Goal: Task Accomplishment & Management: Complete application form

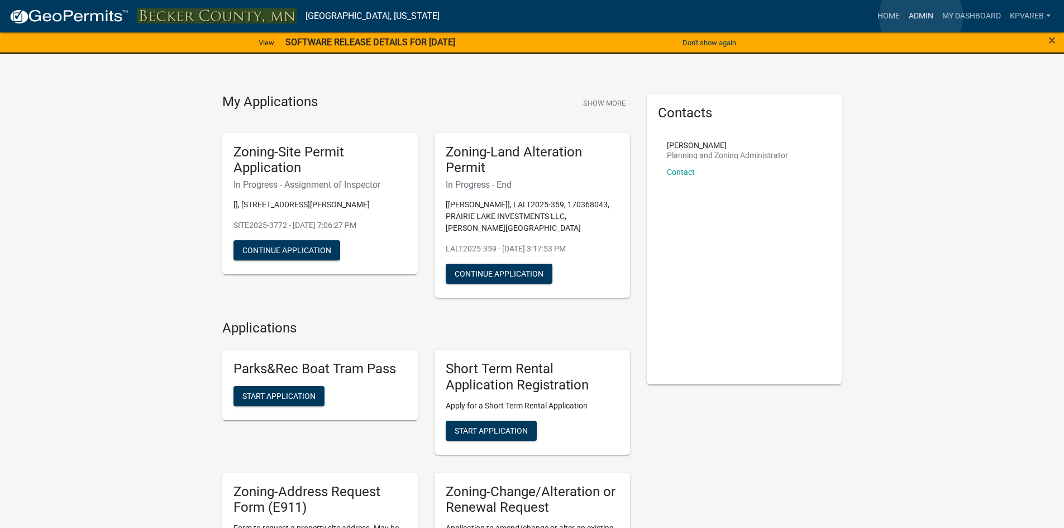
click at [921, 16] on link "Admin" at bounding box center [922, 16] width 34 height 21
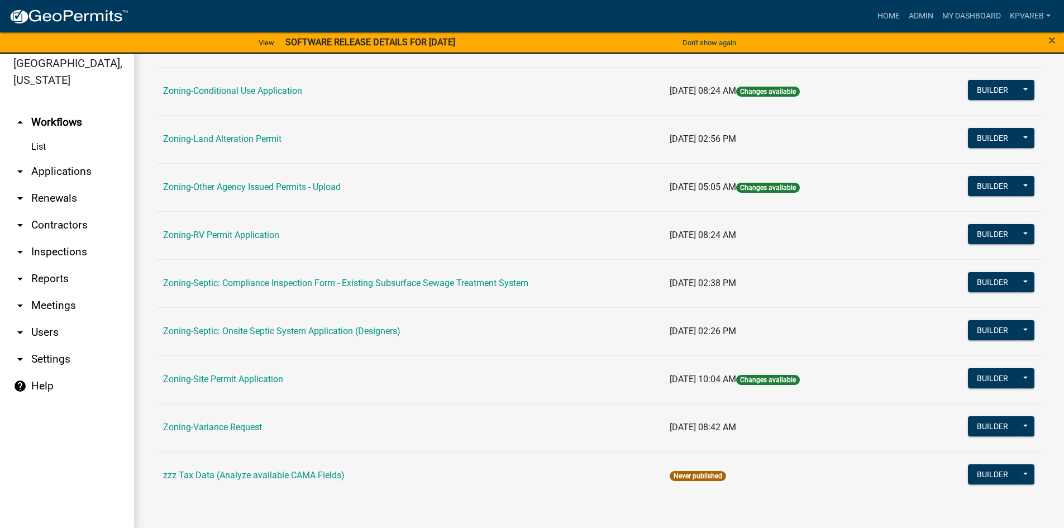
scroll to position [13, 0]
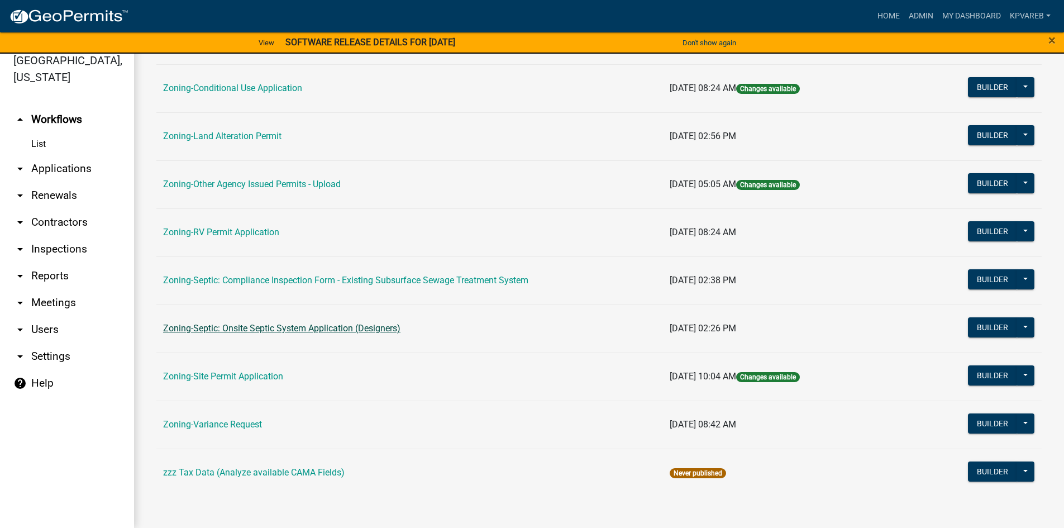
click at [318, 325] on link "Zoning-Septic: Onsite Septic System Application (Designers)" at bounding box center [281, 328] width 237 height 11
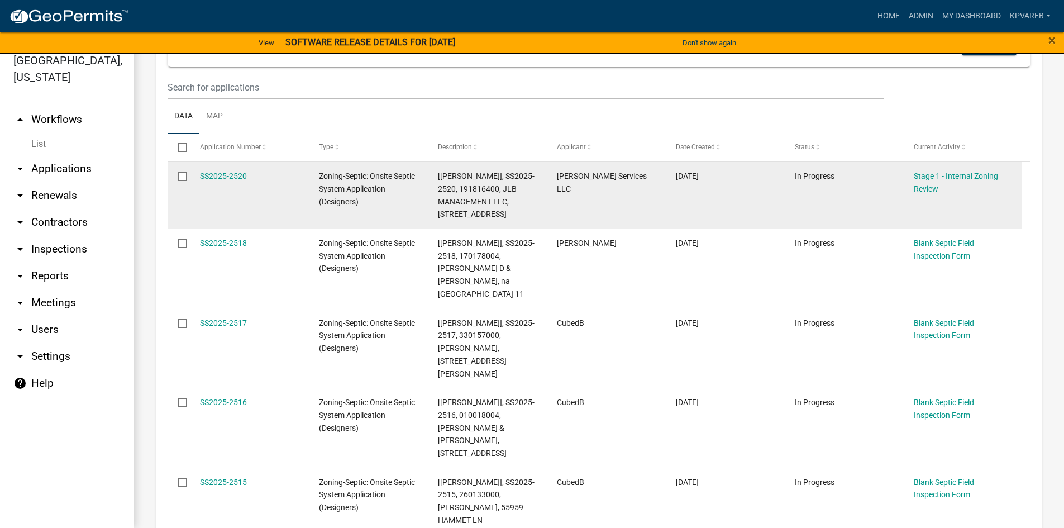
scroll to position [223, 0]
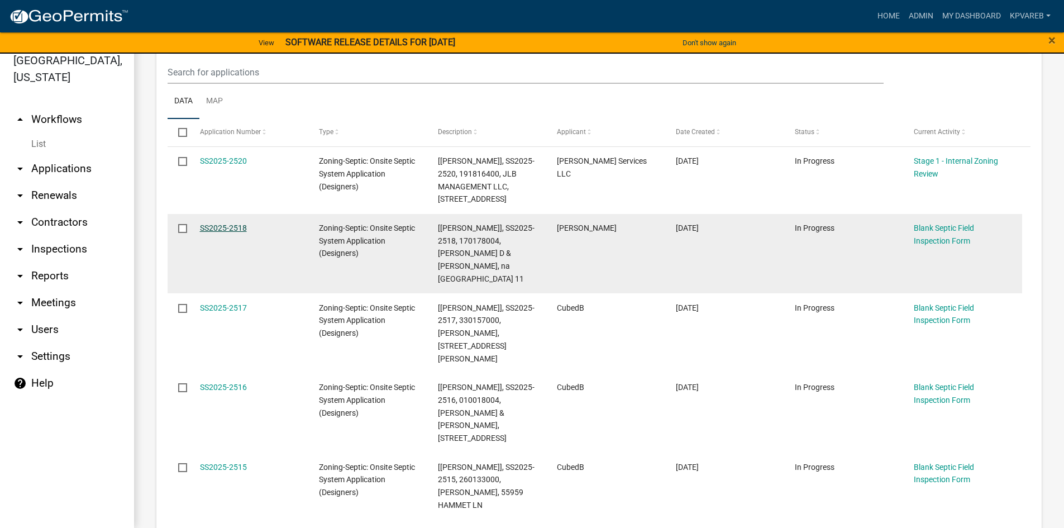
click at [221, 223] on link "SS2025-2518" at bounding box center [223, 227] width 47 height 9
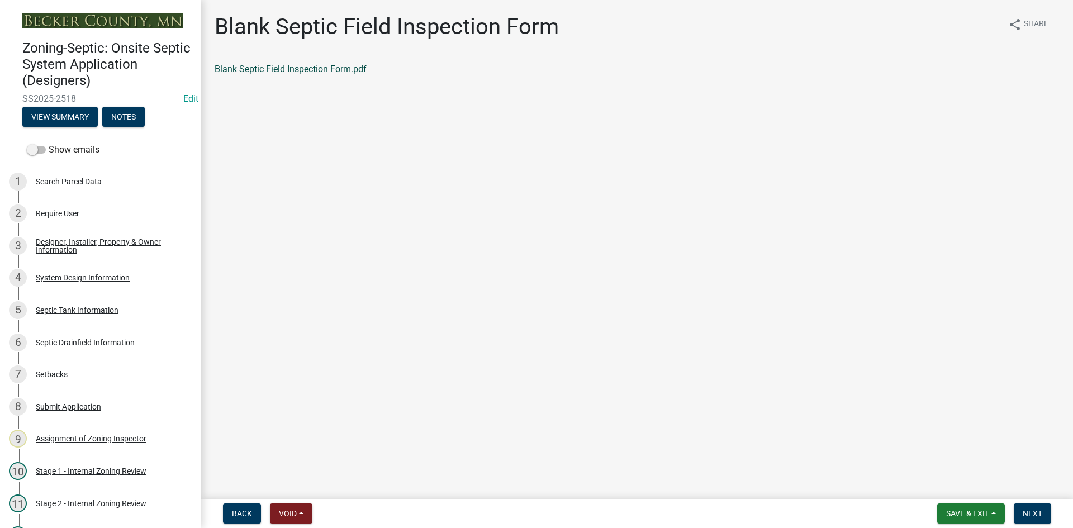
click at [344, 66] on link "Blank Septic Field Inspection Form.pdf" at bounding box center [291, 69] width 152 height 11
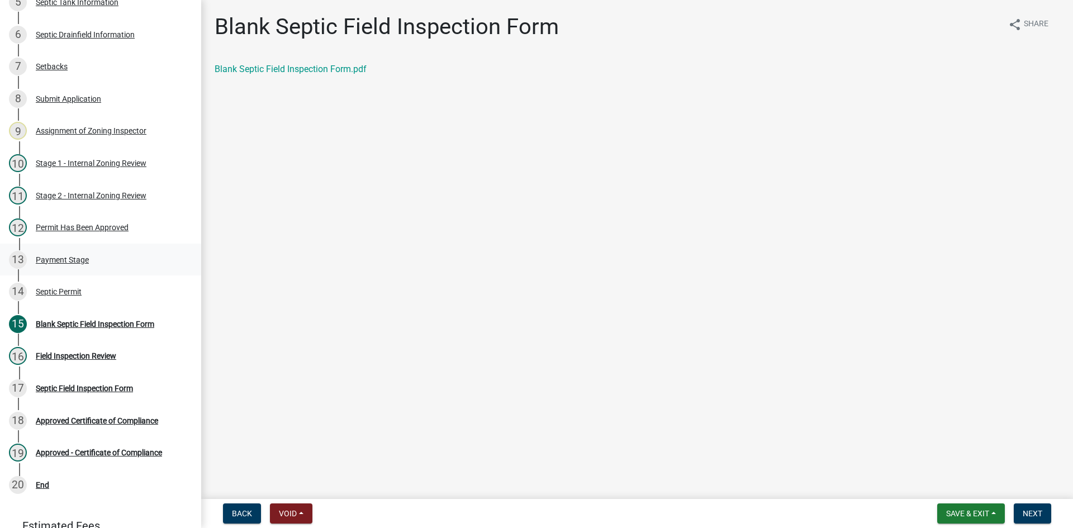
scroll to position [312, 0]
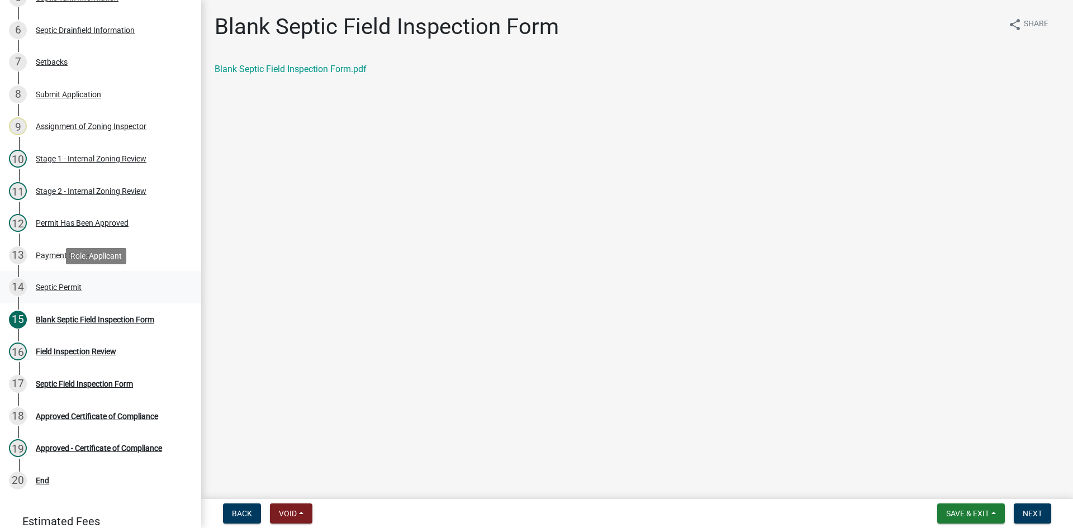
click at [72, 287] on div "Septic Permit" at bounding box center [59, 287] width 46 height 8
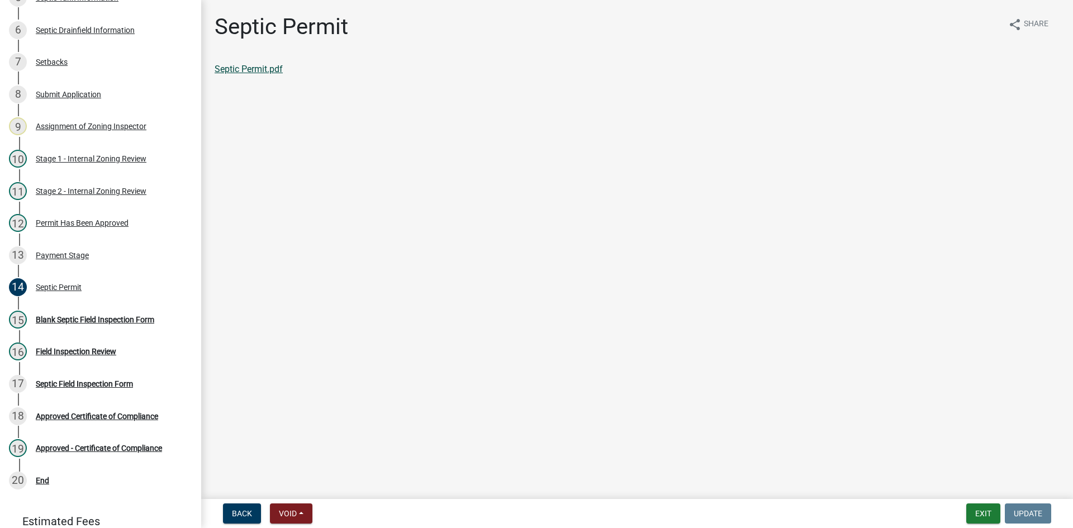
click at [258, 72] on link "Septic Permit.pdf" at bounding box center [249, 69] width 68 height 11
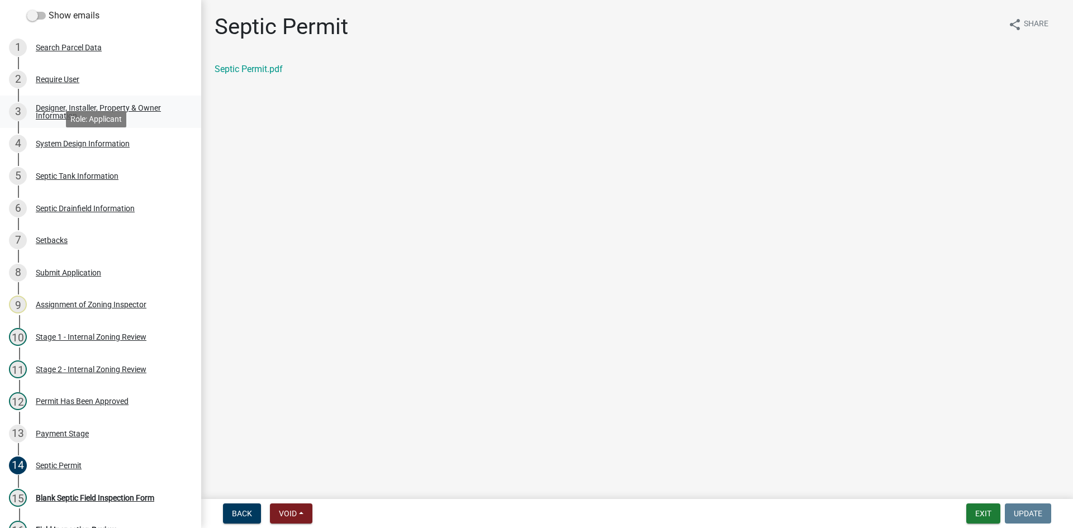
scroll to position [115, 0]
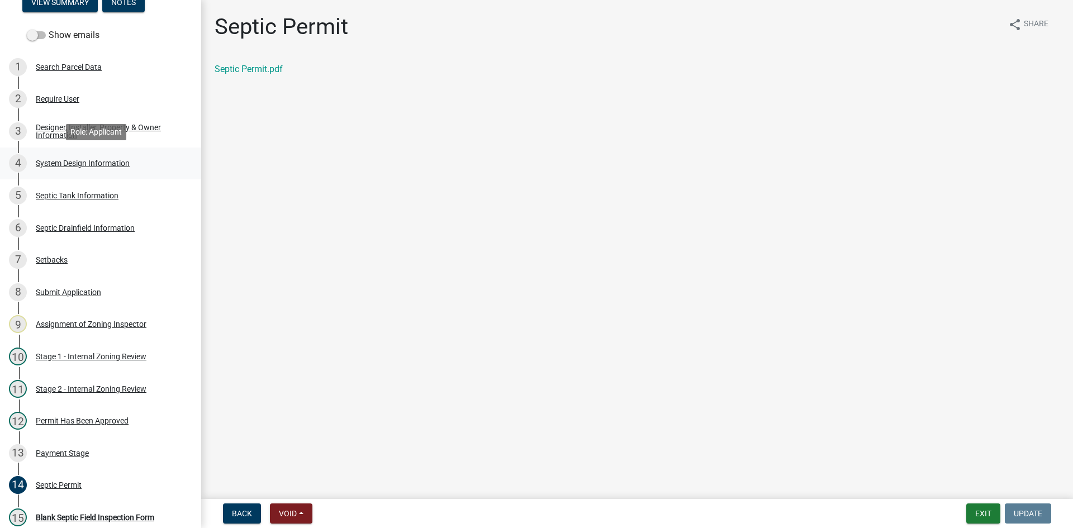
click at [91, 161] on div "System Design Information" at bounding box center [83, 163] width 94 height 8
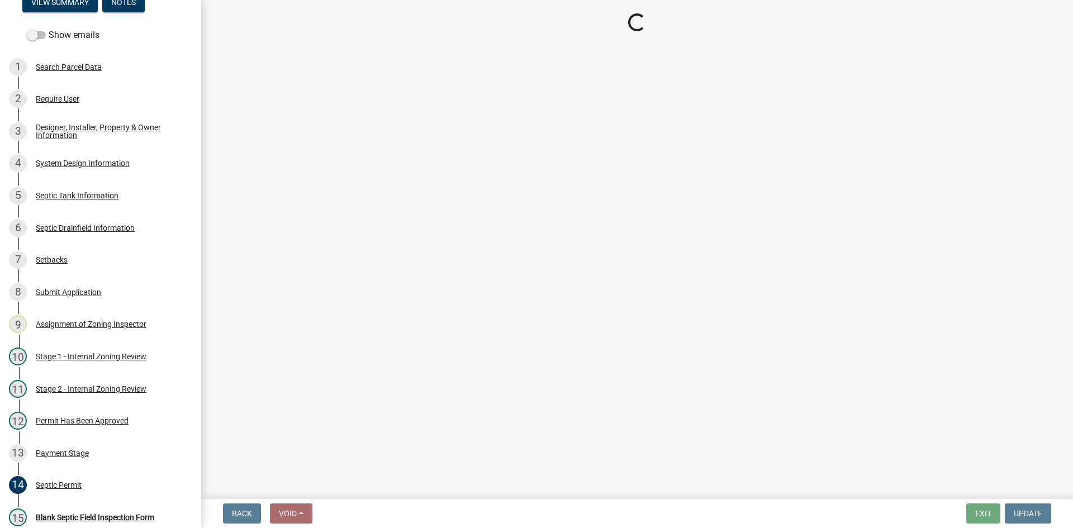
select select "55497d75-c43f-4635-a730-e0737ce05d56"
select select "25258e87-3ef9-4f1c-a5f1-75a1d463abfb"
select select "011fbff4-a41d-4a75-9bd8-71c7e6c69e0d"
select select "85fdfef2-2683-4311-b5d5-5505f6411127"
select select "ba735beb-519e-40f0-ae20-62d65fc4c46b"
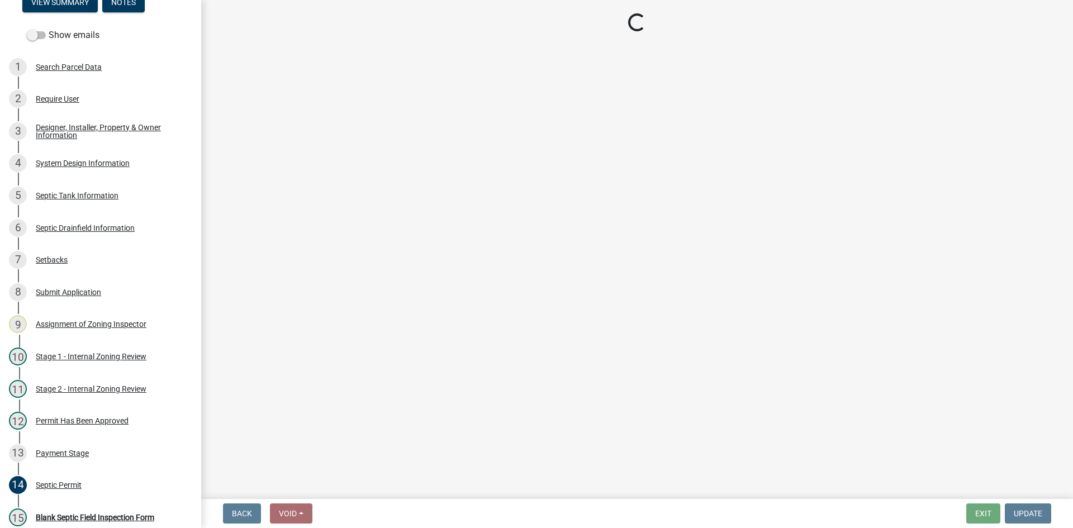
select select "7b30f360-6895-496a-9f34-da1efdcbc234"
select select "384fc250-a67e-4e5e-a6e0-19116deb63e7"
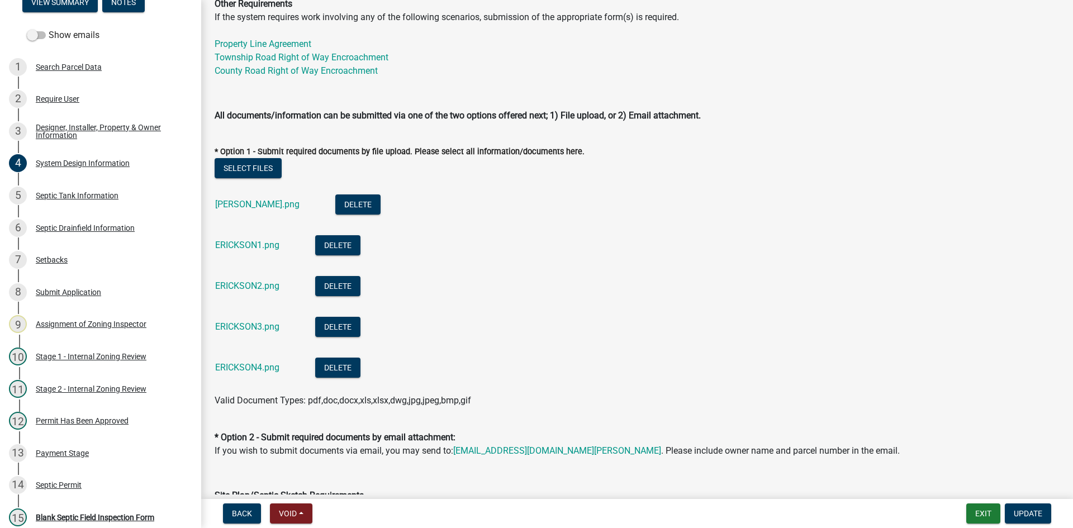
scroll to position [447, 0]
click at [255, 203] on link "ERICKSON.png" at bounding box center [257, 203] width 84 height 11
click at [259, 246] on link "ERICKSON1.png" at bounding box center [247, 244] width 64 height 11
click at [255, 283] on link "ERICKSON2.png" at bounding box center [247, 285] width 64 height 11
click at [272, 330] on link "ERICKSON3.png" at bounding box center [247, 326] width 64 height 11
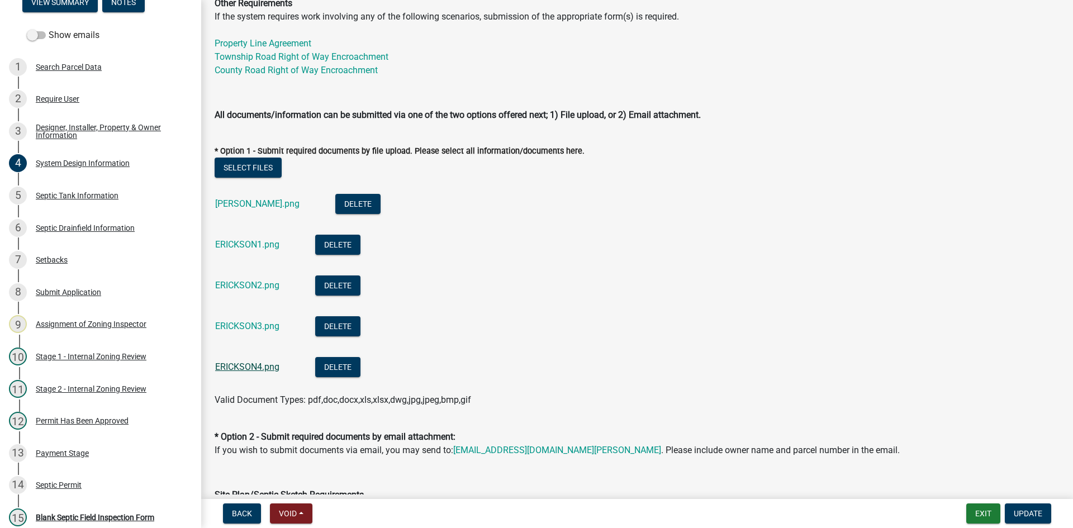
click at [246, 363] on link "ERICKSON4.png" at bounding box center [247, 367] width 64 height 11
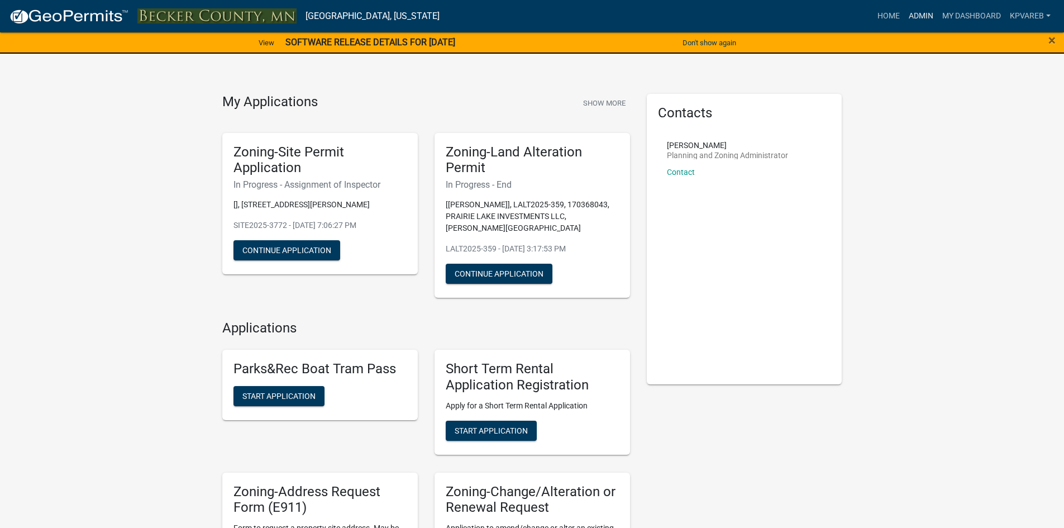
click at [919, 20] on link "Admin" at bounding box center [922, 16] width 34 height 21
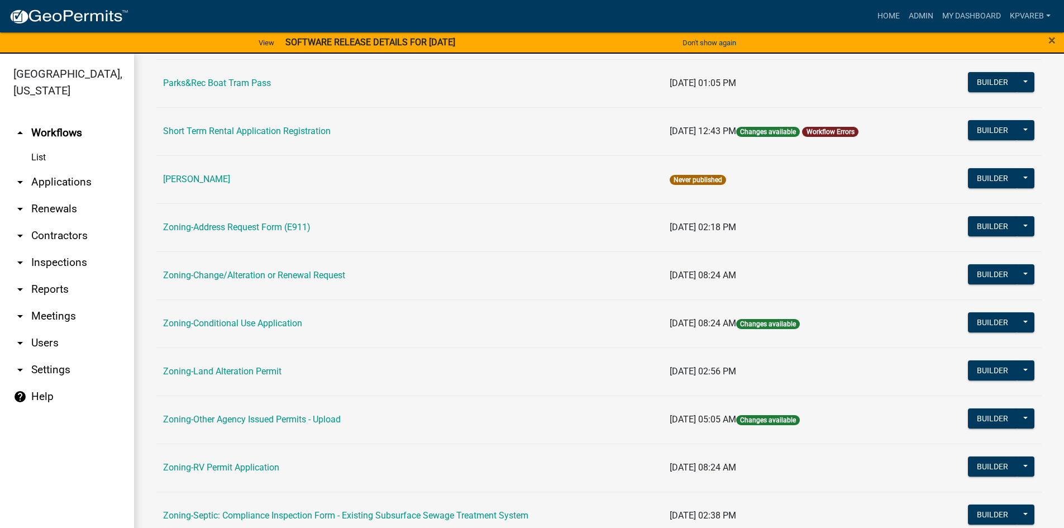
scroll to position [329, 0]
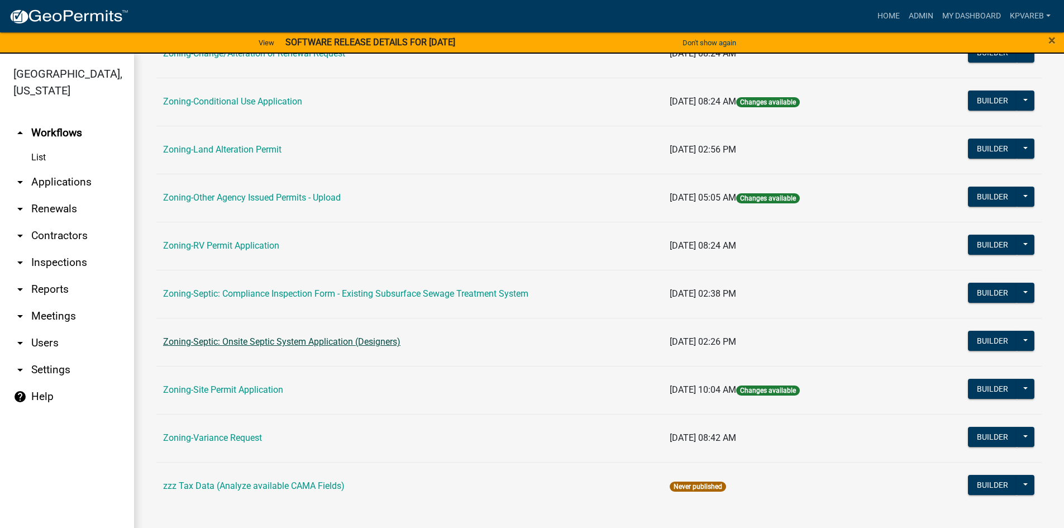
click at [368, 346] on link "Zoning-Septic: Onsite Septic System Application (Designers)" at bounding box center [281, 341] width 237 height 11
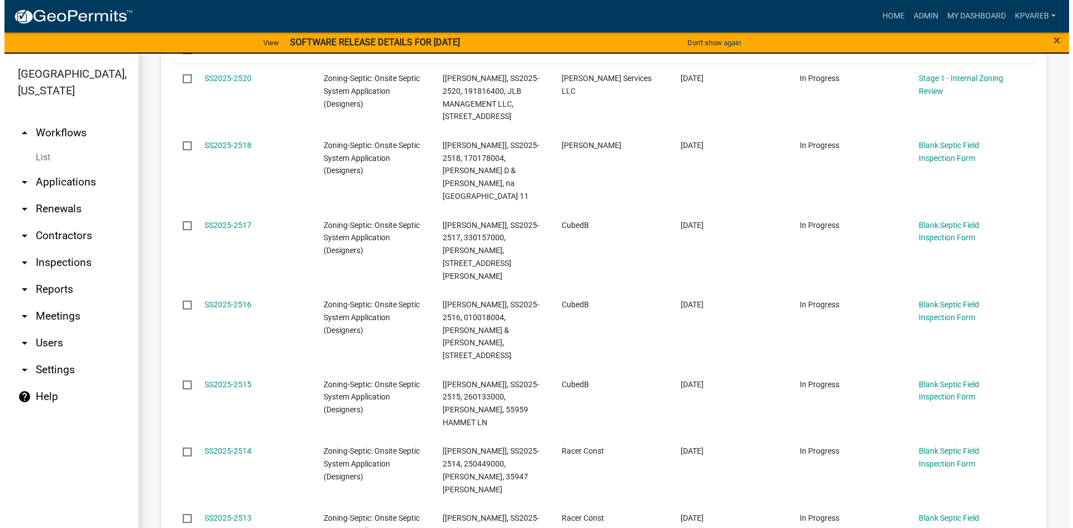
scroll to position [161, 0]
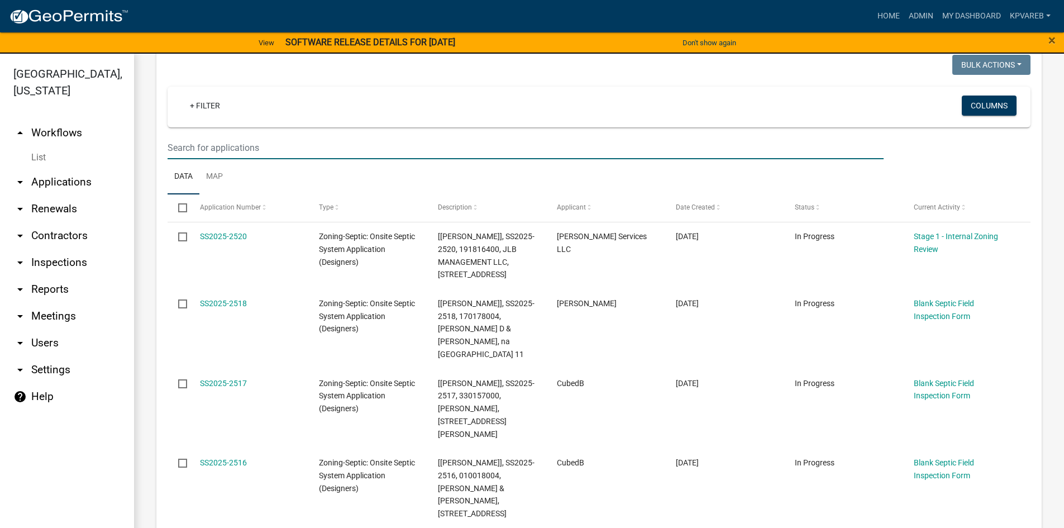
click at [254, 149] on input "text" at bounding box center [526, 147] width 716 height 23
click at [263, 146] on input "text" at bounding box center [526, 147] width 716 height 23
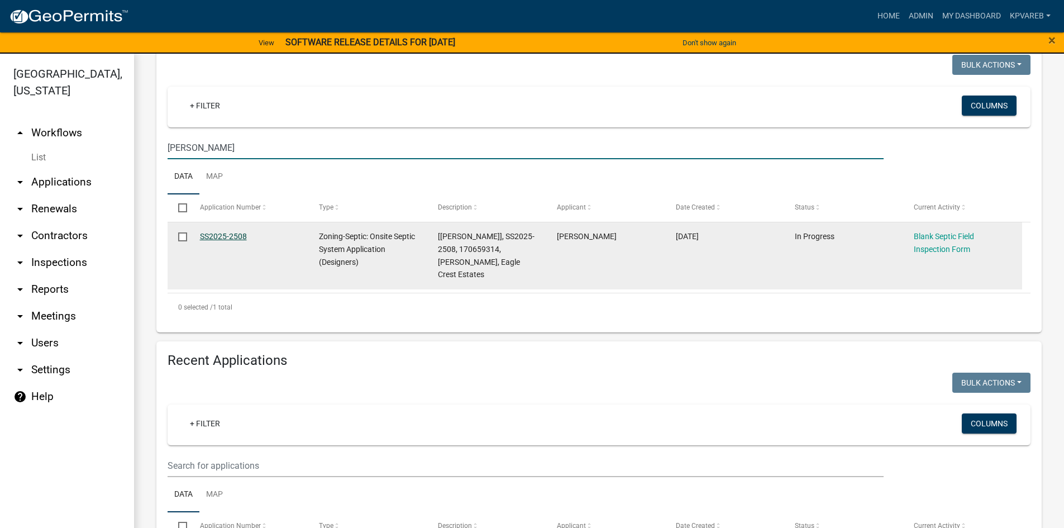
type input "lund"
click at [224, 234] on link "SS2025-2508" at bounding box center [223, 236] width 47 height 9
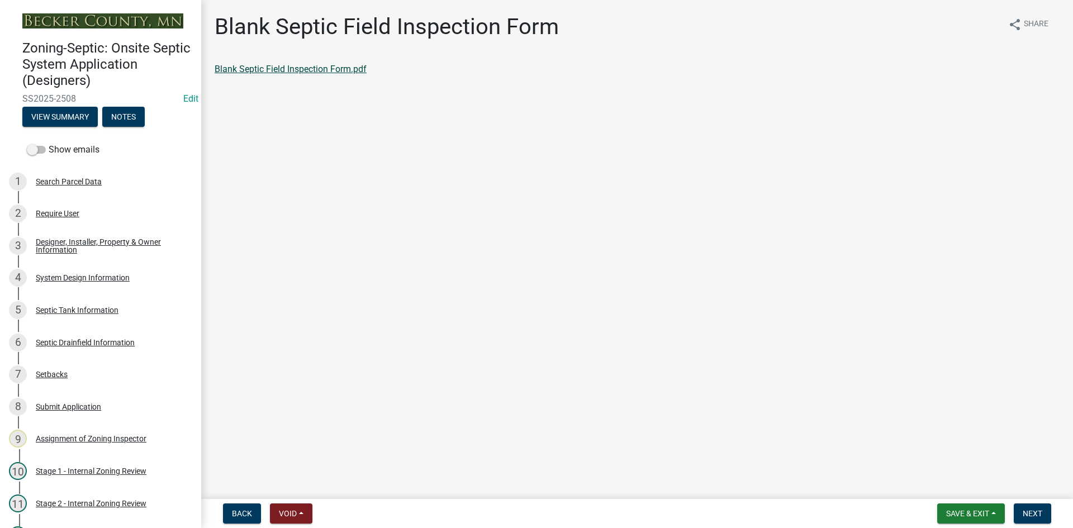
click at [296, 66] on link "Blank Septic Field Inspection Form.pdf" at bounding box center [291, 69] width 152 height 11
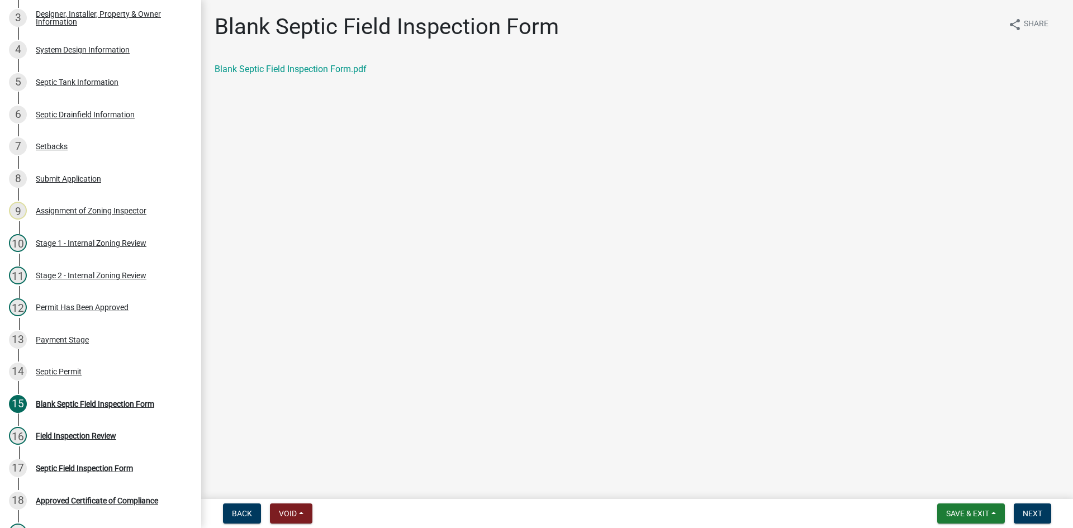
scroll to position [254, 0]
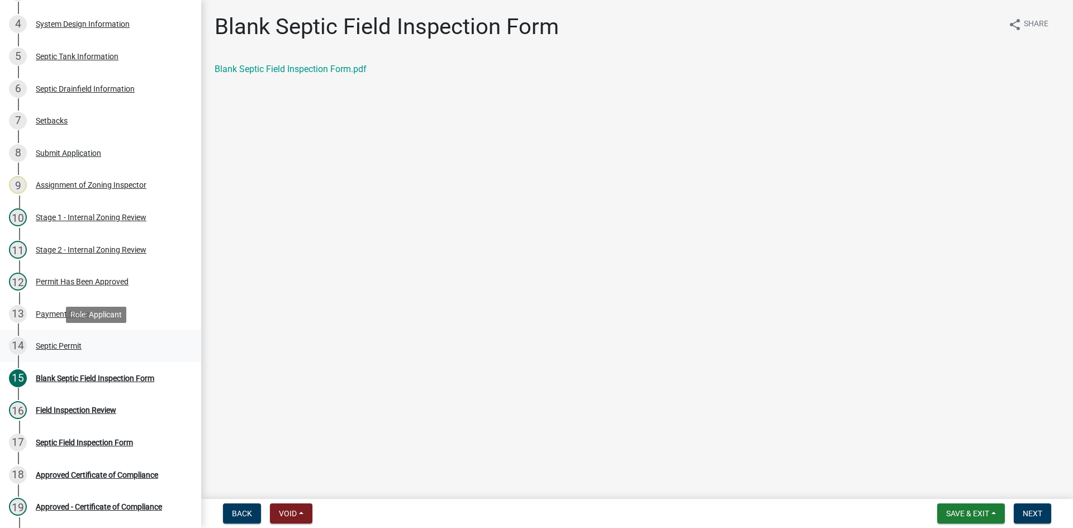
click at [73, 349] on div "Septic Permit" at bounding box center [59, 346] width 46 height 8
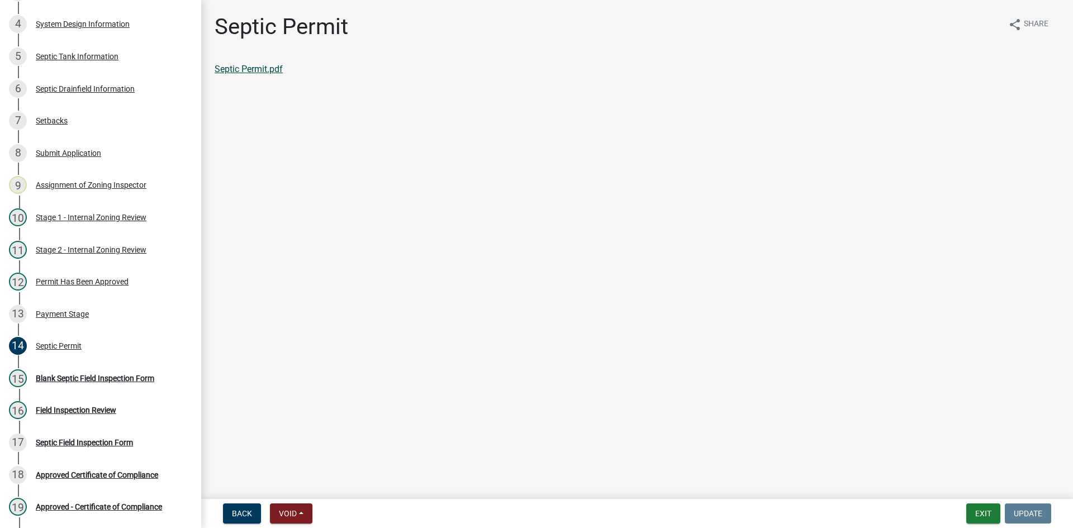
click at [262, 69] on link "Septic Permit.pdf" at bounding box center [249, 69] width 68 height 11
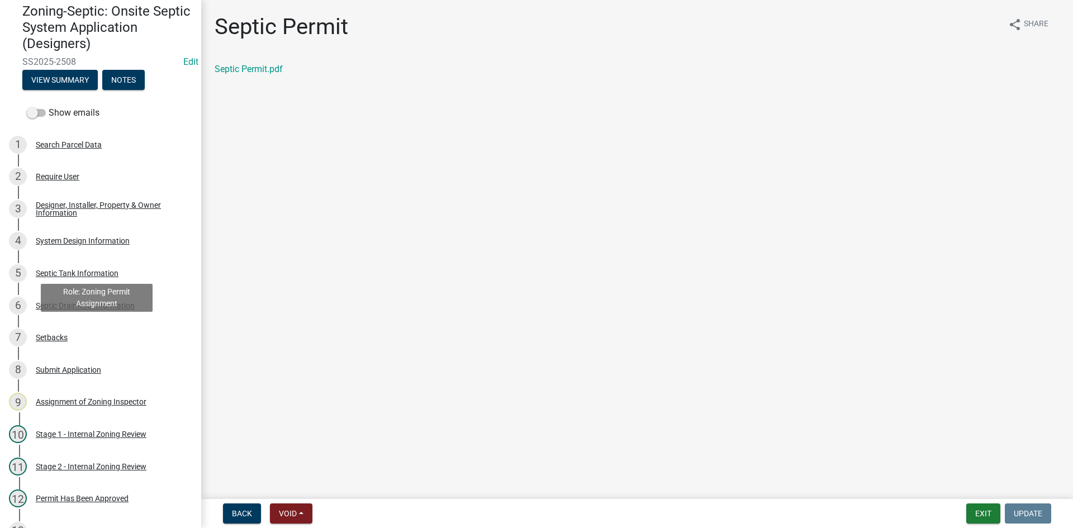
scroll to position [30, 0]
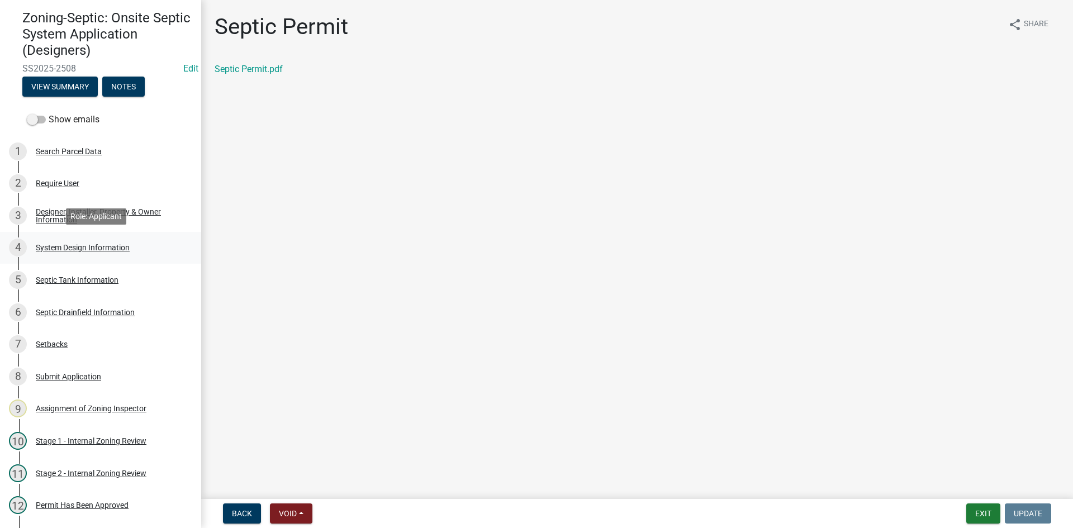
click at [129, 244] on div "System Design Information" at bounding box center [83, 248] width 94 height 8
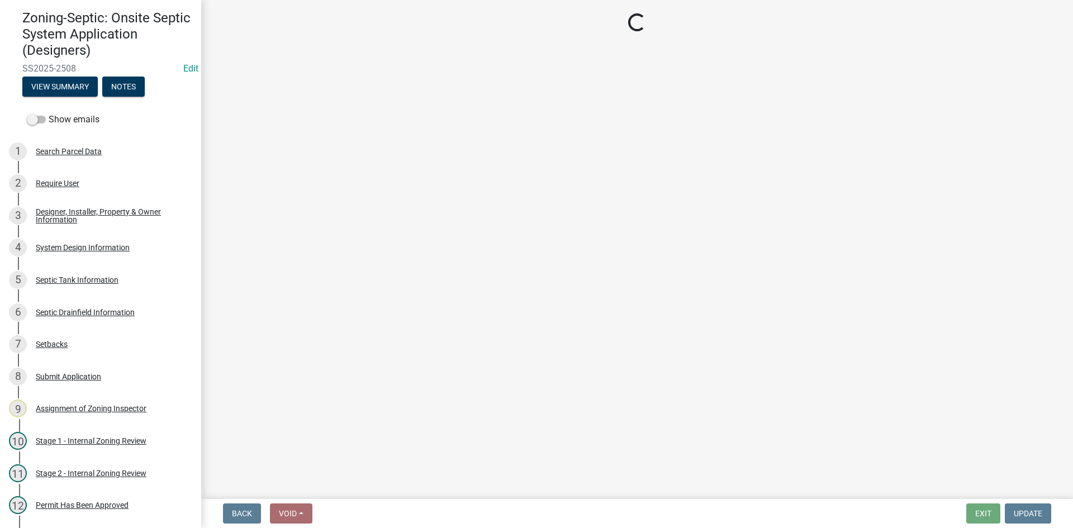
select select "55497d75-c43f-4635-a730-e0737ce05d56"
select select "25258e87-3ef9-4f1c-a5f1-75a1d463abfb"
select select "011fbff4-a41d-4a75-9bd8-71c7e6c69e0d"
select select "85fdfef2-2683-4311-b5d5-5505f6411127"
select select "ba735beb-519e-40f0-ae20-62d65fc4c46b"
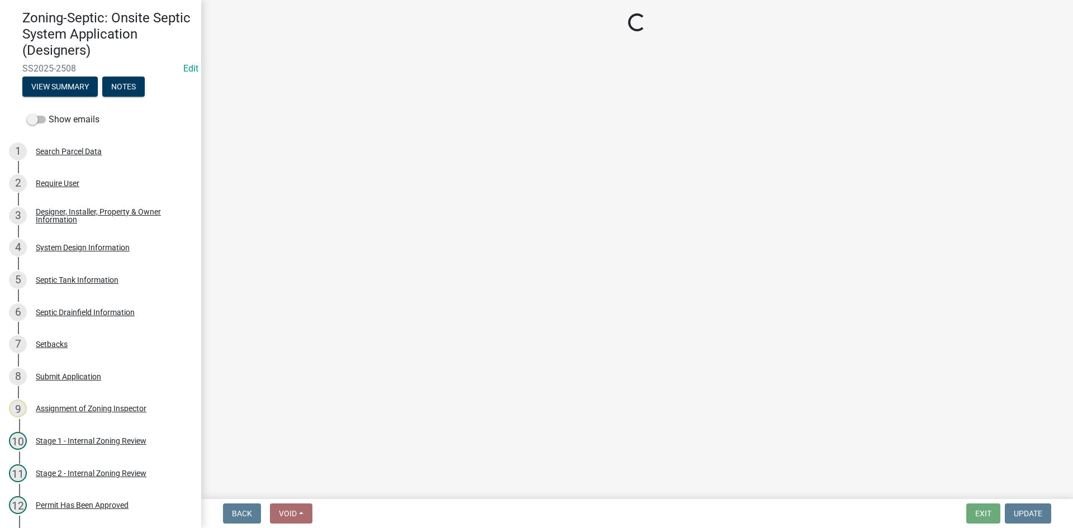
select select "7b30f360-6895-496a-9f34-da1efdcbc234"
select select "384fc250-a67e-4e5e-a6e0-19116deb63e7"
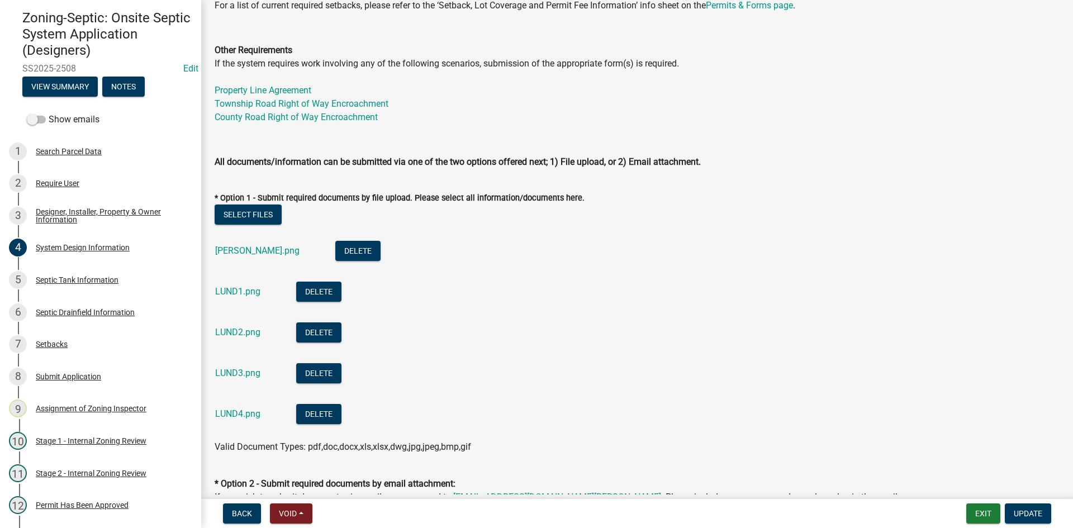
scroll to position [503, 0]
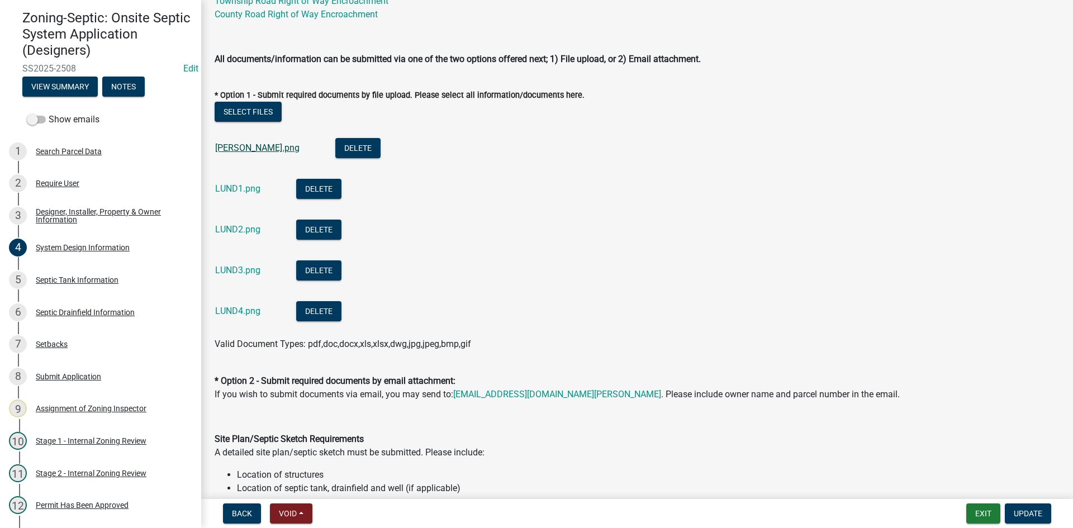
click at [239, 148] on link "LUND.png" at bounding box center [257, 147] width 84 height 11
click at [249, 189] on link "LUND1.png" at bounding box center [237, 188] width 45 height 11
click at [241, 236] on div "LUND2.png" at bounding box center [246, 231] width 63 height 23
click at [245, 220] on div "LUND2.png" at bounding box center [246, 231] width 63 height 23
click at [243, 231] on link "LUND2.png" at bounding box center [237, 229] width 45 height 11
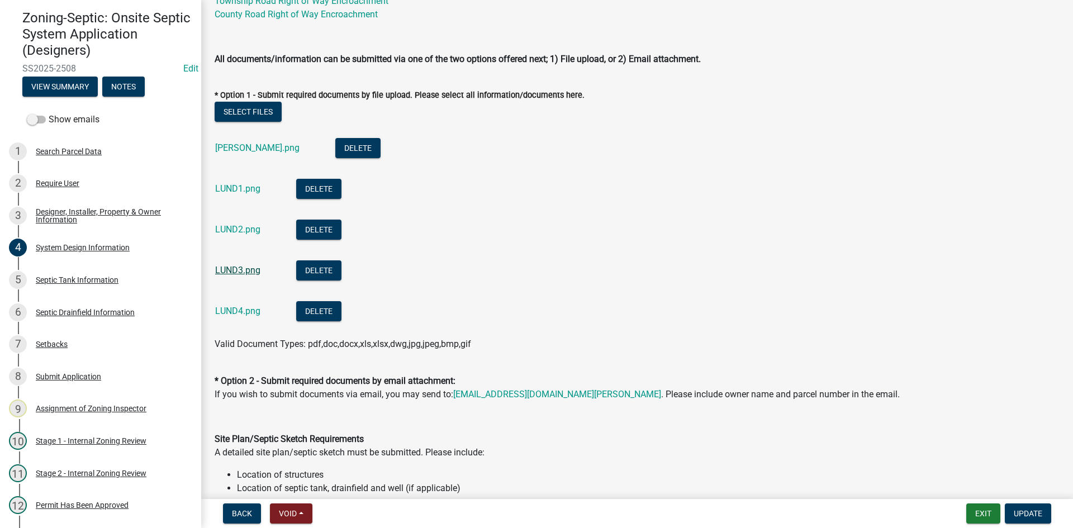
click at [222, 274] on link "LUND3.png" at bounding box center [237, 270] width 45 height 11
click at [241, 301] on div "LUND4.png" at bounding box center [246, 312] width 63 height 23
click at [241, 313] on link "LUND4.png" at bounding box center [237, 311] width 45 height 11
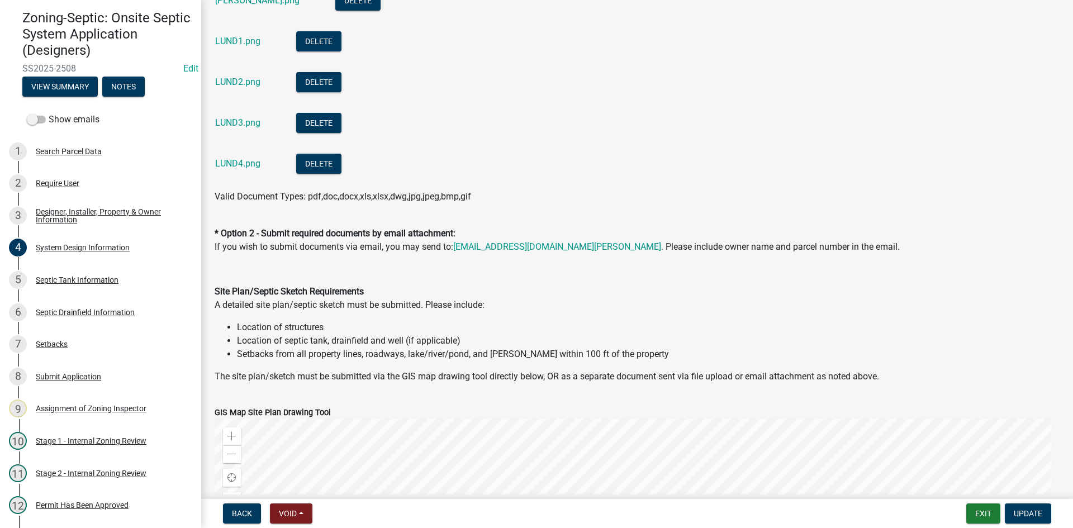
scroll to position [782, 0]
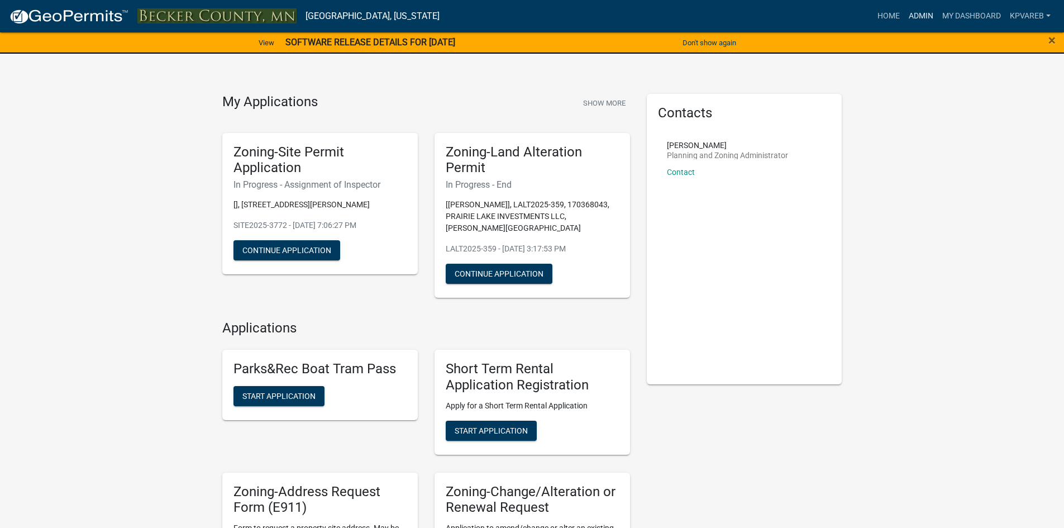
click at [928, 15] on link "Admin" at bounding box center [922, 16] width 34 height 21
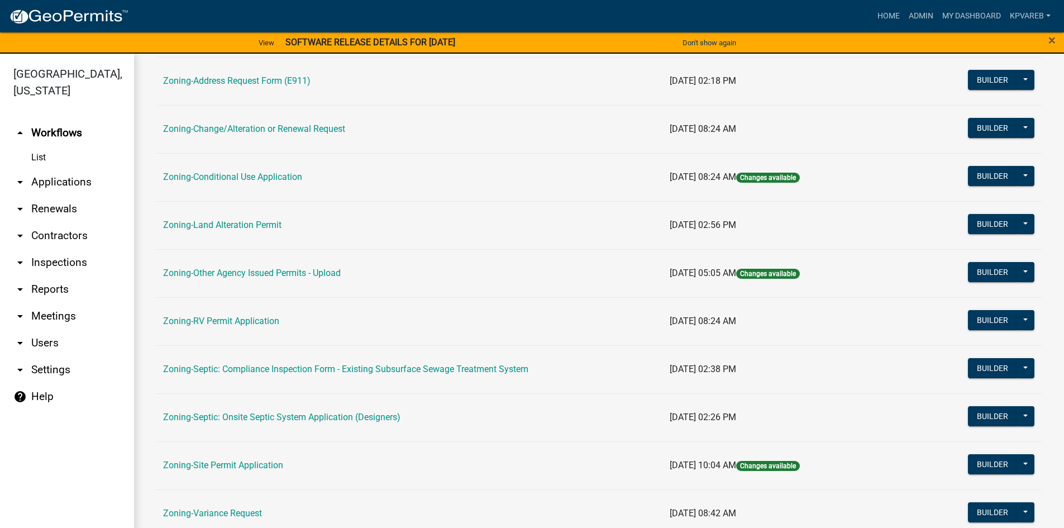
scroll to position [329, 0]
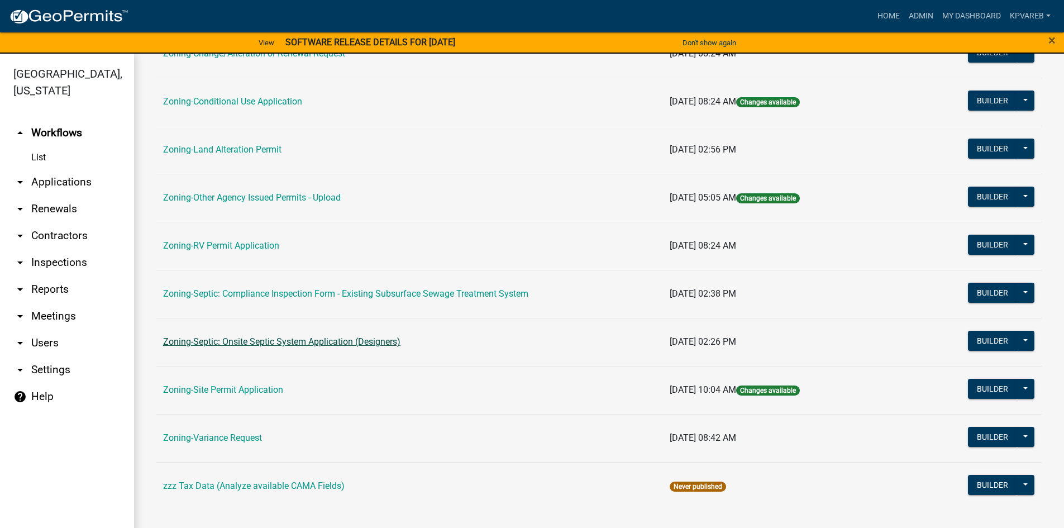
click at [297, 343] on link "Zoning-Septic: Onsite Septic System Application (Designers)" at bounding box center [281, 341] width 237 height 11
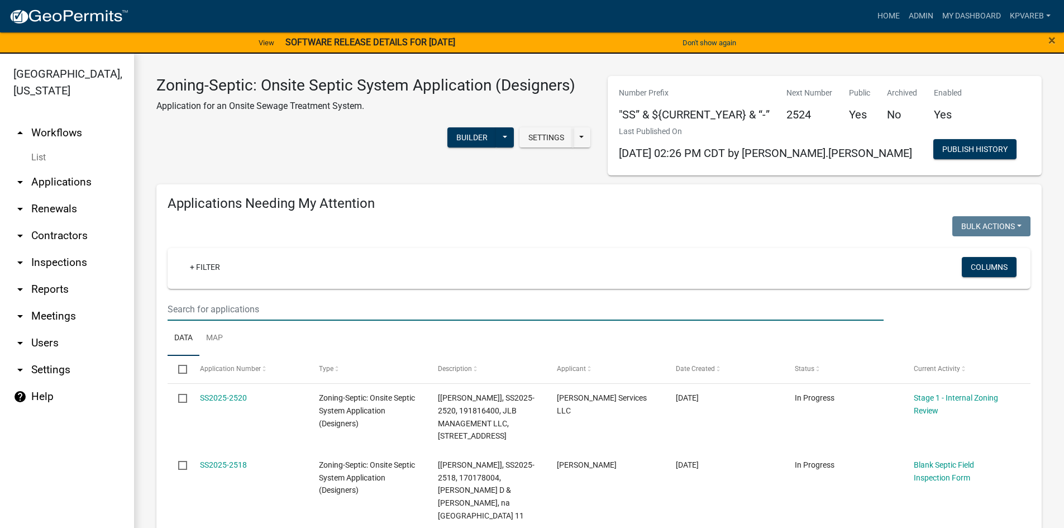
click at [233, 301] on input "text" at bounding box center [526, 309] width 716 height 23
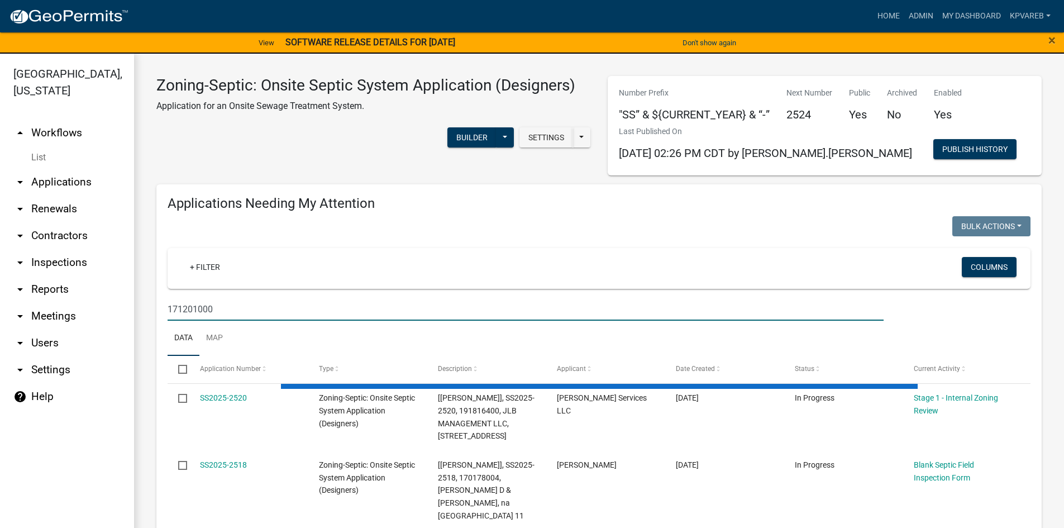
click at [228, 303] on input "171201000" at bounding box center [526, 309] width 716 height 23
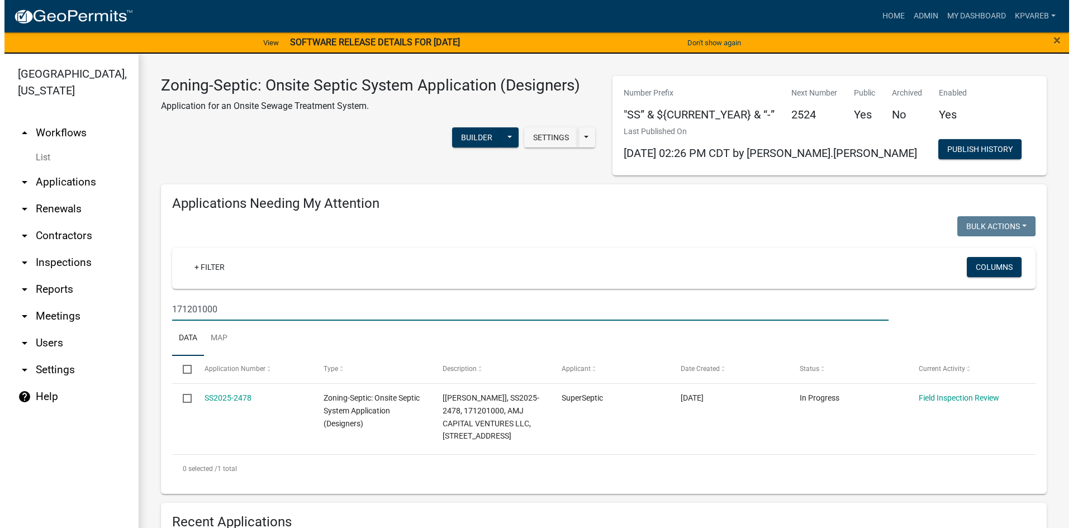
scroll to position [279, 0]
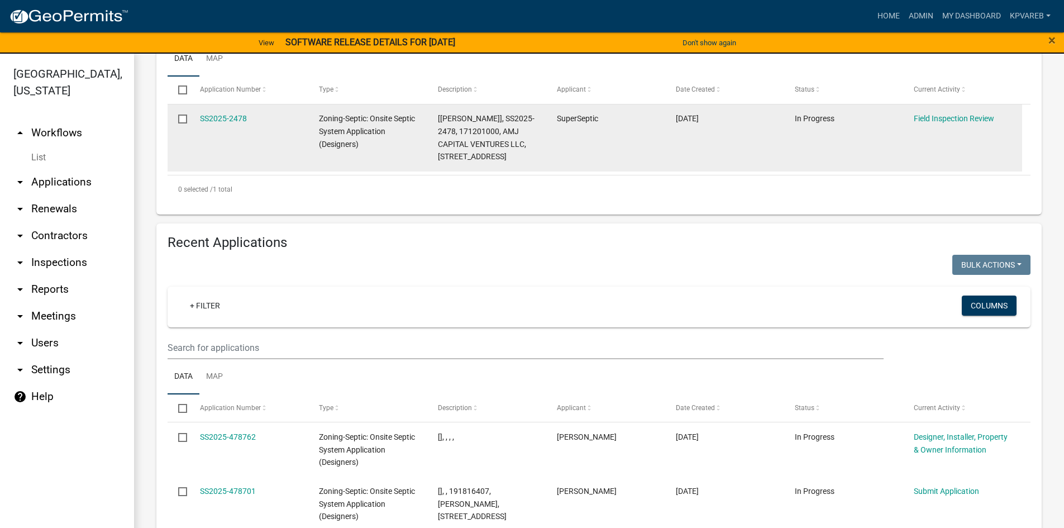
type input "171201000"
click at [227, 110] on datatable-body-cell "SS2025-2478" at bounding box center [248, 137] width 119 height 67
click at [234, 116] on link "SS2025-2478" at bounding box center [223, 118] width 47 height 9
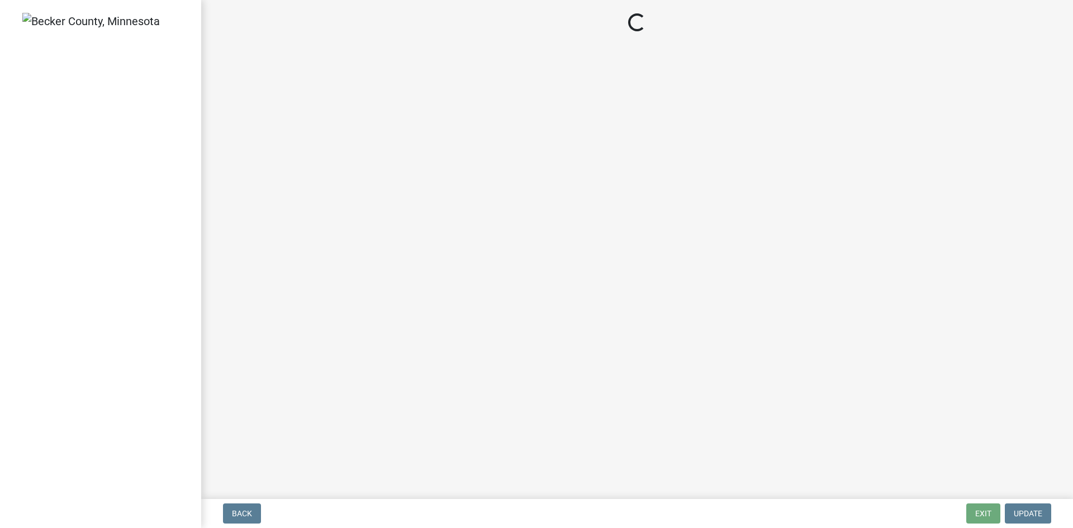
select select "e6f115c1-9d93-4d61-8856-1810485f2117"
select select "ce8adf61-51ba-42f2-bbc3-7480a098e35e"
select select "58089658-2e95-4d4d-a981-afbd087a421a"
select select "039f9276-f093-40ee-98f9-24c1fbae5d9d"
select select "9075ff2b-2749-45ce-aee6-f4951e9a2109"
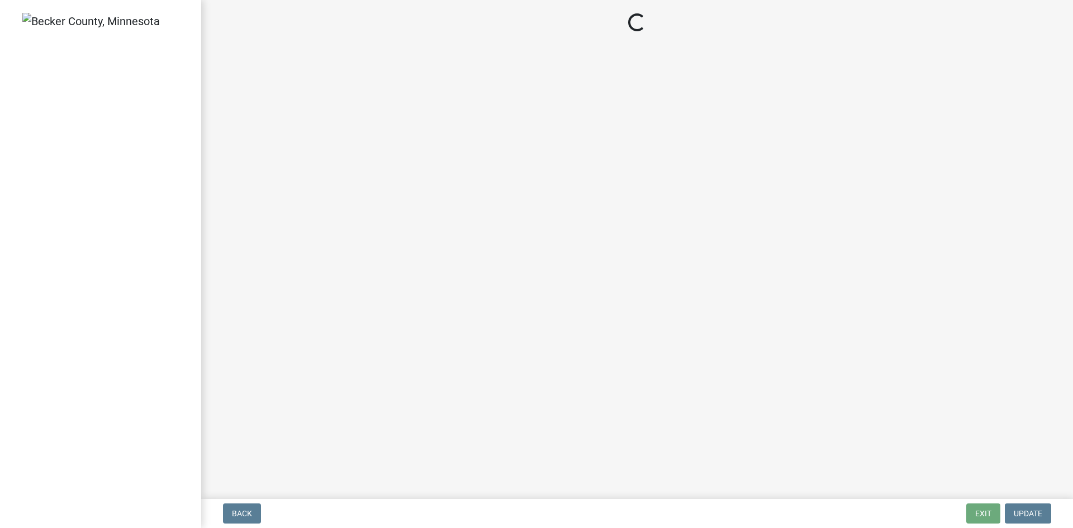
select select "4baeb773-af56-4ab8-83c4-3685aa875ea5"
select select "f7794d6a-556a-43dc-97be-878f47e346d8"
select select "5fa789e6-b5c5-4aa5-96f0-e7985c3fdd5e"
select select "53ba3933-fb28-45b0-9b71-ad61eefa2ac0"
select select "11dcc48d-db54-4dd6-a13a-34b979cdae1e"
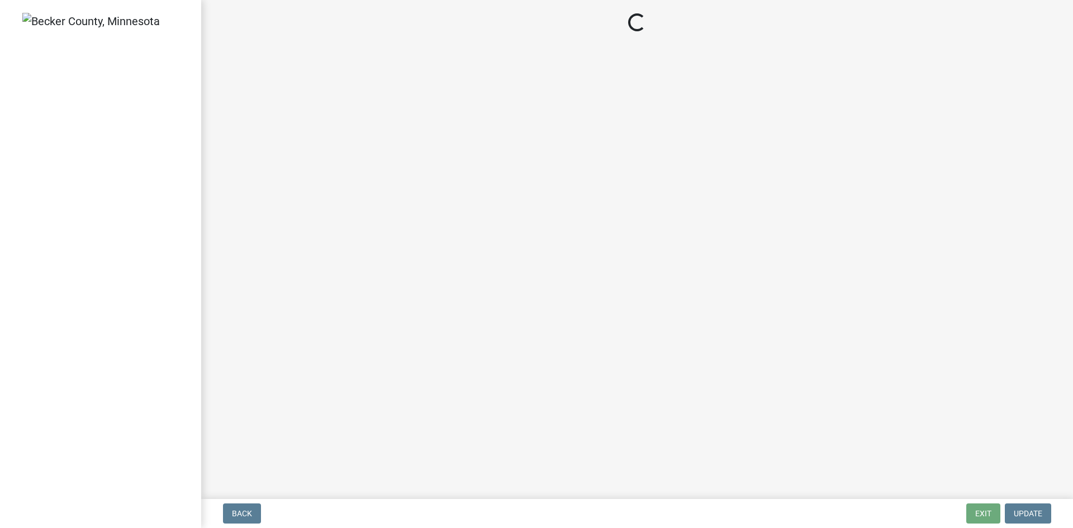
select select "11e68a6f-da10-4092-9aa3-572e994a9944"
select select "adfa1390-1443-4b8a-94eb-9b7f601f4679"
select select "f0c276a7-c12d-4d1f-8051-4a38246823f8"
select select "7bfe52ba-73b7-4ac1-9bde-d3bb601555ca"
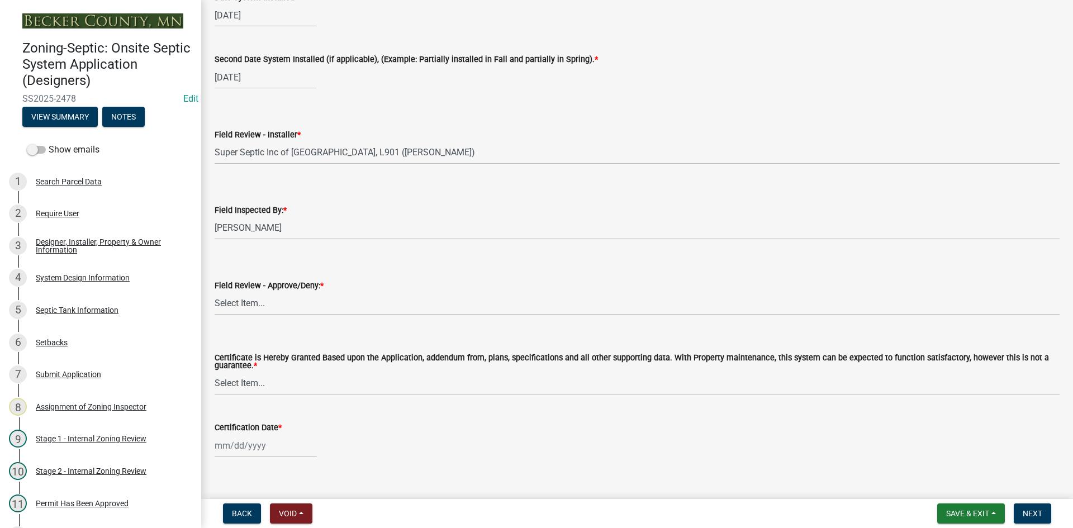
scroll to position [4625, 0]
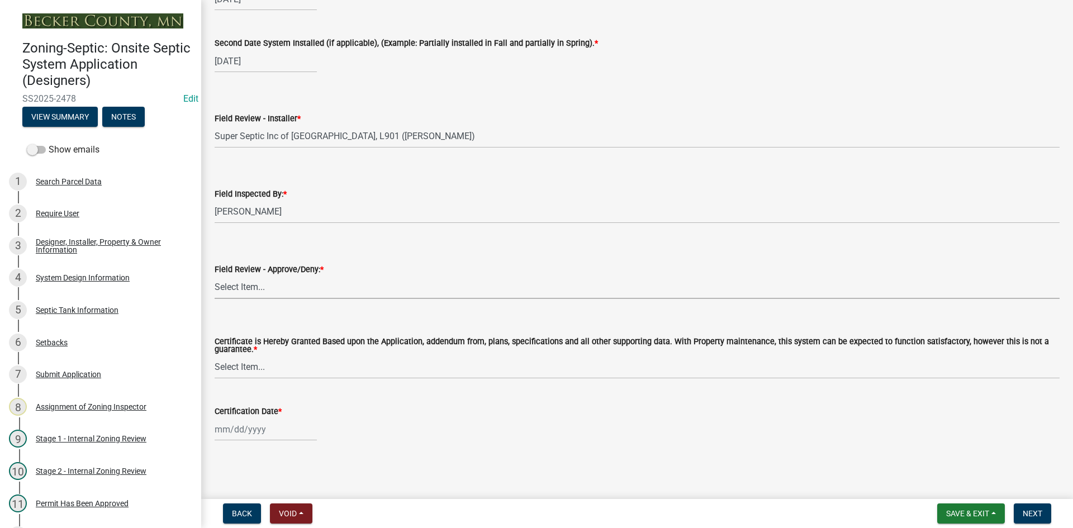
drag, startPoint x: 242, startPoint y: 284, endPoint x: 252, endPoint y: 294, distance: 13.8
click at [242, 284] on select "Select Item... Approved Denied" at bounding box center [637, 287] width 845 height 23
click at [215, 276] on select "Select Item... Approved Denied" at bounding box center [637, 287] width 845 height 23
select select "c3bf50e3-4684-4b9c-99b9-7a9f027aa0dd"
drag, startPoint x: 254, startPoint y: 360, endPoint x: 254, endPoint y: 365, distance: 5.6
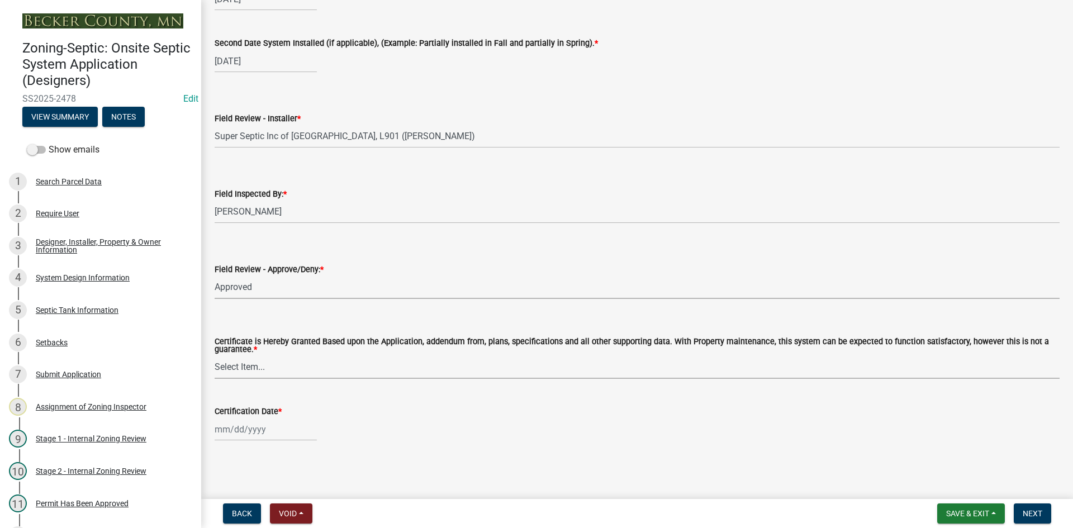
click at [254, 360] on select "Select Item... Yes No" at bounding box center [637, 367] width 845 height 23
click at [215, 356] on select "Select Item... Yes No" at bounding box center [637, 367] width 845 height 23
select select "538e6e6b-38de-4682-8c50-6662df67960d"
click at [259, 432] on div at bounding box center [266, 429] width 102 height 23
select select "9"
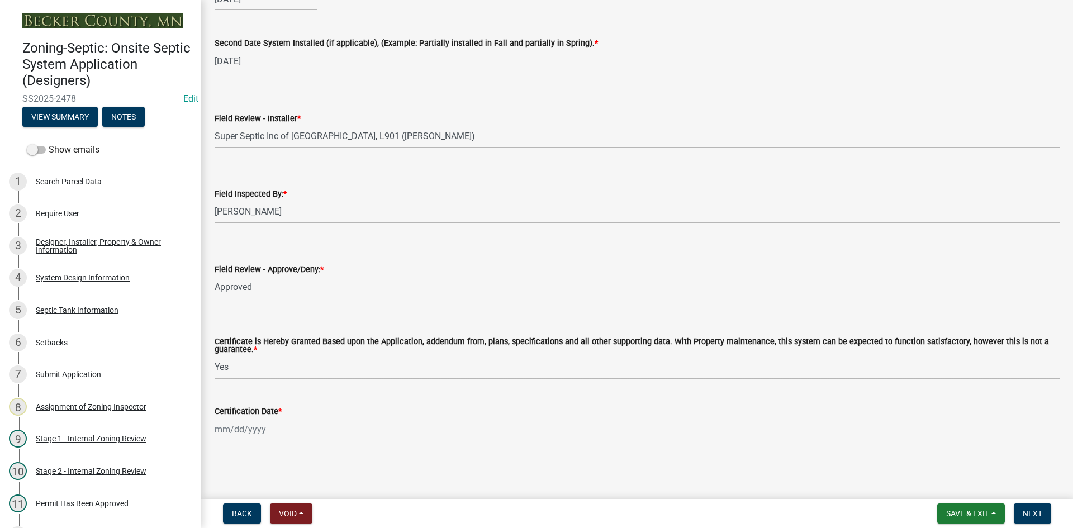
select select "2025"
click at [222, 349] on div "15" at bounding box center [226, 352] width 18 height 18
type input "[DATE]"
click at [1026, 519] on button "Next" at bounding box center [1032, 513] width 37 height 20
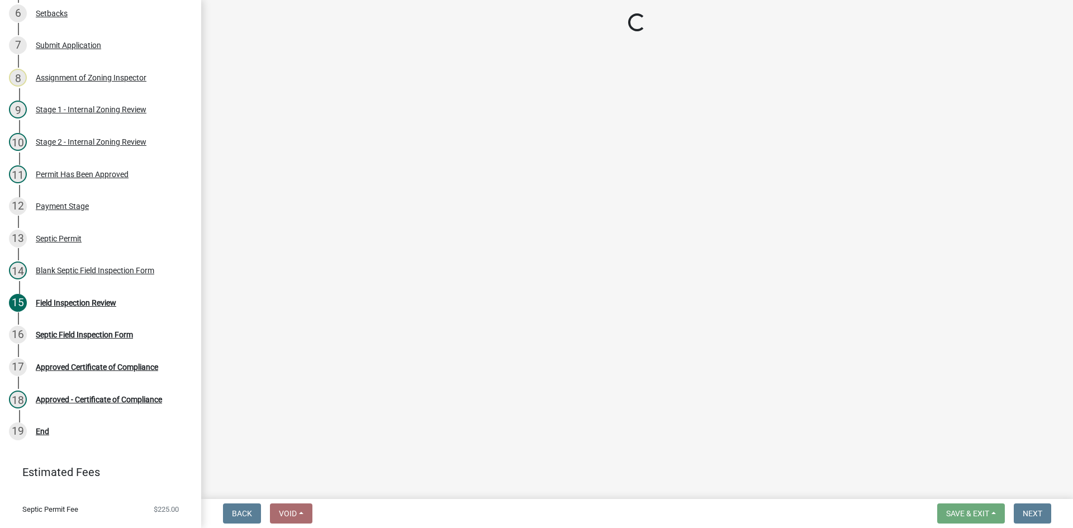
scroll to position [331, 0]
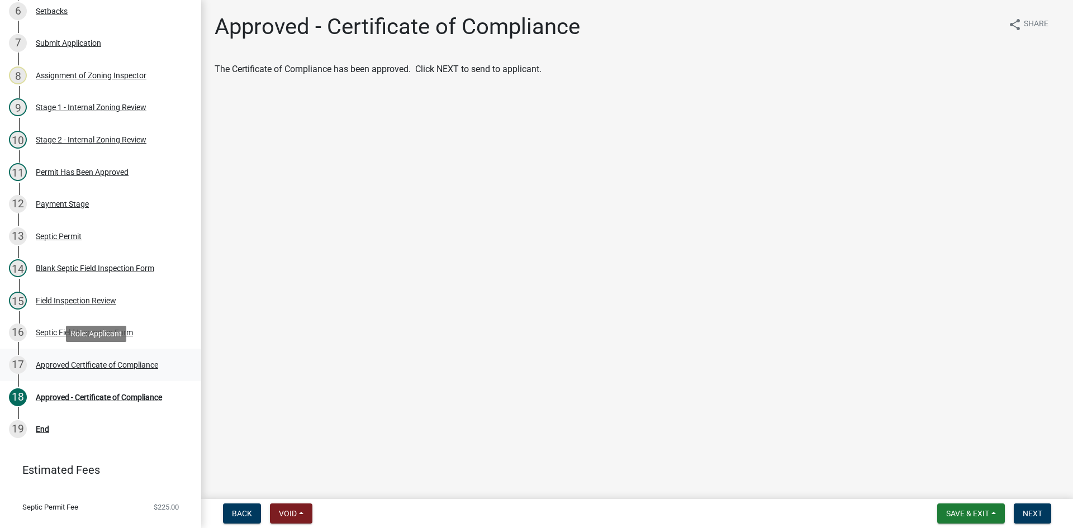
click at [102, 369] on div "17 Approved Certificate of Compliance" at bounding box center [96, 365] width 174 height 18
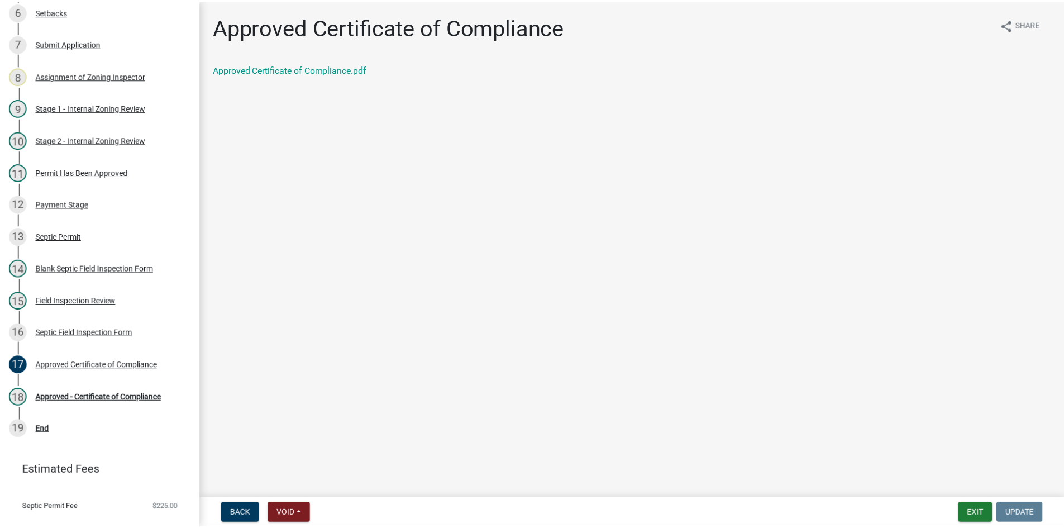
scroll to position [353, 0]
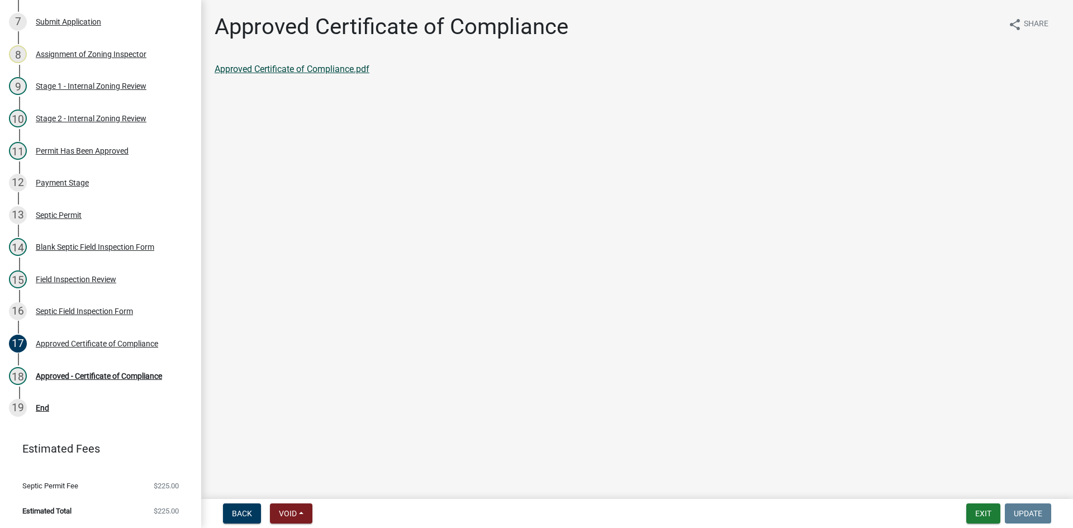
click at [342, 66] on link "Approved Certificate of Compliance.pdf" at bounding box center [292, 69] width 155 height 11
click at [122, 343] on div "Approved Certificate of Compliance" at bounding box center [97, 344] width 122 height 8
click at [129, 377] on div "Approved - Certificate of Compliance" at bounding box center [99, 376] width 126 height 8
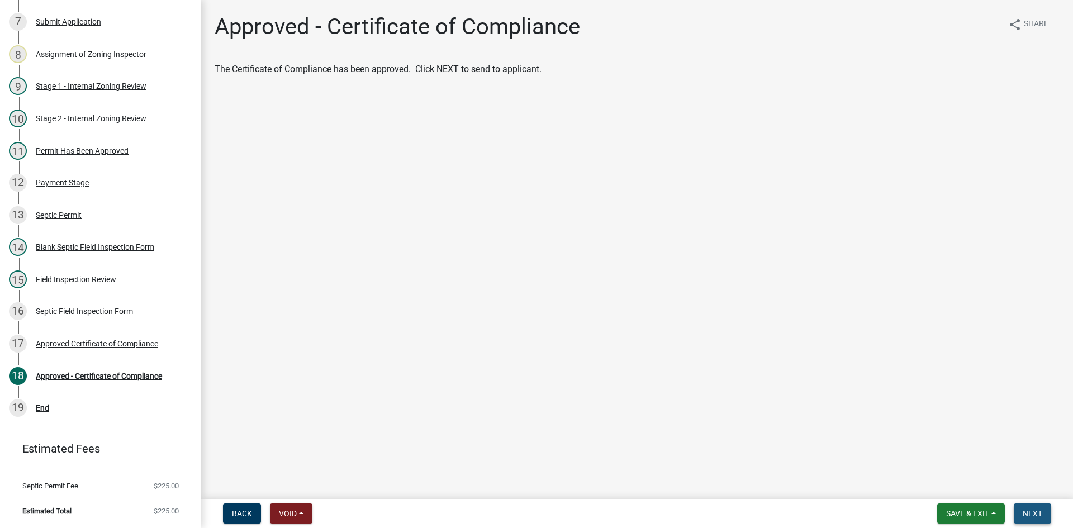
click at [1047, 515] on button "Next" at bounding box center [1032, 513] width 37 height 20
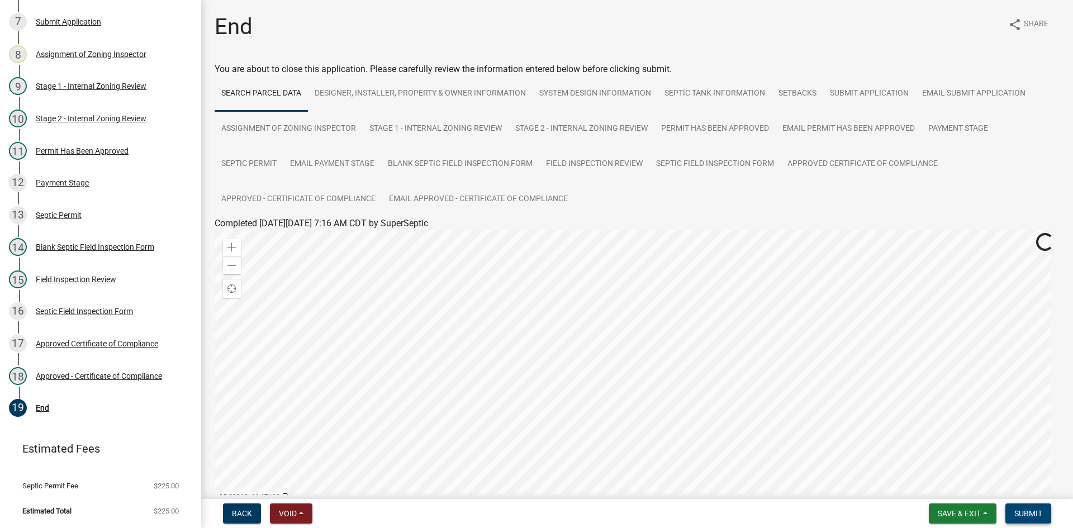
click at [1026, 517] on span "Submit" at bounding box center [1028, 513] width 28 height 9
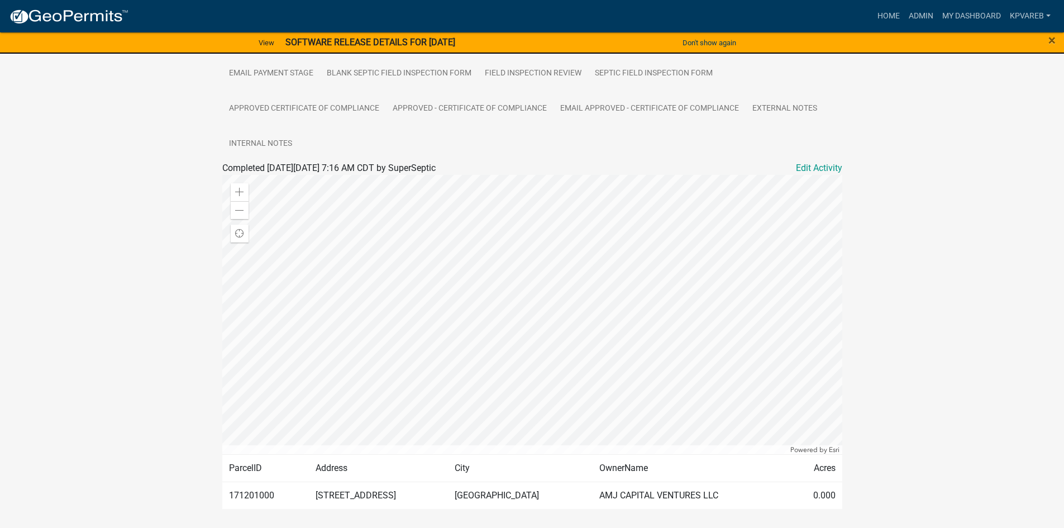
scroll to position [365, 0]
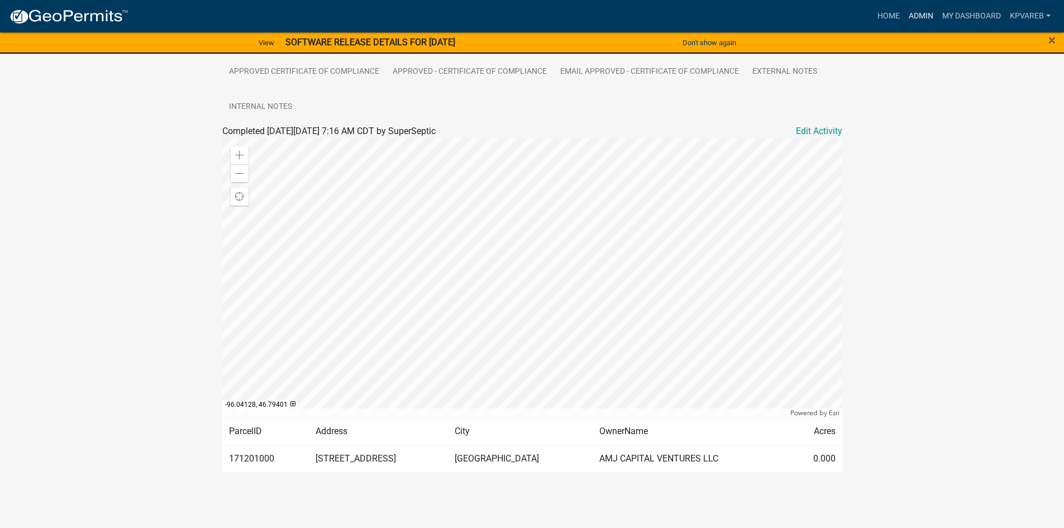
click at [919, 21] on link "Admin" at bounding box center [922, 16] width 34 height 21
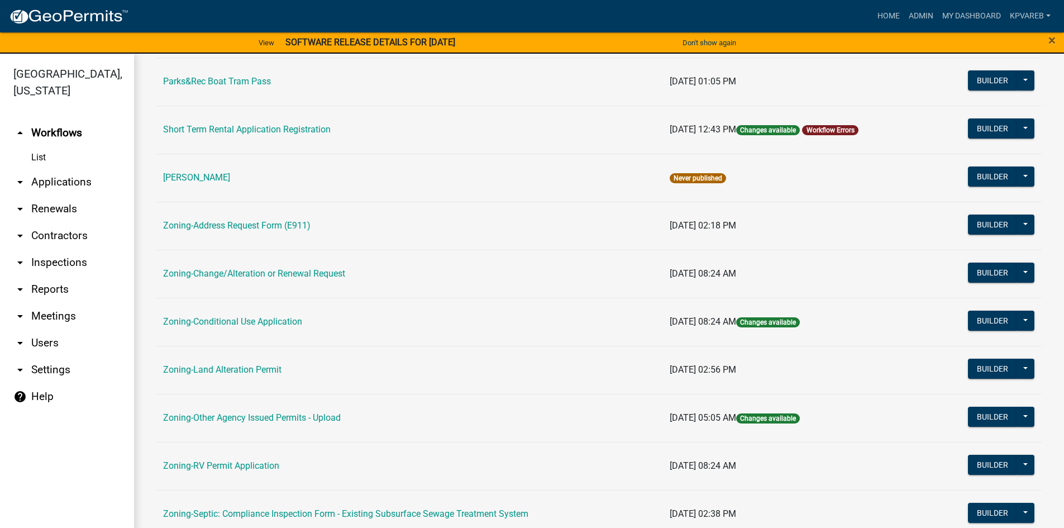
scroll to position [279, 0]
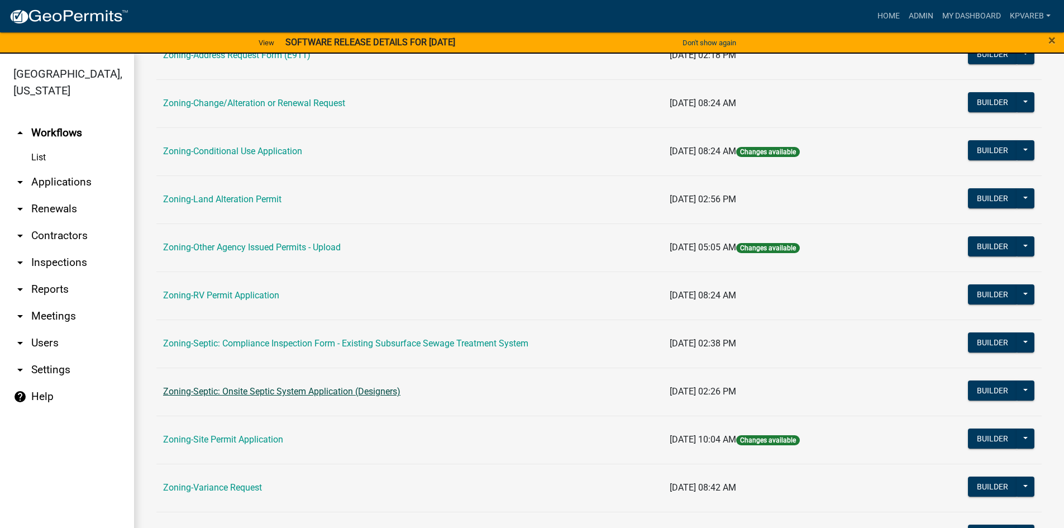
click at [273, 390] on link "Zoning-Septic: Onsite Septic System Application (Designers)" at bounding box center [281, 391] width 237 height 11
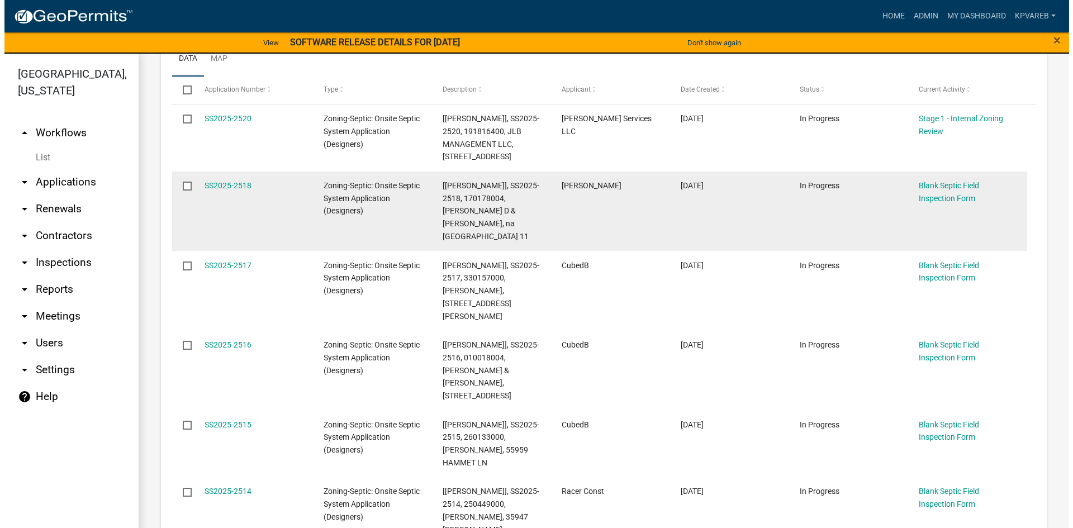
scroll to position [112, 0]
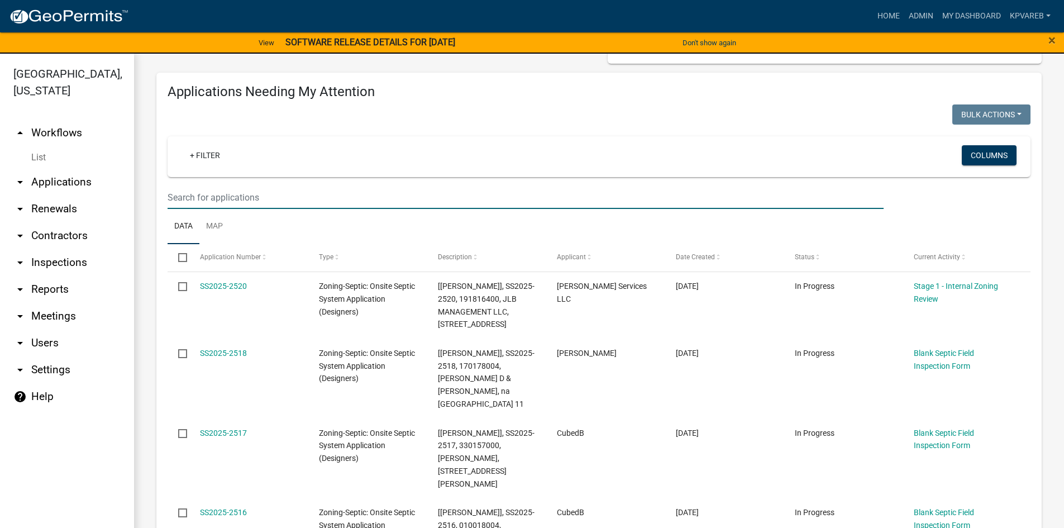
click at [246, 199] on input "text" at bounding box center [526, 197] width 716 height 23
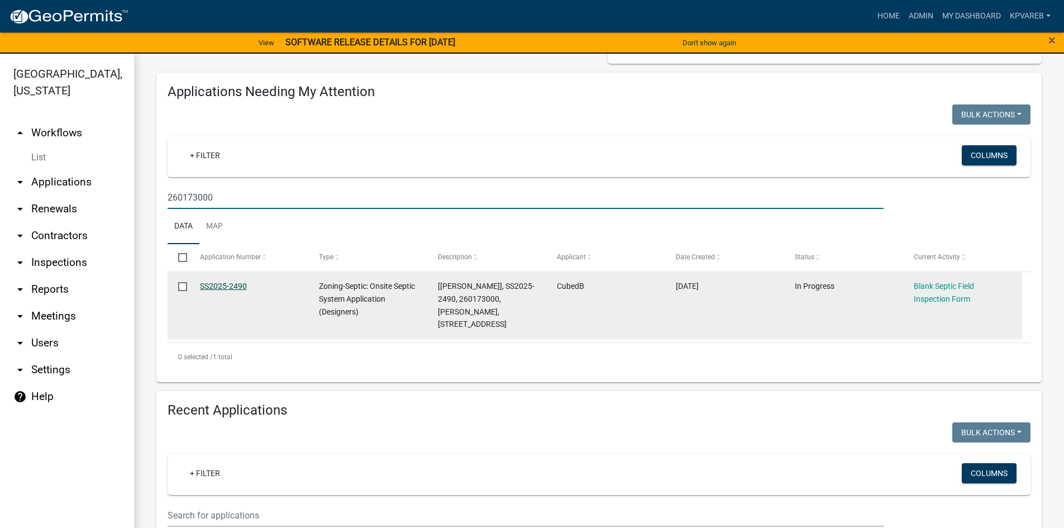
type input "260173000"
click at [229, 289] on link "SS2025-2490" at bounding box center [223, 286] width 47 height 9
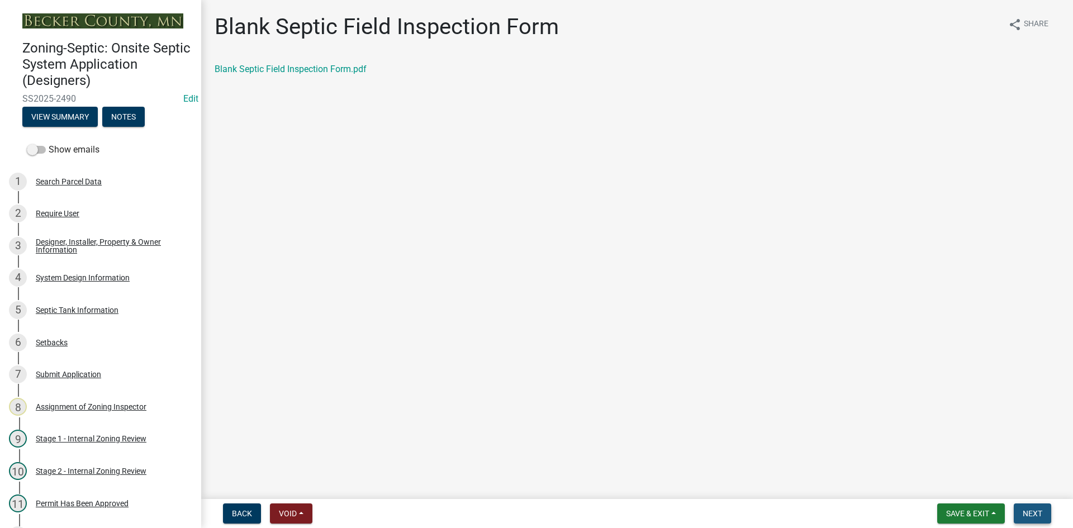
click at [1038, 510] on span "Next" at bounding box center [1032, 513] width 20 height 9
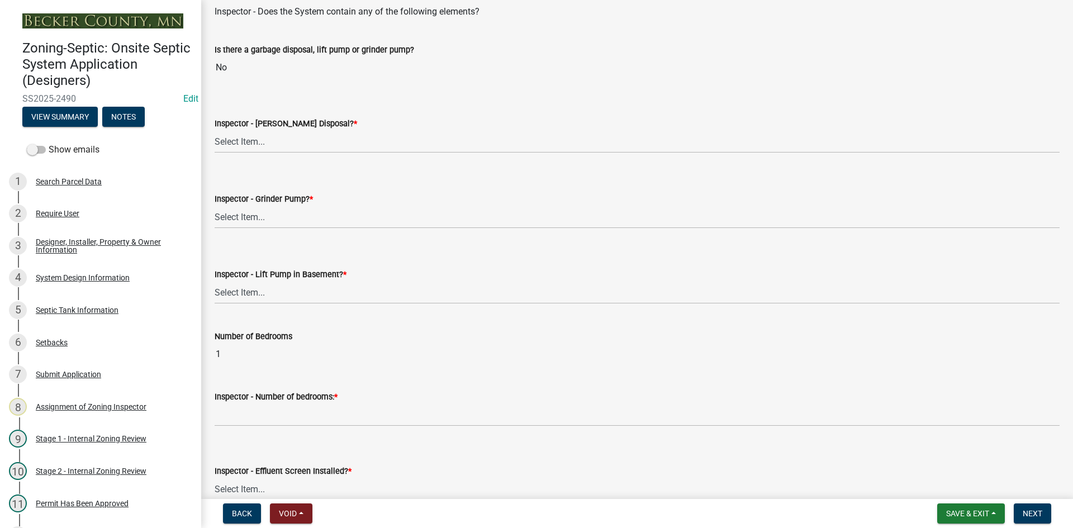
scroll to position [447, 0]
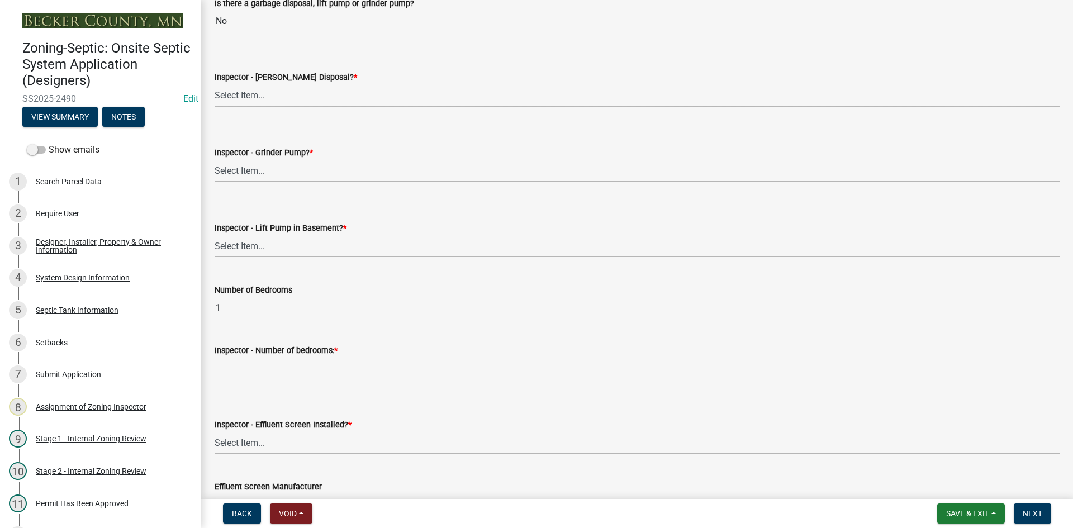
drag, startPoint x: 255, startPoint y: 96, endPoint x: 261, endPoint y: 95, distance: 6.2
click at [258, 96] on select "Select Item... Yes No" at bounding box center [637, 95] width 845 height 23
click at [215, 84] on select "Select Item... Yes No" at bounding box center [637, 95] width 845 height 23
select select "e6f115c1-9d93-4d61-8856-1810485f2117"
drag, startPoint x: 250, startPoint y: 166, endPoint x: 255, endPoint y: 179, distance: 14.1
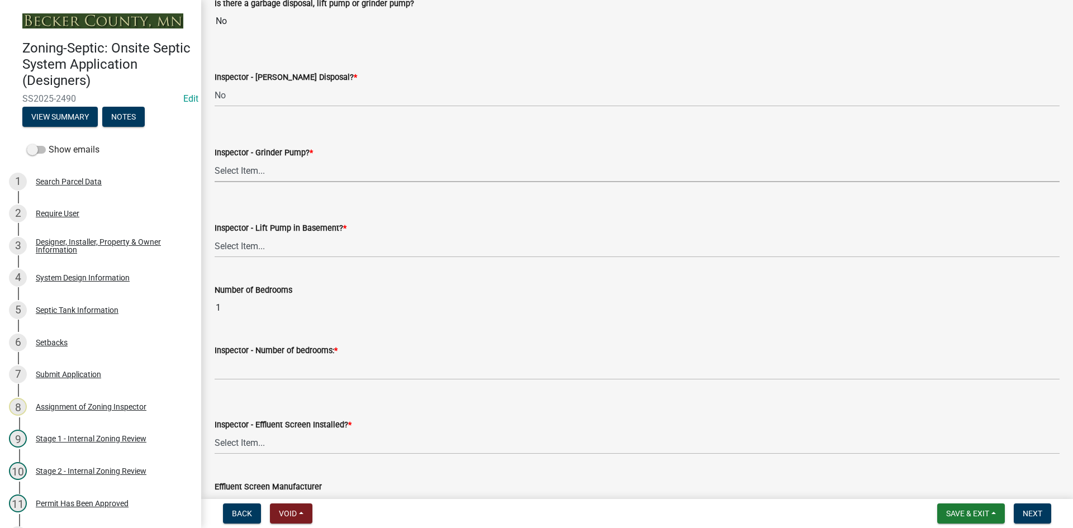
click at [251, 168] on select "Select Item... Yes No" at bounding box center [637, 170] width 845 height 23
click at [215, 159] on select "Select Item... Yes No" at bounding box center [637, 170] width 845 height 23
select select "ce8adf61-51ba-42f2-bbc3-7480a098e35e"
click at [266, 245] on select "Select Item... Yes No" at bounding box center [637, 246] width 845 height 23
click at [215, 235] on select "Select Item... Yes No" at bounding box center [637, 246] width 845 height 23
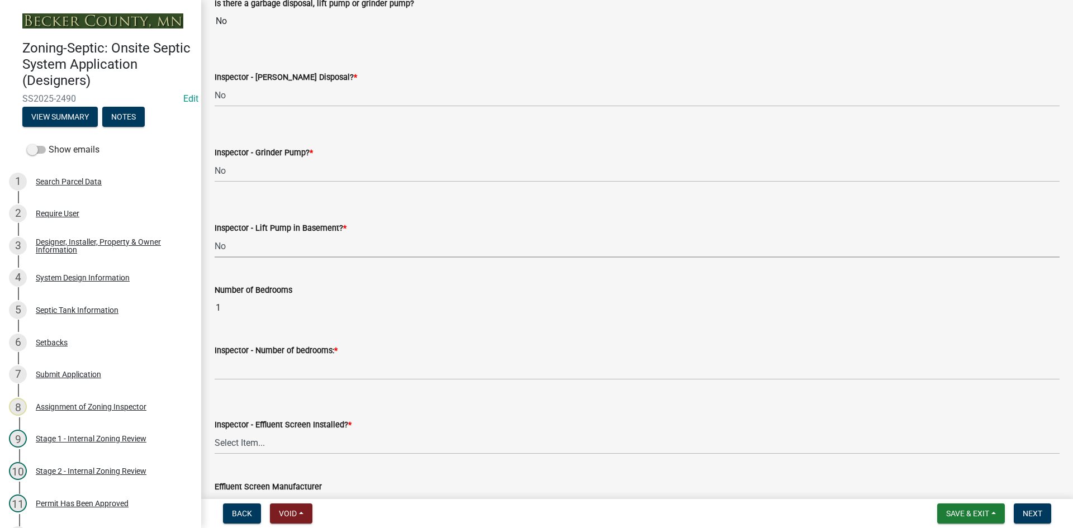
select select "58089658-2e95-4d4d-a981-afbd087a421a"
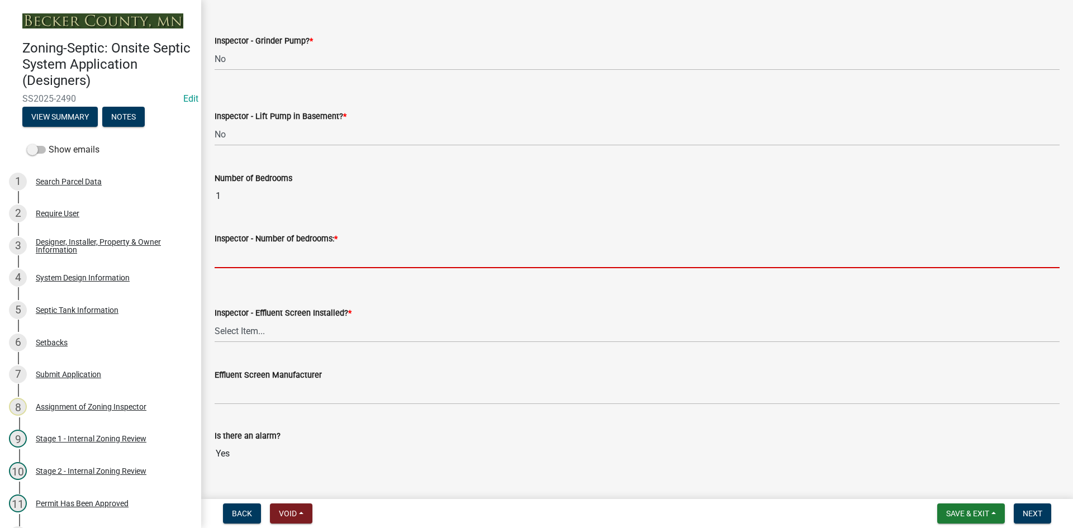
click at [260, 260] on input "Inspector - Number of bedrooms: *" at bounding box center [637, 256] width 845 height 23
type input "1"
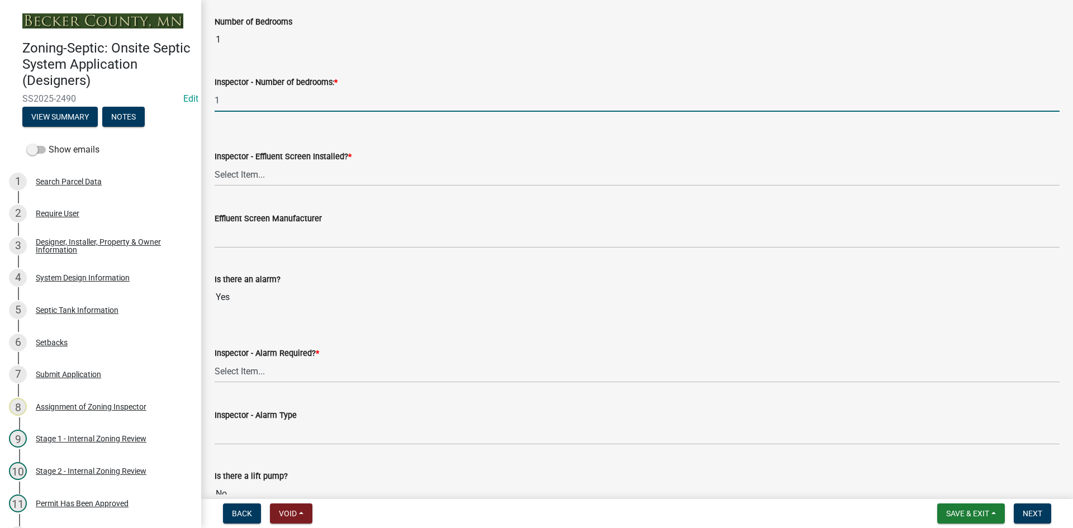
scroll to position [726, 0]
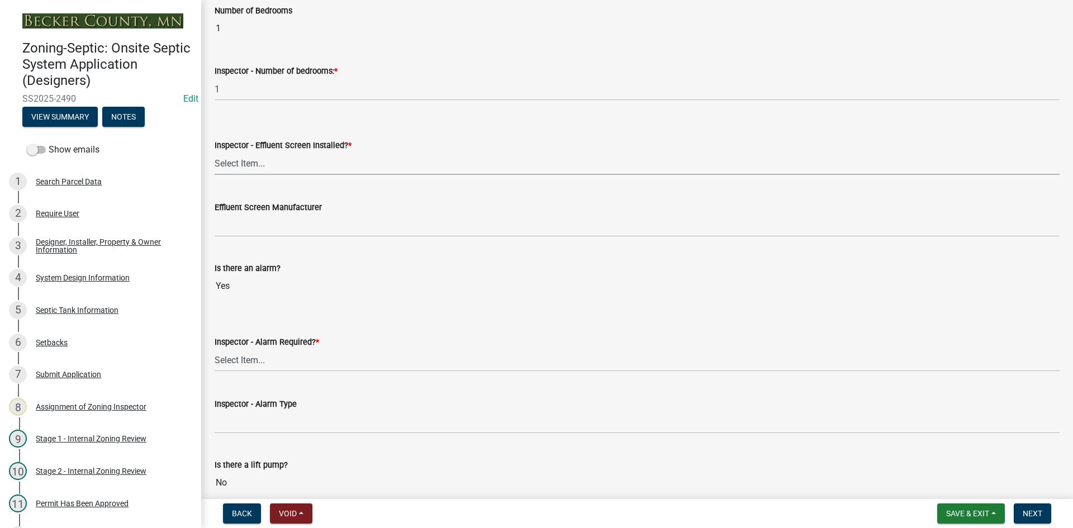
click at [250, 160] on select "Select Item... Yes No" at bounding box center [637, 163] width 845 height 23
click at [215, 152] on select "Select Item... Yes No" at bounding box center [637, 163] width 845 height 23
click at [255, 155] on select "Select Item... Yes No" at bounding box center [637, 163] width 845 height 23
click at [215, 152] on select "Select Item... Yes No" at bounding box center [637, 163] width 845 height 23
select select "039f9276-f093-40ee-98f9-24c1fbae5d9d"
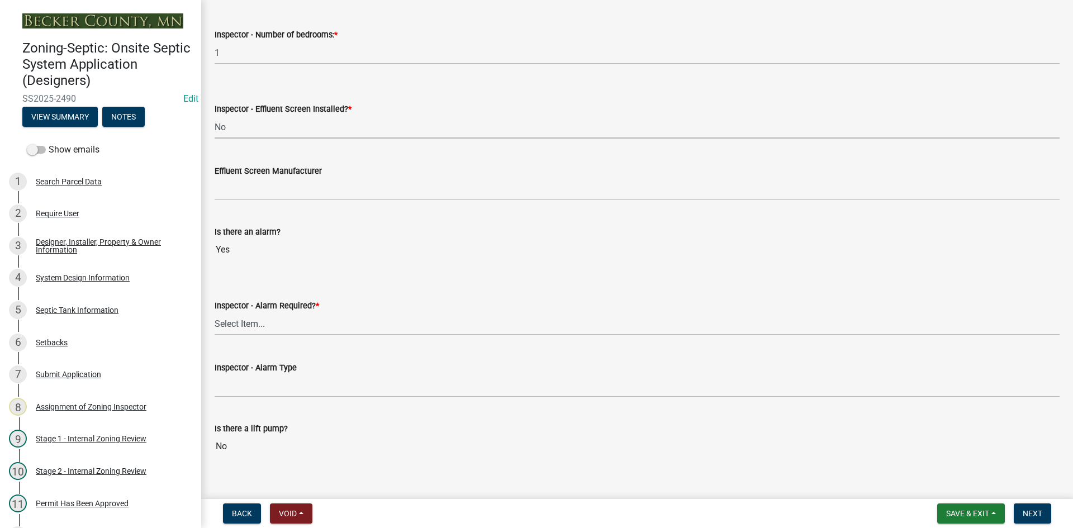
scroll to position [670, 0]
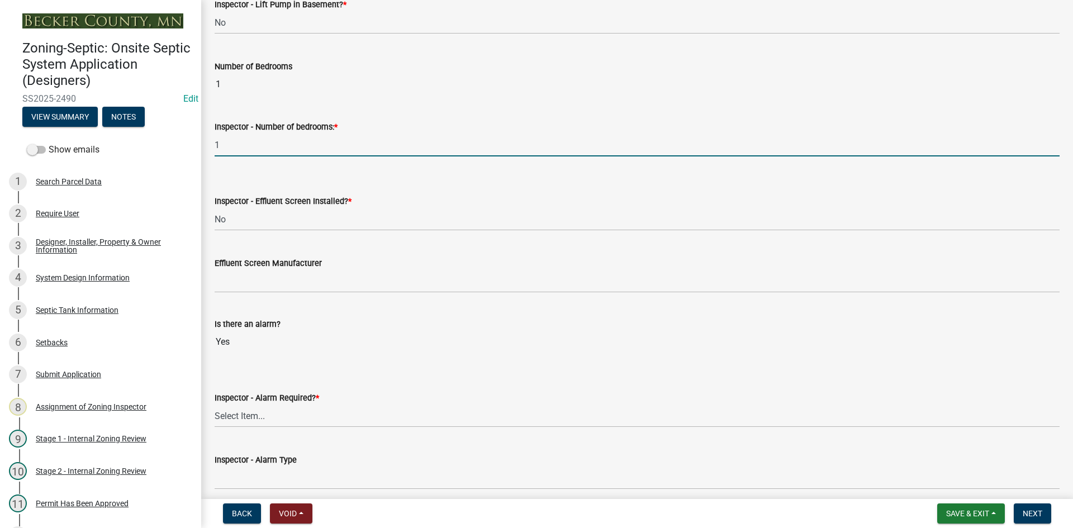
click at [238, 152] on input "1" at bounding box center [637, 145] width 845 height 23
drag, startPoint x: 218, startPoint y: 153, endPoint x: 270, endPoint y: 141, distance: 53.2
click at [197, 155] on div "Zoning-Septic: Onsite Septic System Application (Designers) SS2025-2490 Edit Vi…" at bounding box center [536, 264] width 1073 height 528
type input "2"
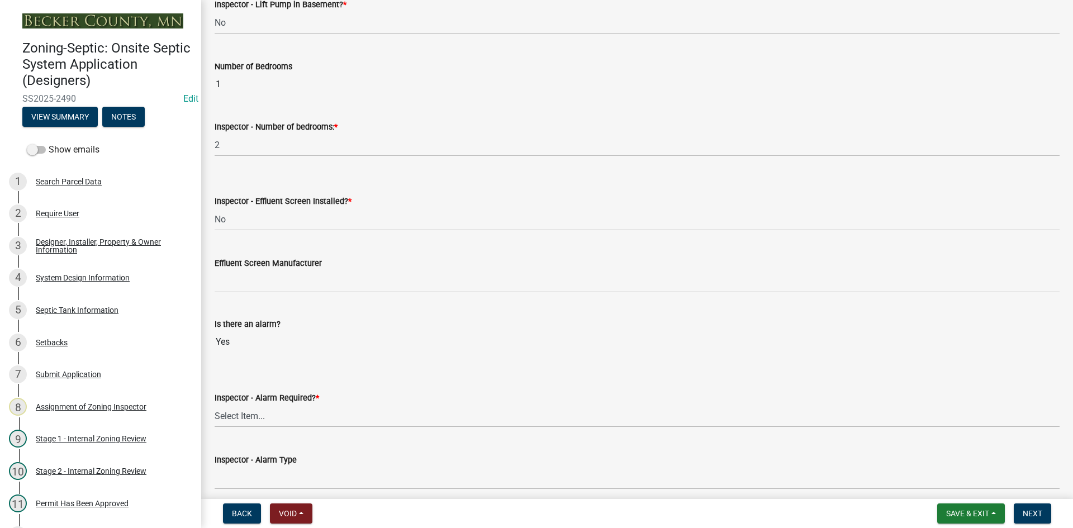
click at [429, 197] on div "Inspector - Effluent Screen Installed? *" at bounding box center [637, 200] width 845 height 13
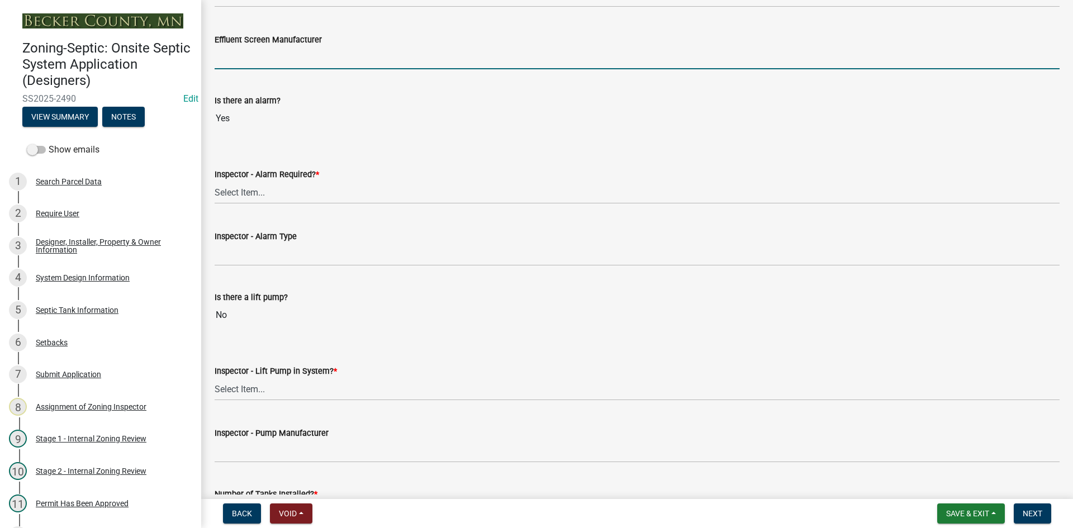
click at [287, 61] on input "Effluent Screen Manufacturer" at bounding box center [637, 57] width 845 height 23
type input "NA"
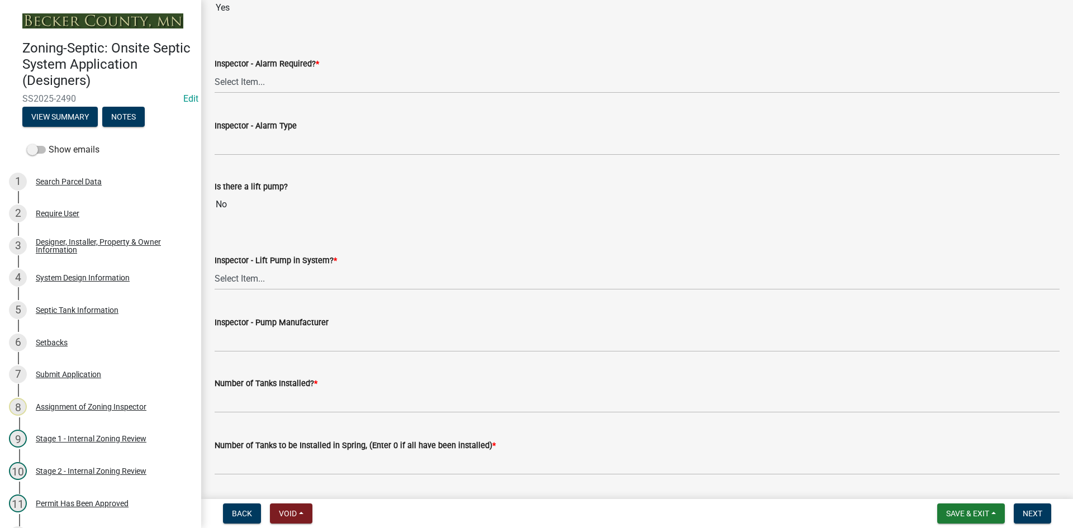
scroll to position [1006, 0]
click at [259, 75] on select "Select Item... Yes No" at bounding box center [637, 80] width 845 height 23
click at [215, 69] on select "Select Item... Yes No" at bounding box center [637, 80] width 845 height 23
select select "9075ff2b-2749-45ce-aee6-f4951e9a2109"
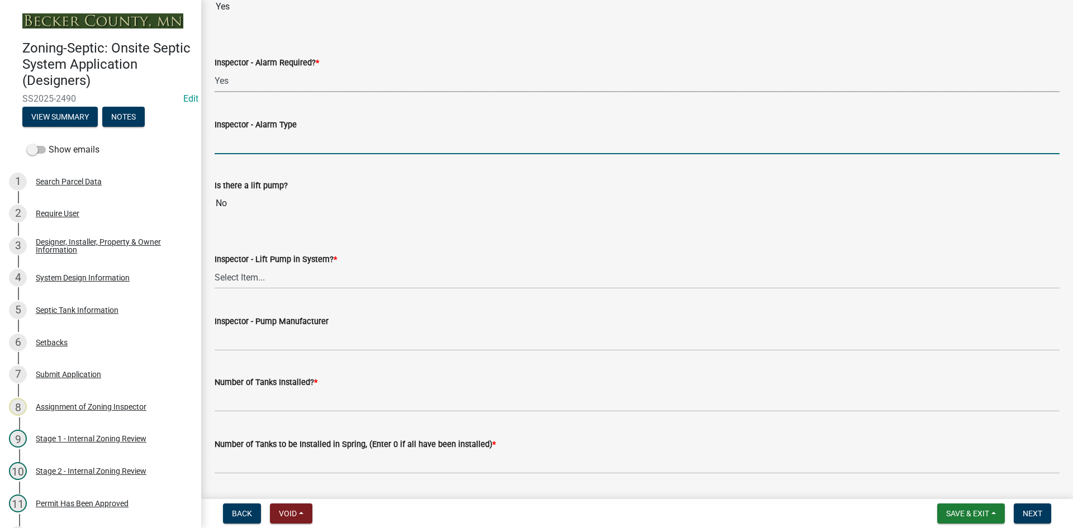
click at [234, 133] on input "Inspector - Alarm Type" at bounding box center [637, 142] width 845 height 23
type input "mechanical float"
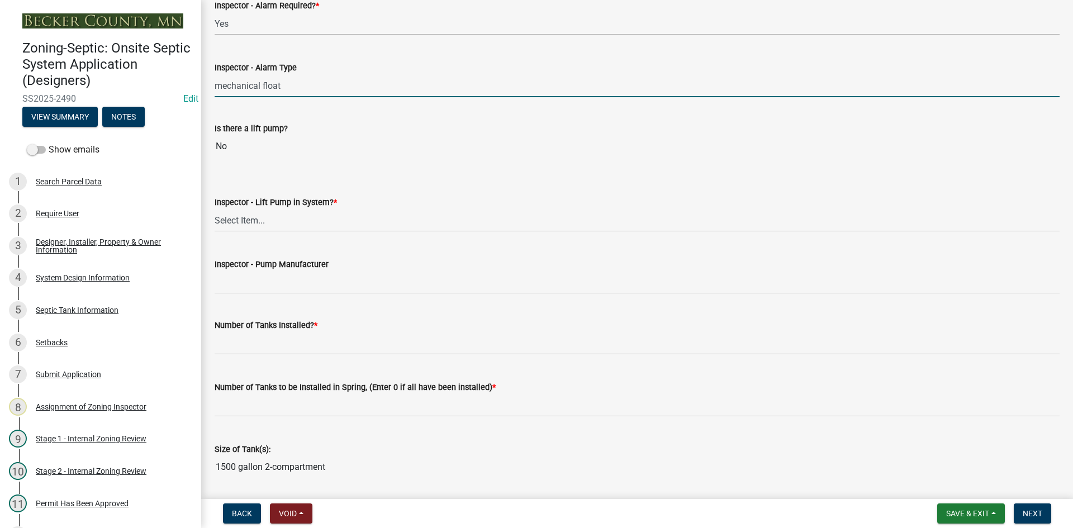
scroll to position [1117, 0]
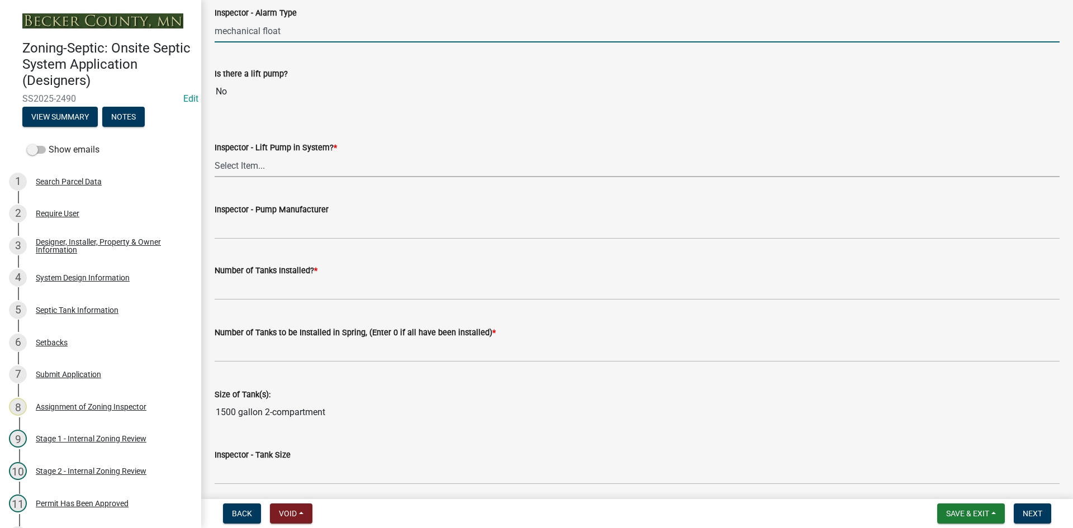
click at [246, 164] on select "Select Item... Yes No" at bounding box center [637, 165] width 845 height 23
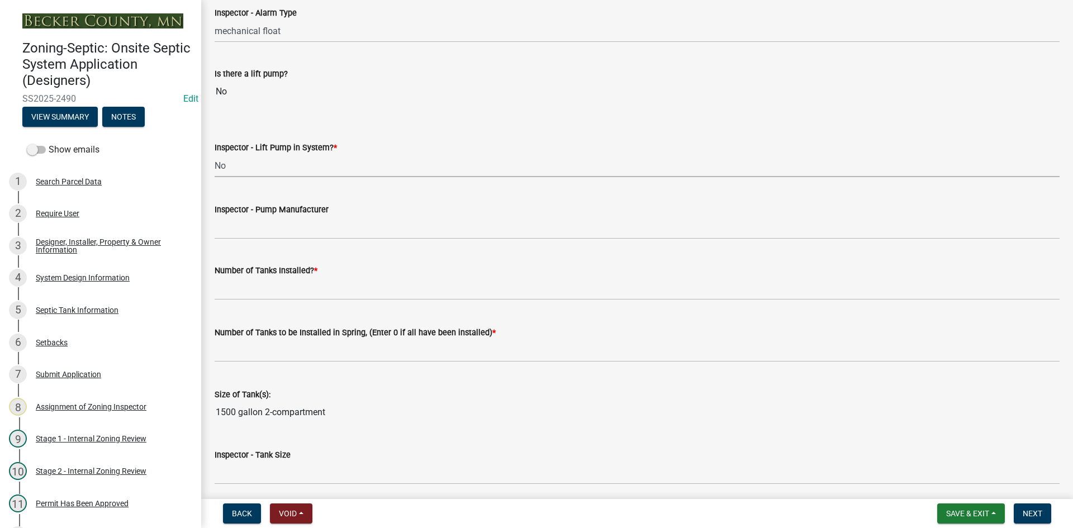
click at [215, 154] on select "Select Item... Yes No" at bounding box center [637, 165] width 845 height 23
select select "4baeb773-af56-4ab8-83c4-3685aa875ea5"
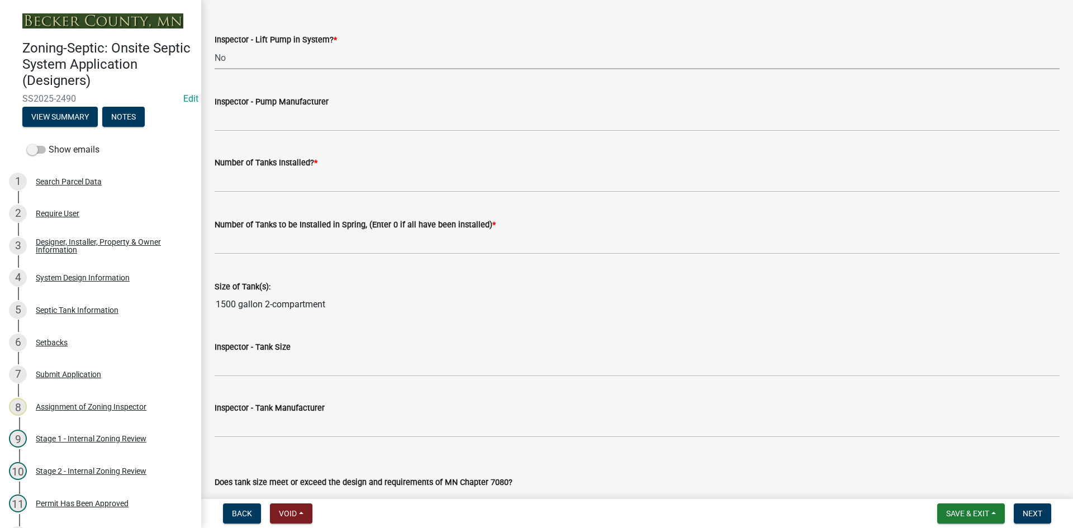
scroll to position [1229, 0]
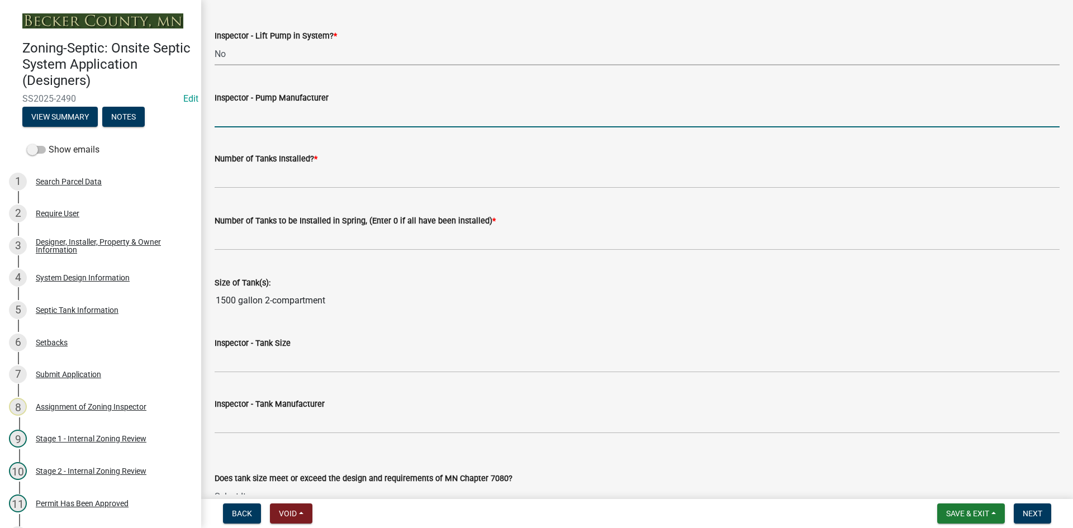
click at [268, 117] on input "Inspector - Pump Manufacturer" at bounding box center [637, 115] width 845 height 23
type input "NA"
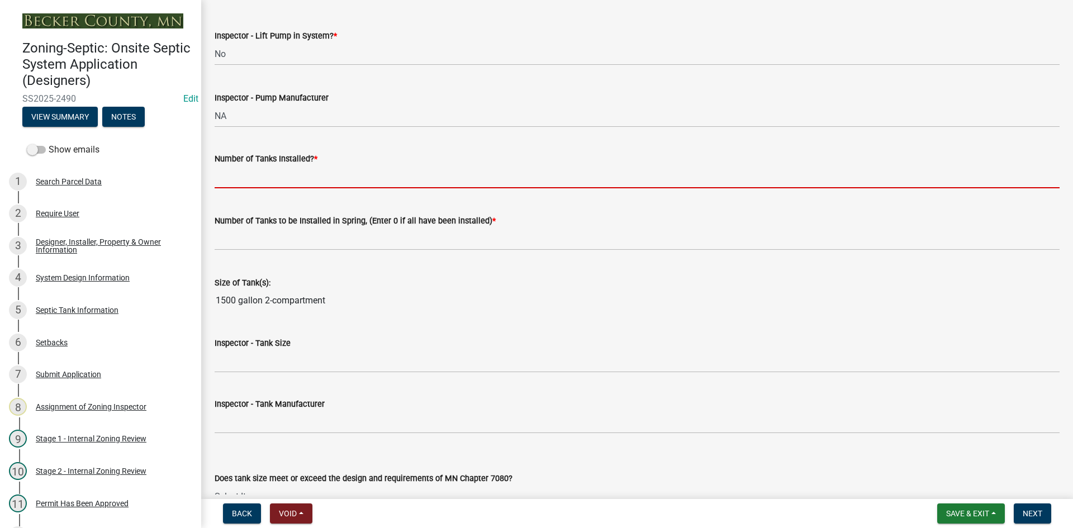
click at [268, 180] on input "text" at bounding box center [637, 176] width 845 height 23
type input "1"
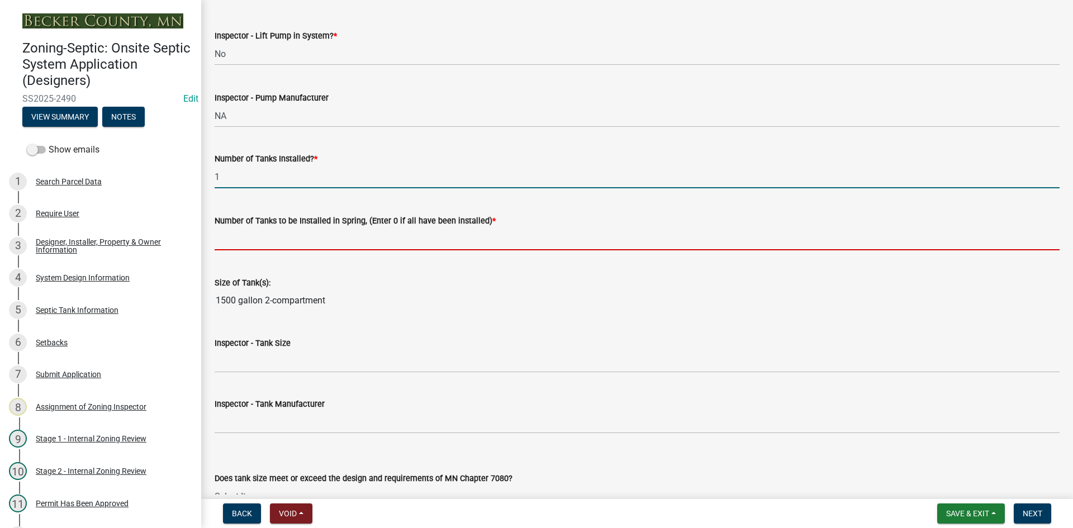
click at [261, 236] on input "text" at bounding box center [637, 238] width 845 height 23
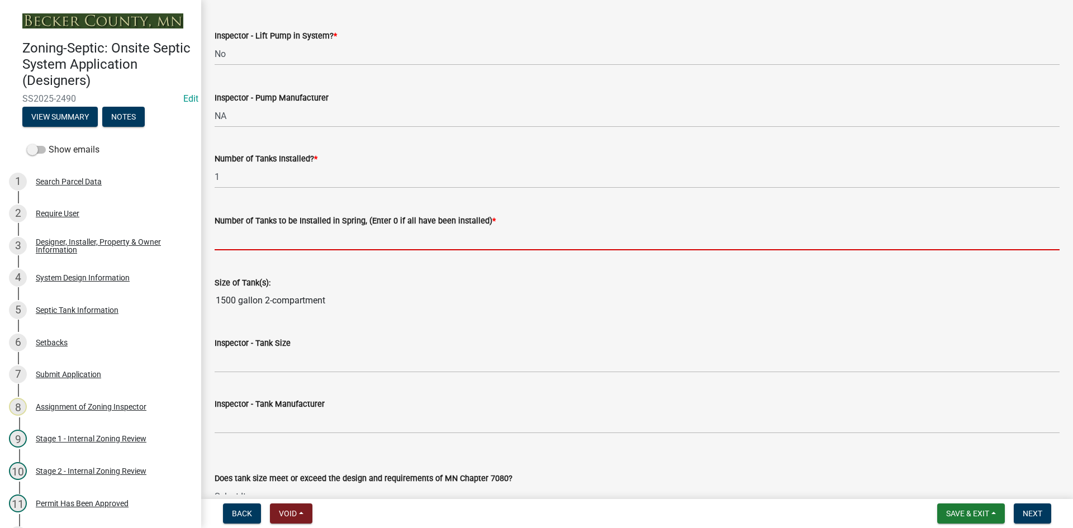
type input "0"
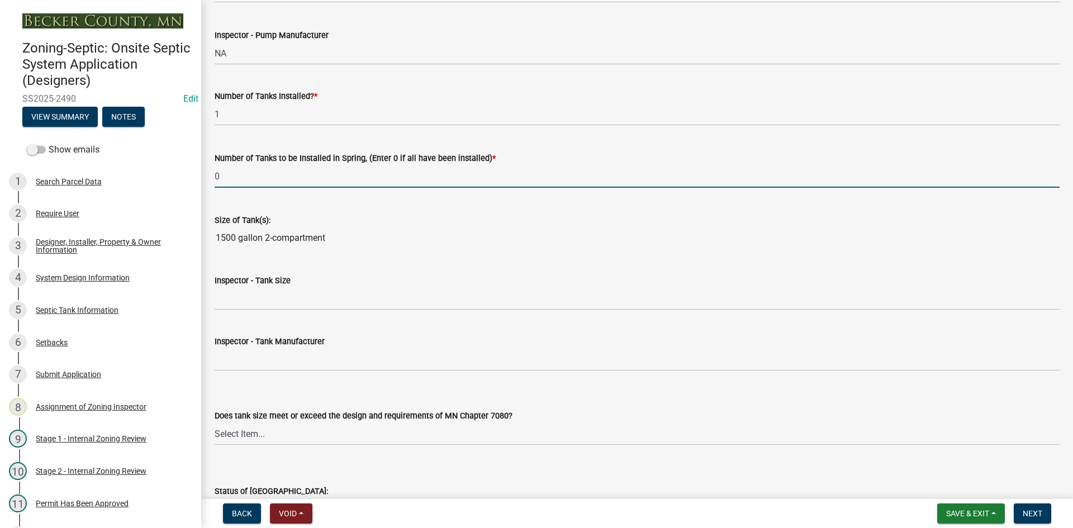
scroll to position [1453, 0]
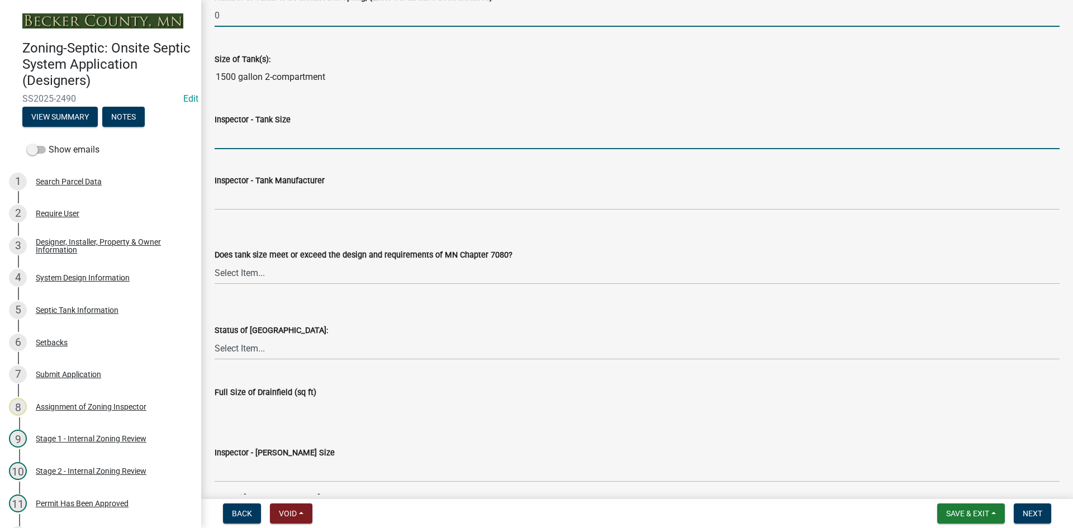
click at [275, 130] on input "Inspector - Tank Size" at bounding box center [637, 137] width 845 height 23
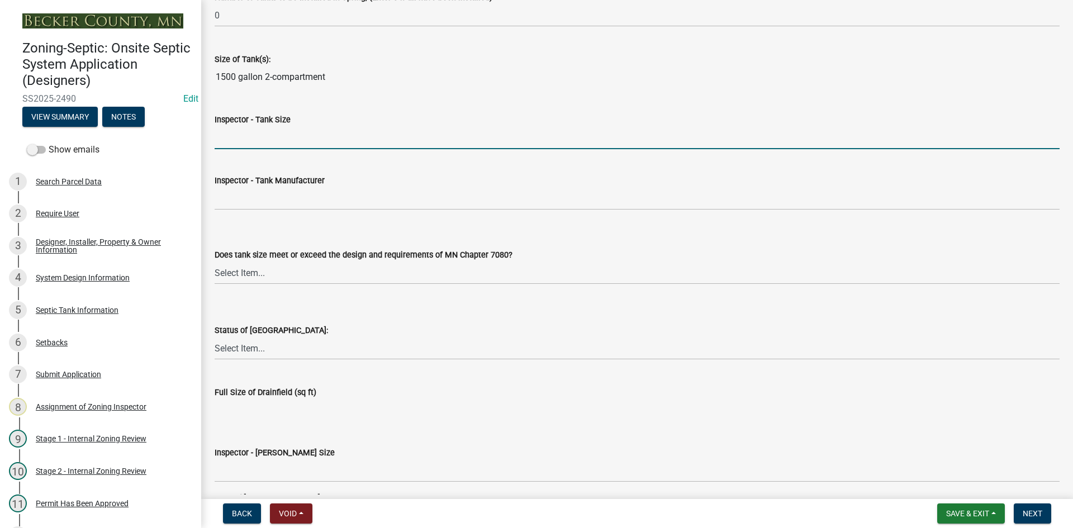
type input "1500/2"
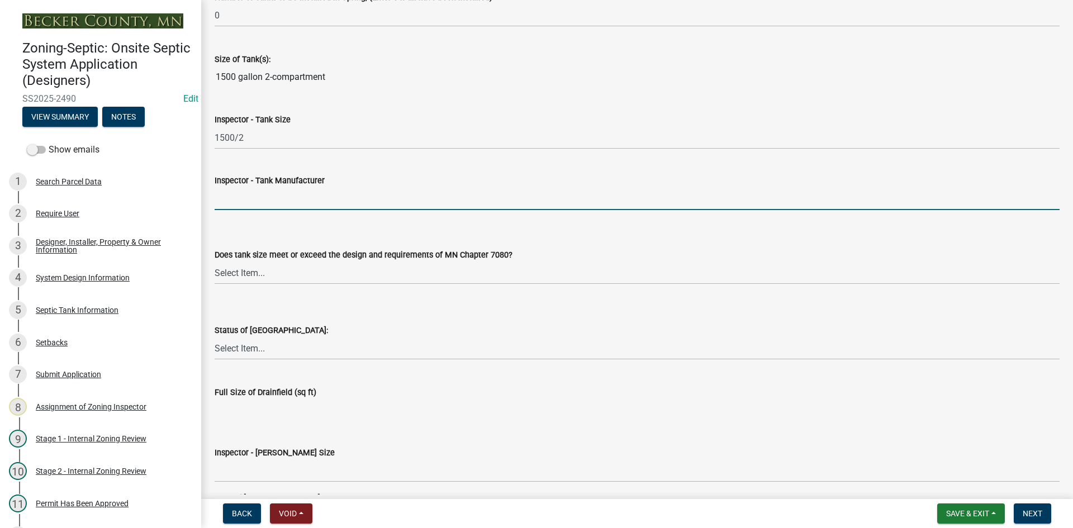
click at [268, 204] on input "Inspector - Tank Manufacturer" at bounding box center [637, 198] width 845 height 23
type input "Thelen"
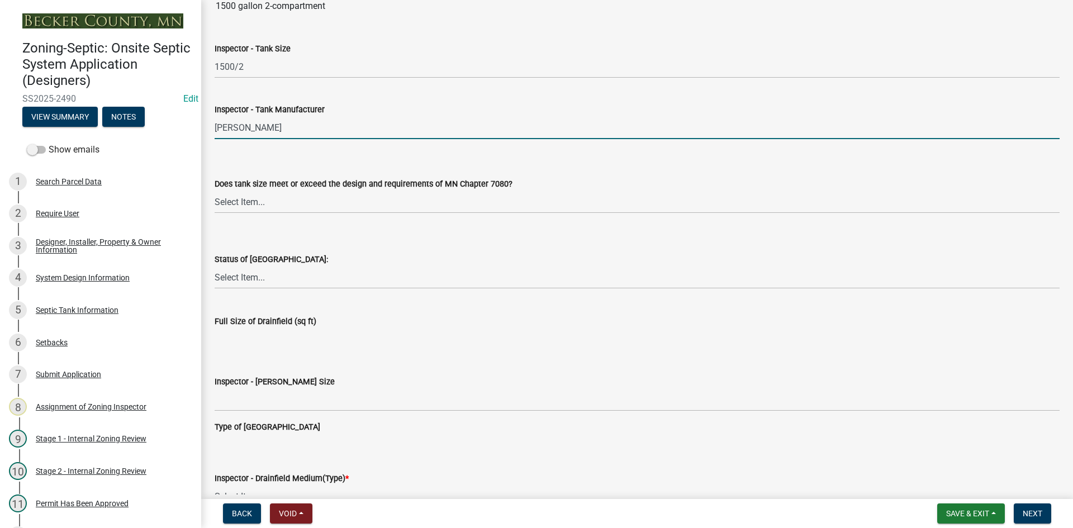
scroll to position [1620, 0]
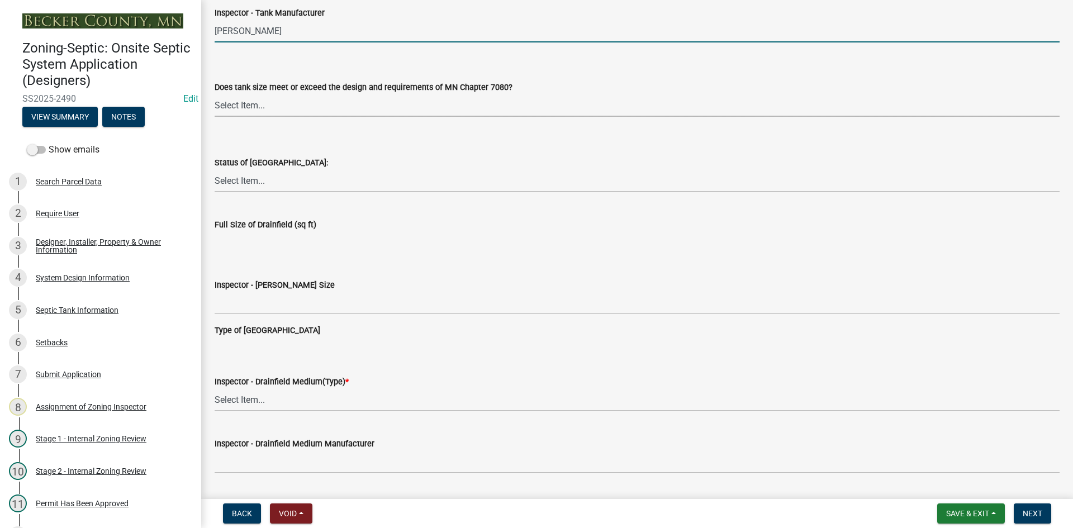
click at [255, 103] on select "Select Item... Yes No Existing" at bounding box center [637, 105] width 845 height 23
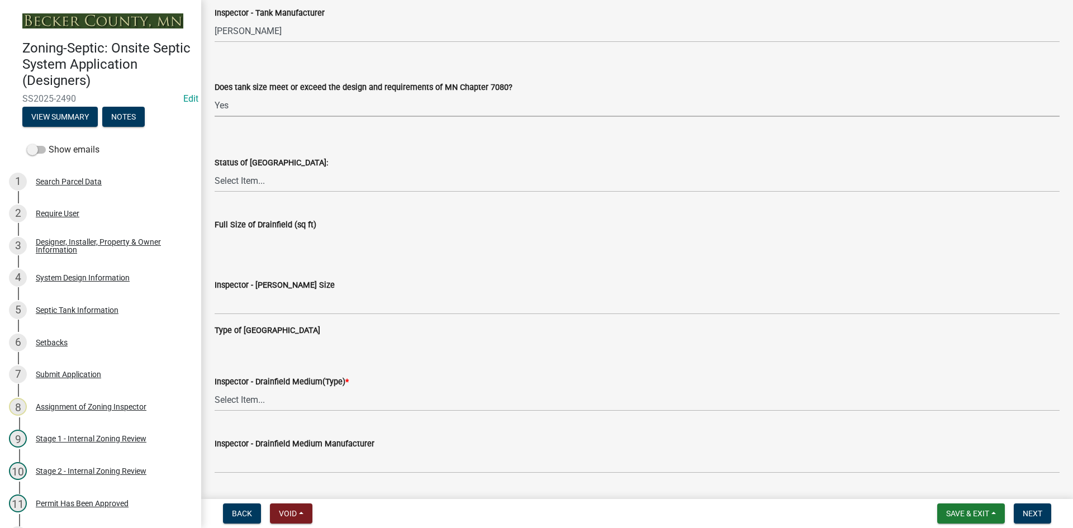
click at [215, 94] on select "Select Item... Yes No Existing" at bounding box center [637, 105] width 845 height 23
select select "f7794d6a-556a-43dc-97be-878f47e346d8"
drag, startPoint x: 258, startPoint y: 106, endPoint x: 264, endPoint y: 116, distance: 12.1
click at [259, 106] on select "Select Item... Yes No Existing" at bounding box center [637, 105] width 845 height 23
click at [215, 94] on select "Select Item... Yes No Existing" at bounding box center [637, 105] width 845 height 23
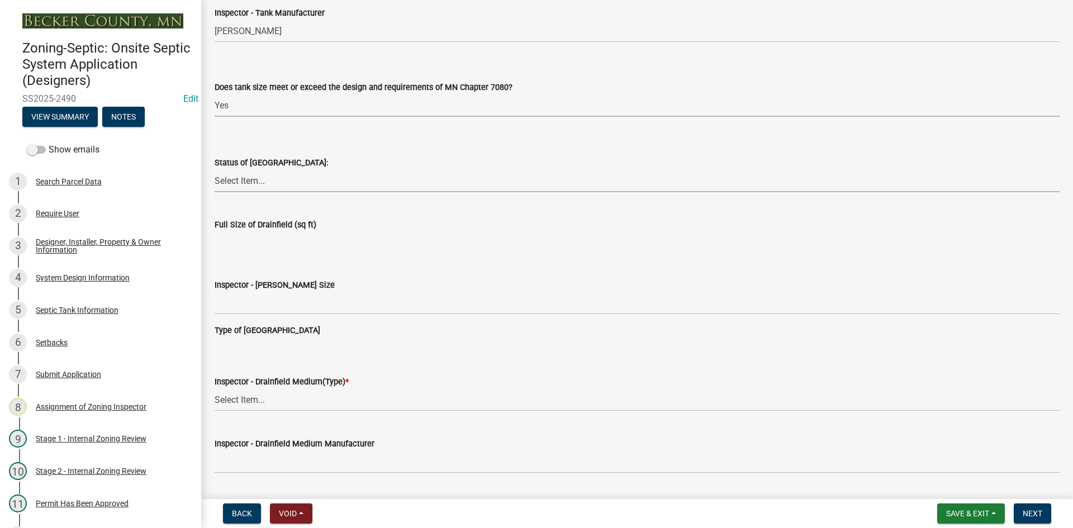
drag, startPoint x: 258, startPoint y: 182, endPoint x: 259, endPoint y: 192, distance: 9.6
click at [258, 182] on select "Select Item... No Drainfield Drainfield Installed Drainfield to Be Installed in…" at bounding box center [637, 180] width 845 height 23
click at [215, 169] on select "Select Item... No Drainfield Drainfield Installed Drainfield to Be Installed in…" at bounding box center [637, 180] width 845 height 23
select select "5fa789e6-b5c5-4aa5-96f0-e7985c3fdd5e"
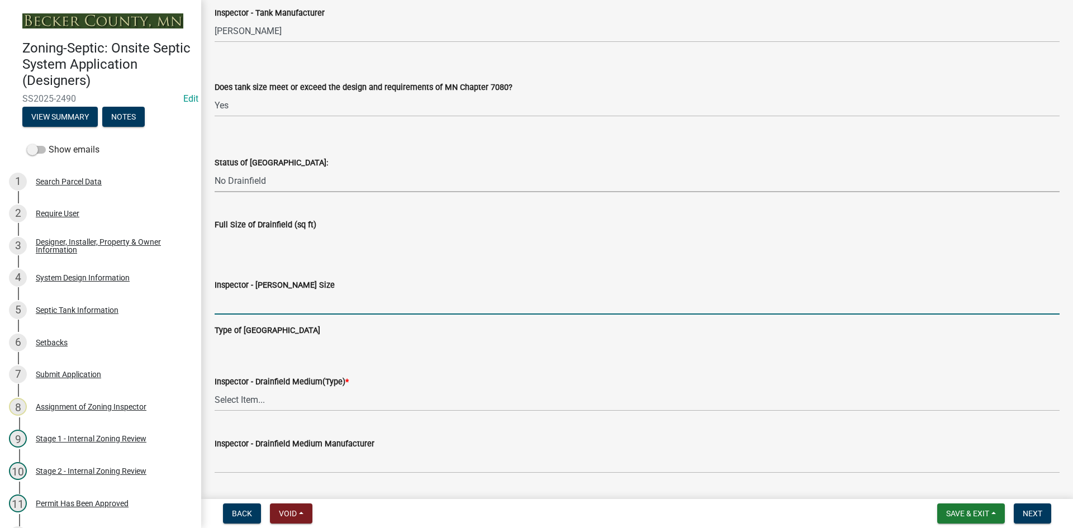
click at [264, 295] on input "Inspector - Drainfield Size" at bounding box center [637, 303] width 845 height 23
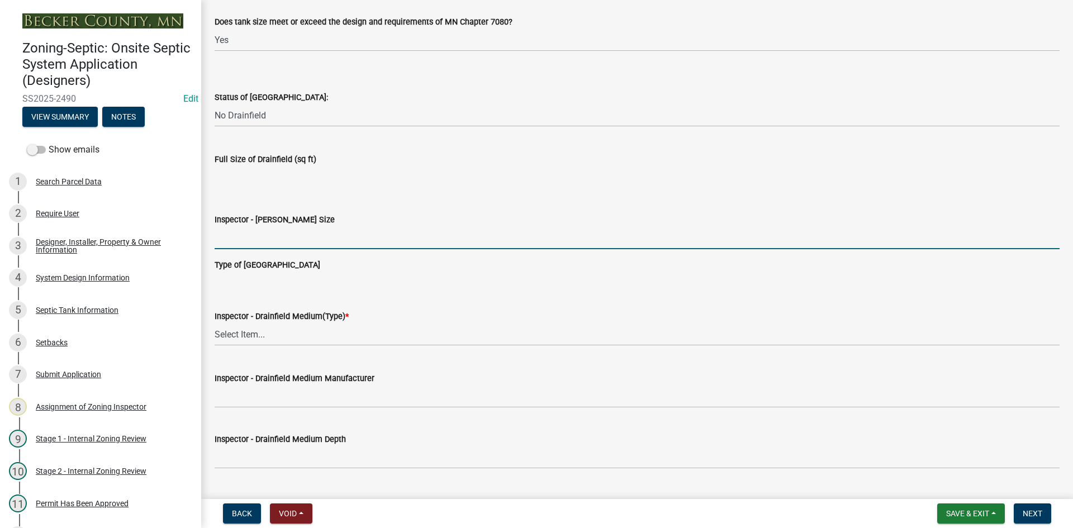
scroll to position [1788, 0]
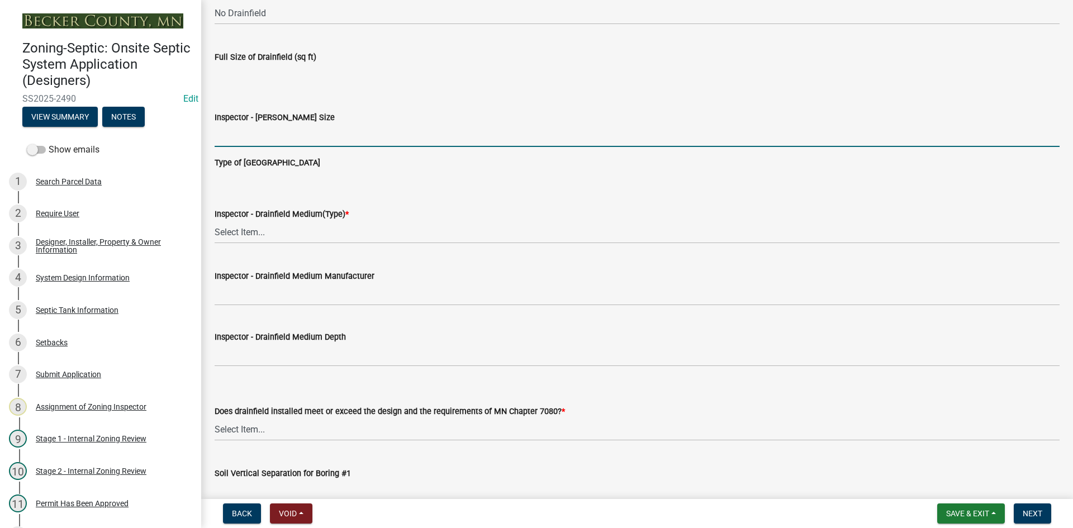
type input "NA"
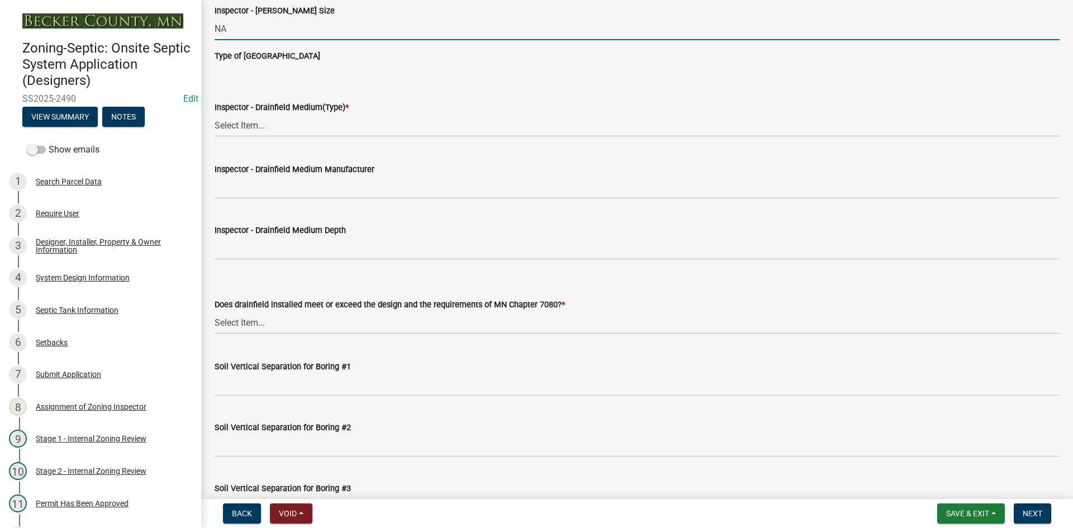
scroll to position [1900, 0]
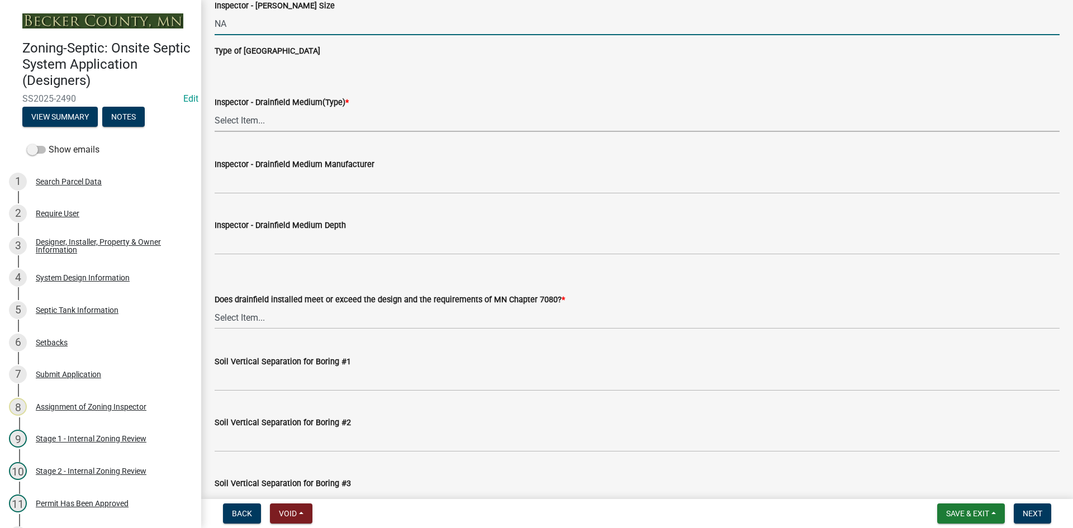
drag, startPoint x: 253, startPoint y: 123, endPoint x: 259, endPoint y: 120, distance: 6.8
click at [253, 123] on select "Select Item... Chamber Trench Rock Trench Gravelless Mound Pressure Bed Seepage…" at bounding box center [637, 120] width 845 height 23
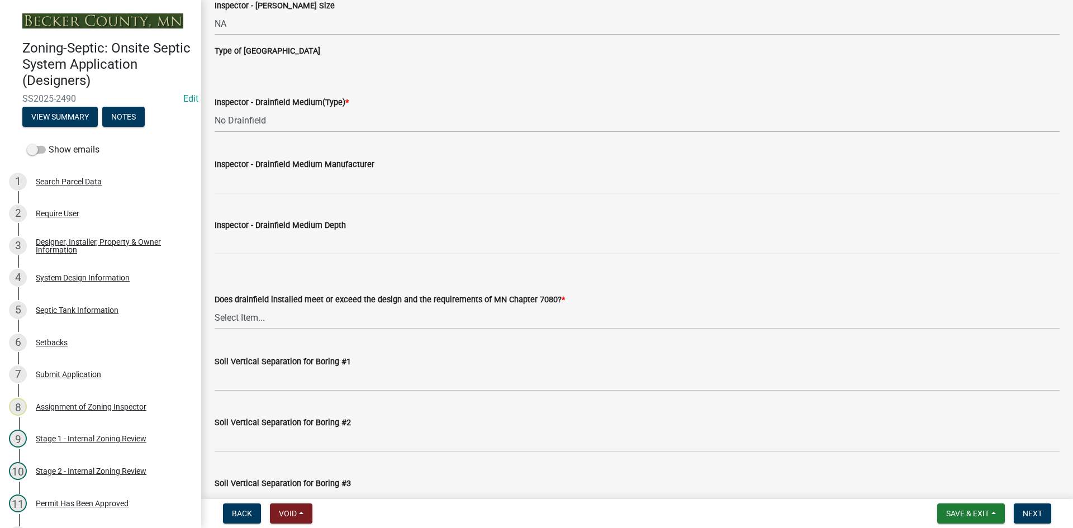
click at [215, 109] on select "Select Item... Chamber Trench Rock Trench Gravelless Mound Pressure Bed Seepage…" at bounding box center [637, 120] width 845 height 23
select select "53ba3933-fb28-45b0-9b71-ad61eefa2ac0"
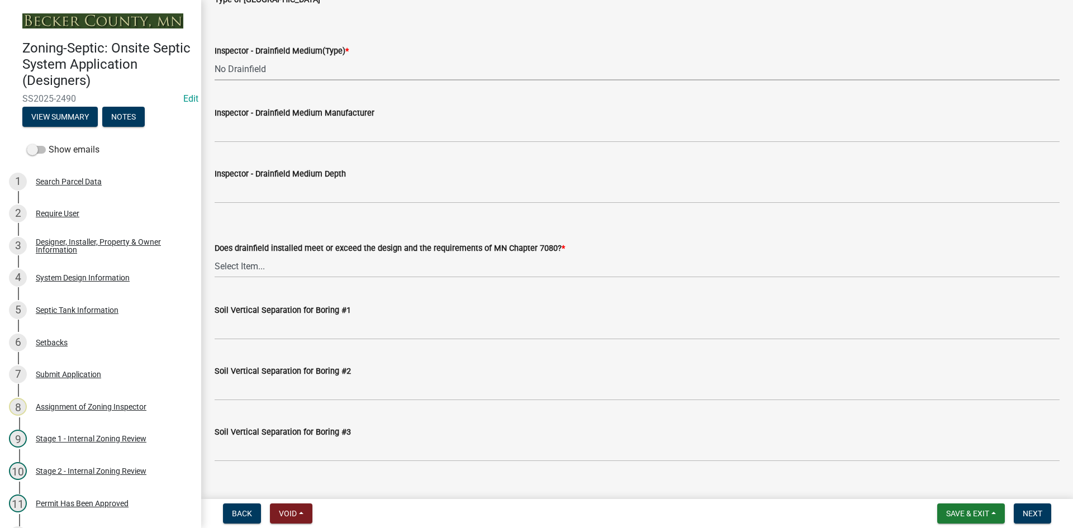
scroll to position [2011, 0]
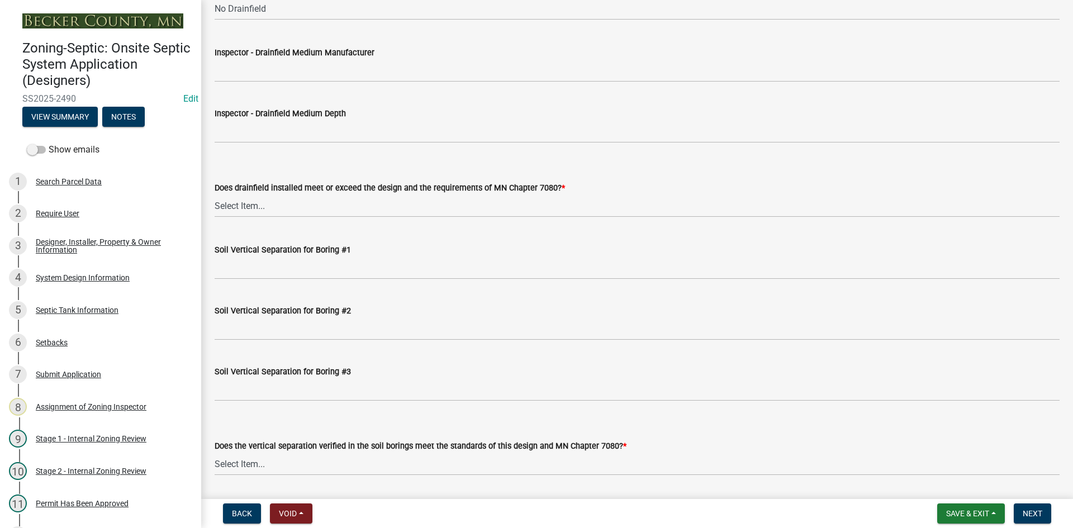
click at [253, 121] on form "Inspector - Drainfield Medium Depth" at bounding box center [637, 125] width 845 height 36
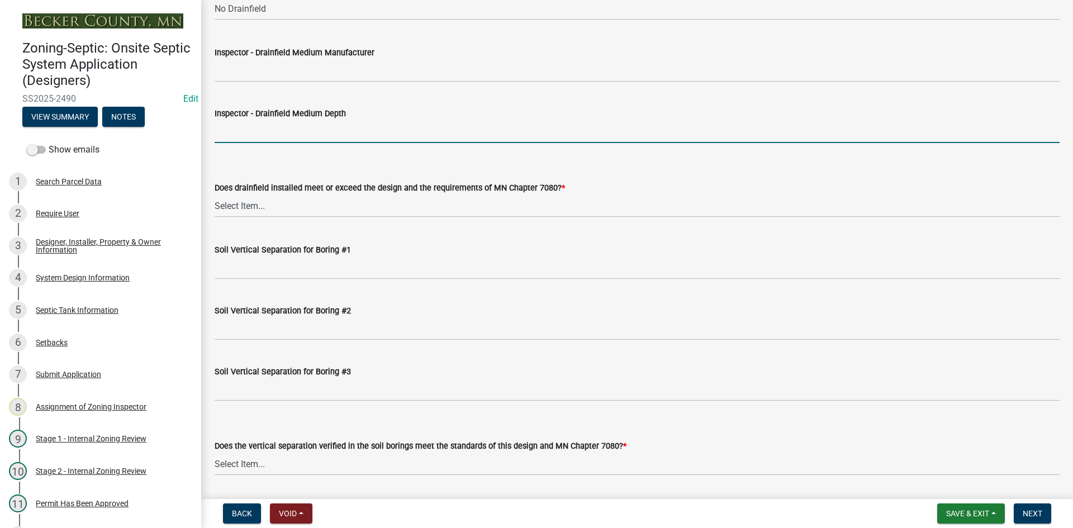
click at [260, 132] on input "Inspector - Drainfield Medium Depth" at bounding box center [637, 131] width 845 height 23
type input "NA"
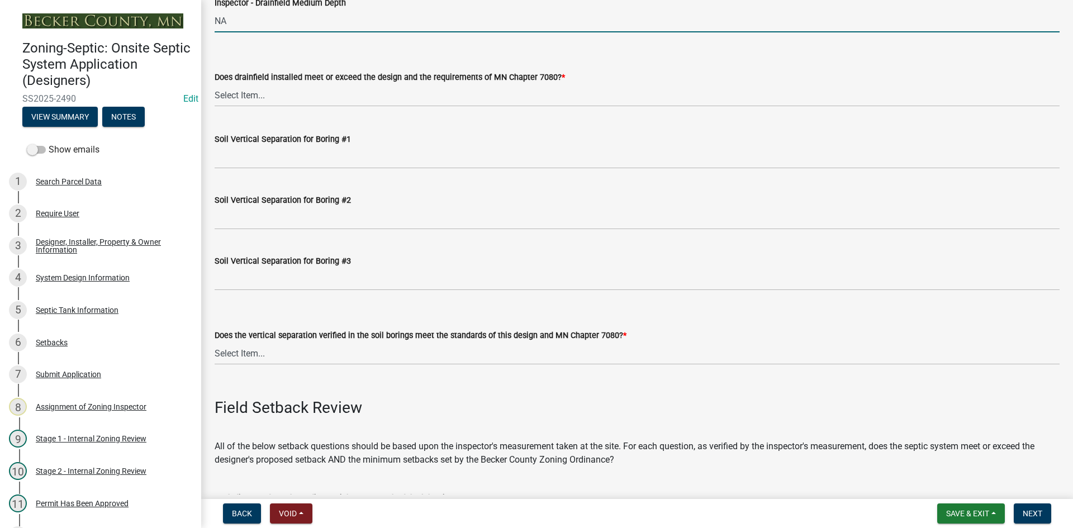
scroll to position [2123, 0]
drag, startPoint x: 245, startPoint y: 101, endPoint x: 252, endPoint y: 104, distance: 7.3
click at [248, 101] on select "Select Item... Yes No" at bounding box center [637, 94] width 845 height 23
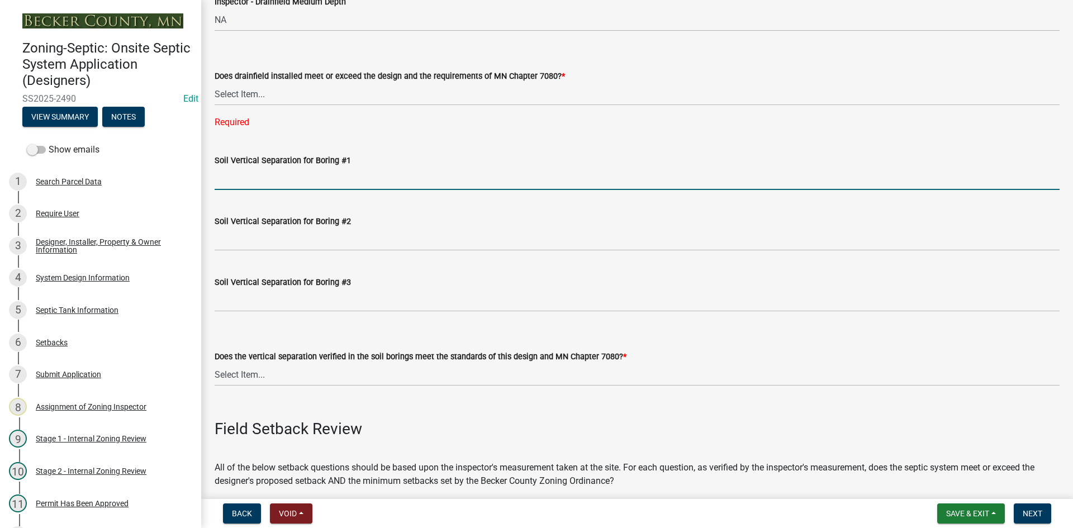
click at [265, 153] on div "Soil Vertical Separation for Boring #1" at bounding box center [637, 164] width 845 height 52
click at [260, 99] on select "Select Item... Yes No" at bounding box center [637, 94] width 845 height 23
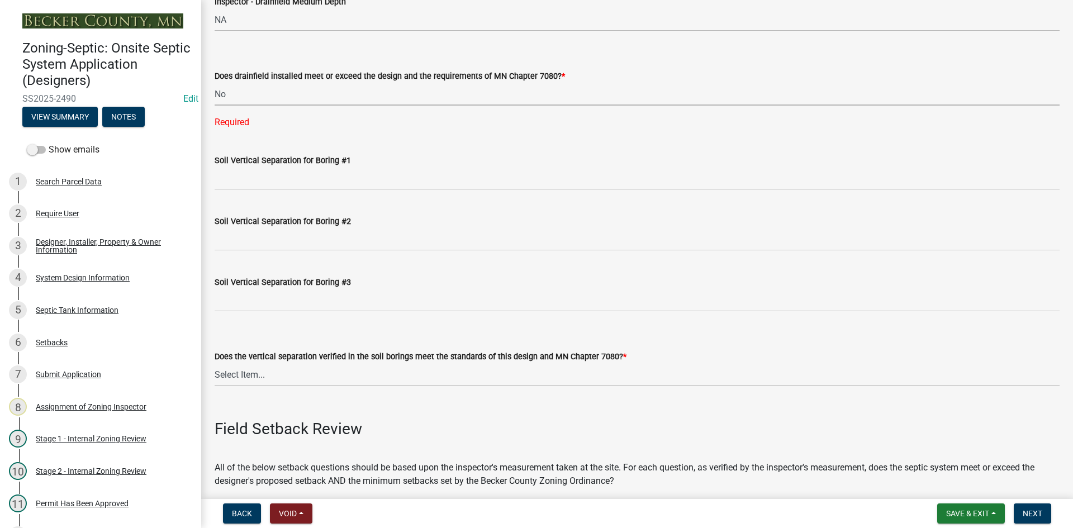
click at [215, 83] on select "Select Item... Yes No" at bounding box center [637, 94] width 845 height 23
select select "11dcc48d-db54-4dd6-a13a-34b979cdae1e"
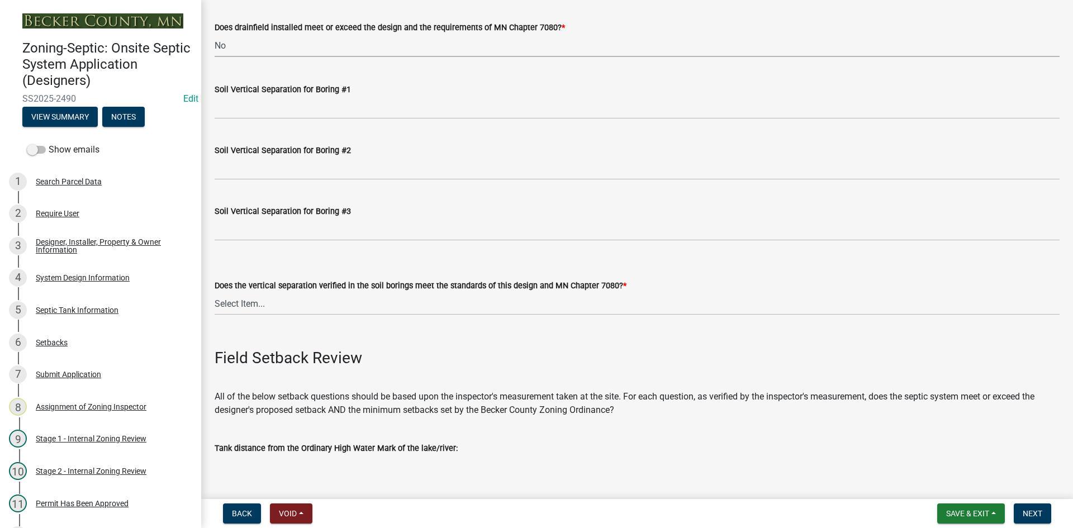
scroll to position [2235, 0]
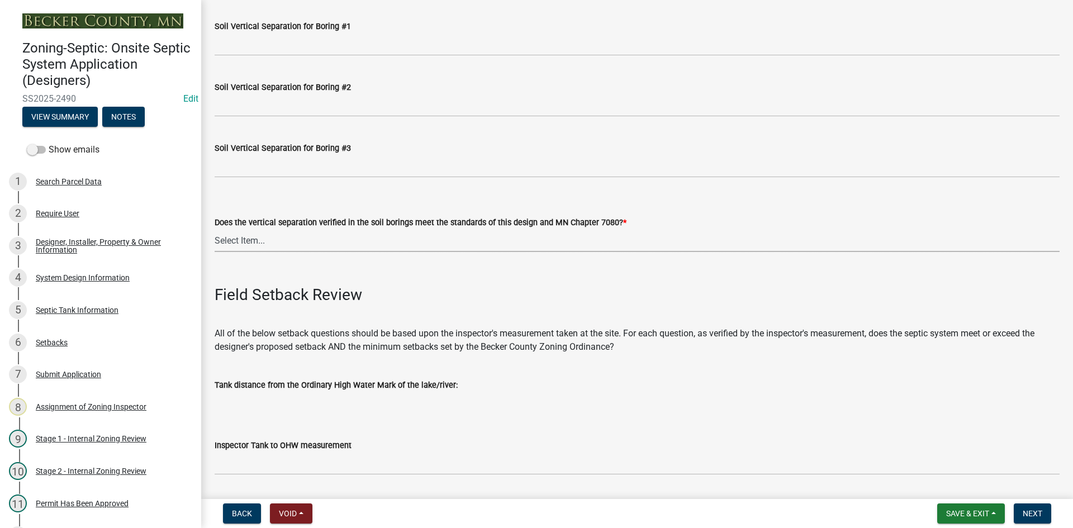
drag, startPoint x: 263, startPoint y: 236, endPoint x: 269, endPoint y: 251, distance: 16.6
click at [263, 236] on select "Select Item... Yes No" at bounding box center [637, 240] width 845 height 23
click at [215, 229] on select "Select Item... Yes No" at bounding box center [637, 240] width 845 height 23
select select "11e68a6f-da10-4092-9aa3-572e994a9944"
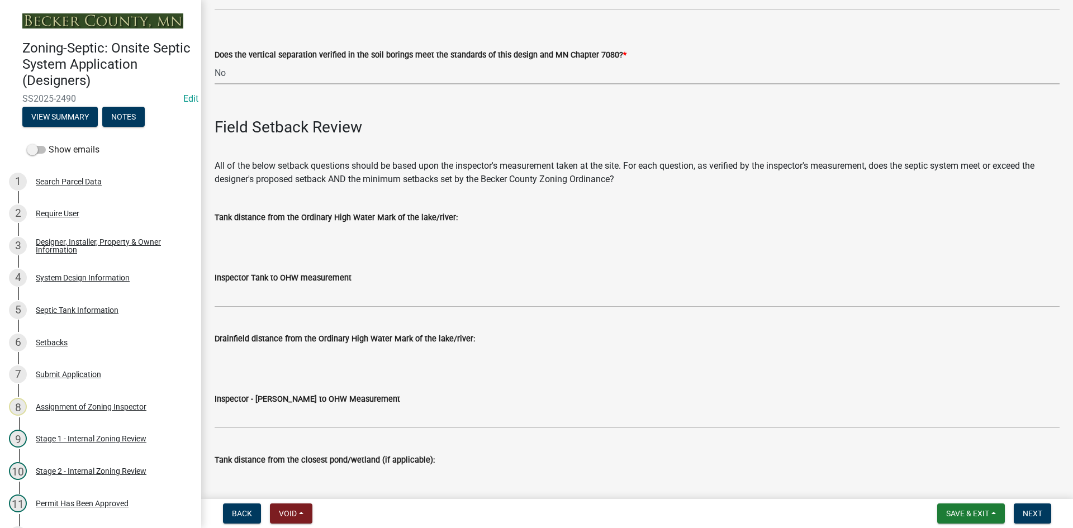
scroll to position [2514, 0]
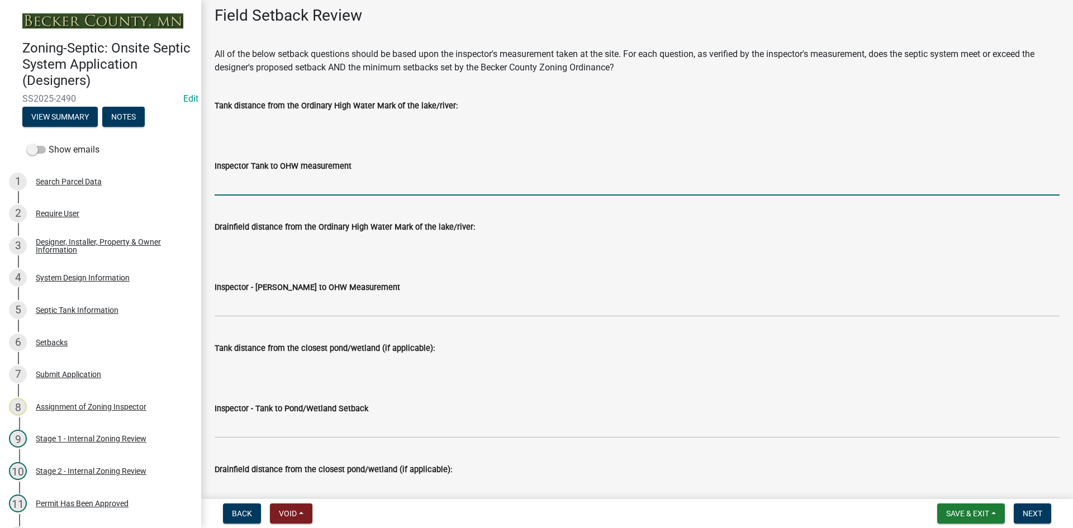
click at [253, 184] on input "Inspector Tank to OHW measurement" at bounding box center [637, 184] width 845 height 23
type input "NA"
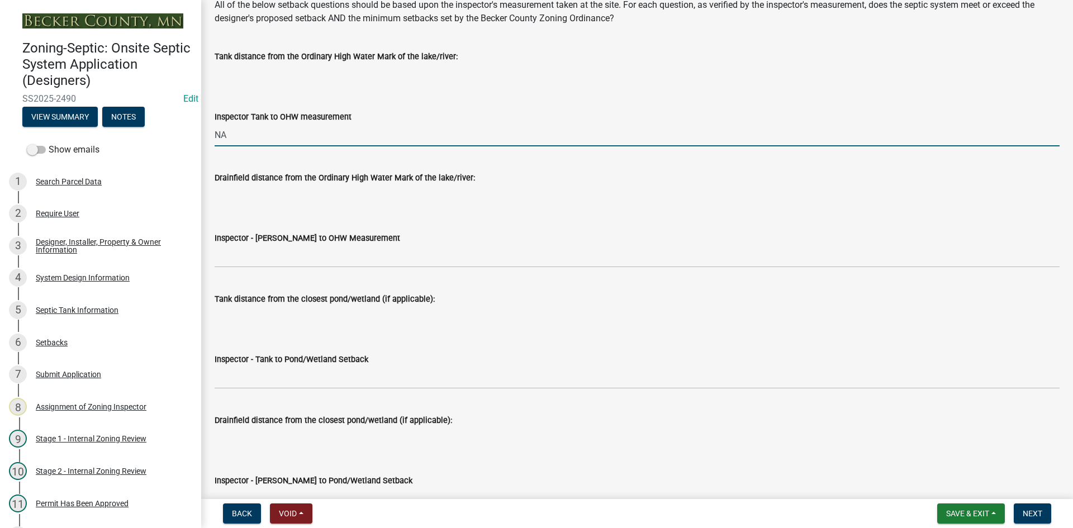
scroll to position [2626, 0]
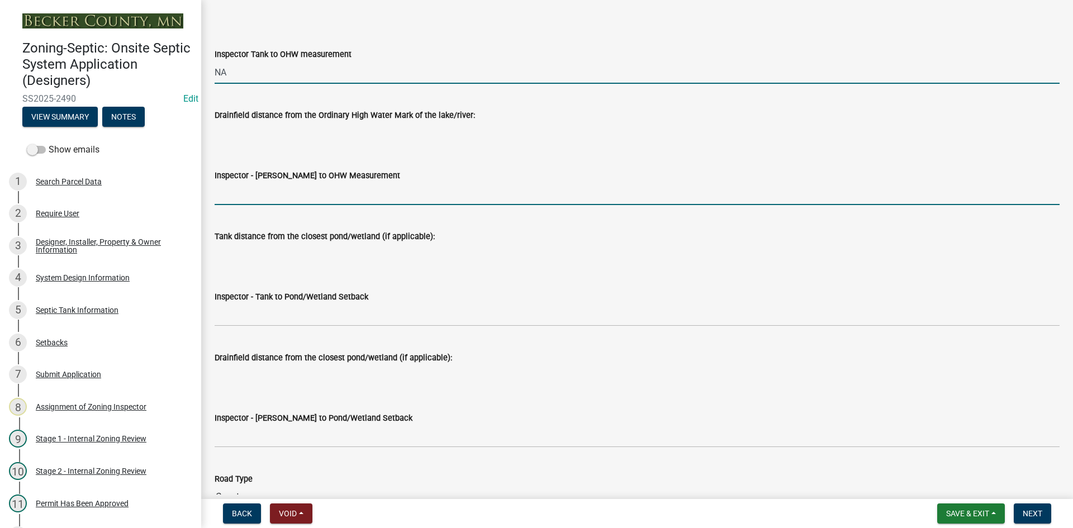
drag, startPoint x: 273, startPoint y: 186, endPoint x: 276, endPoint y: 192, distance: 6.5
click at [273, 186] on input "Inspector - Drainfield to OHW Measurement" at bounding box center [637, 193] width 845 height 23
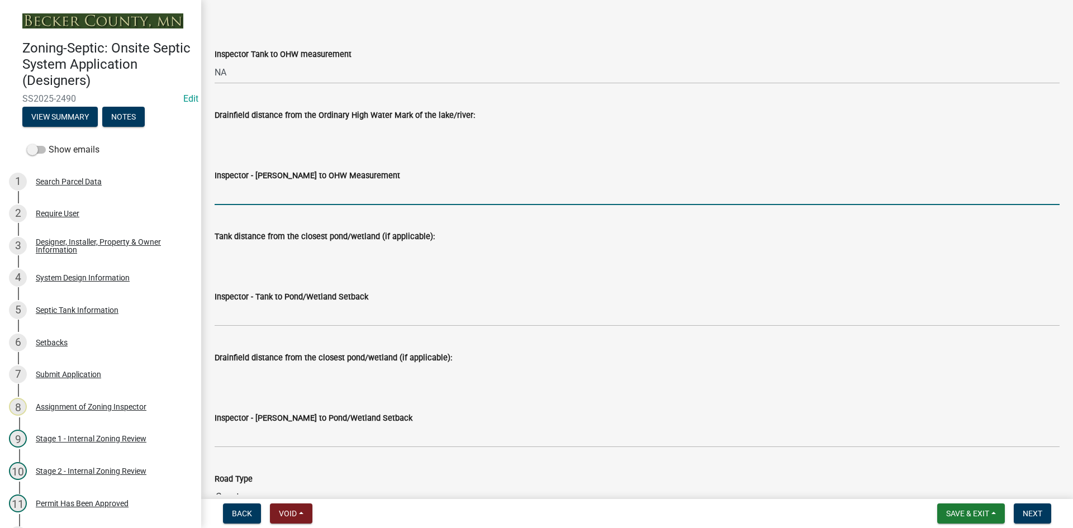
type input "NA"
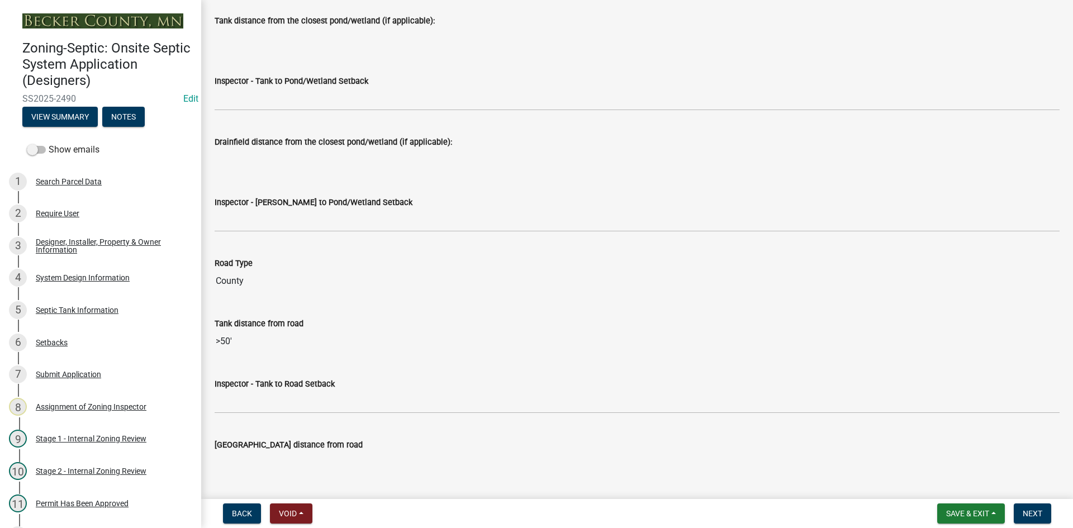
scroll to position [2850, 0]
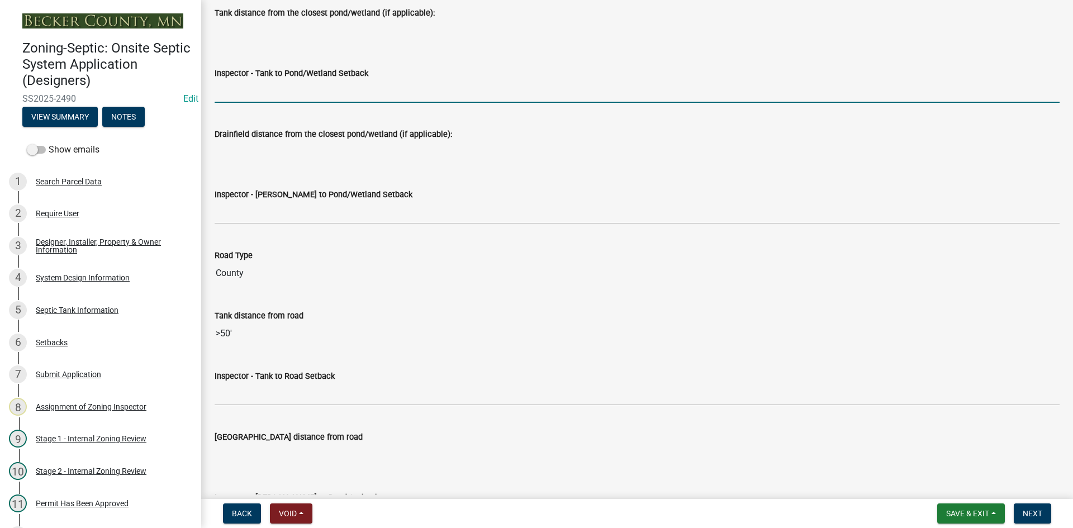
click at [266, 88] on input "Inspector - Tank to Pond/Wetland Setback" at bounding box center [637, 91] width 845 height 23
type input "NA"
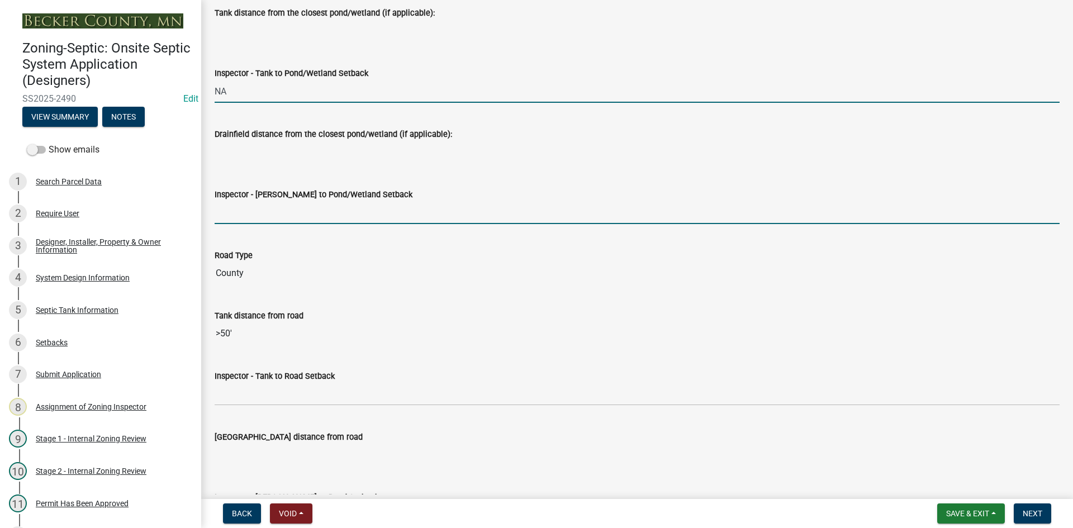
click at [276, 215] on input "Inspector - Drainfield to Pond/Wetland Setback" at bounding box center [637, 212] width 845 height 23
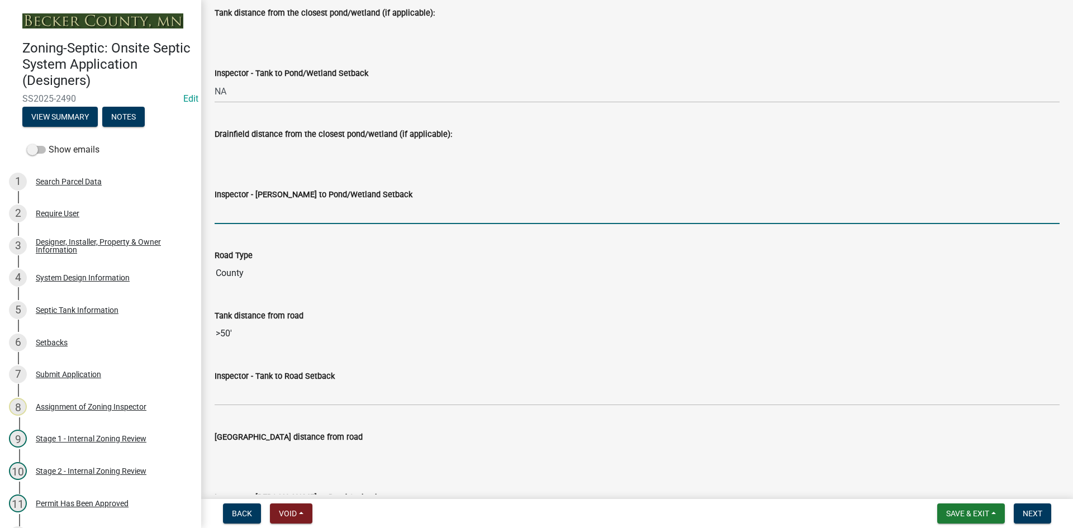
type input "NA"
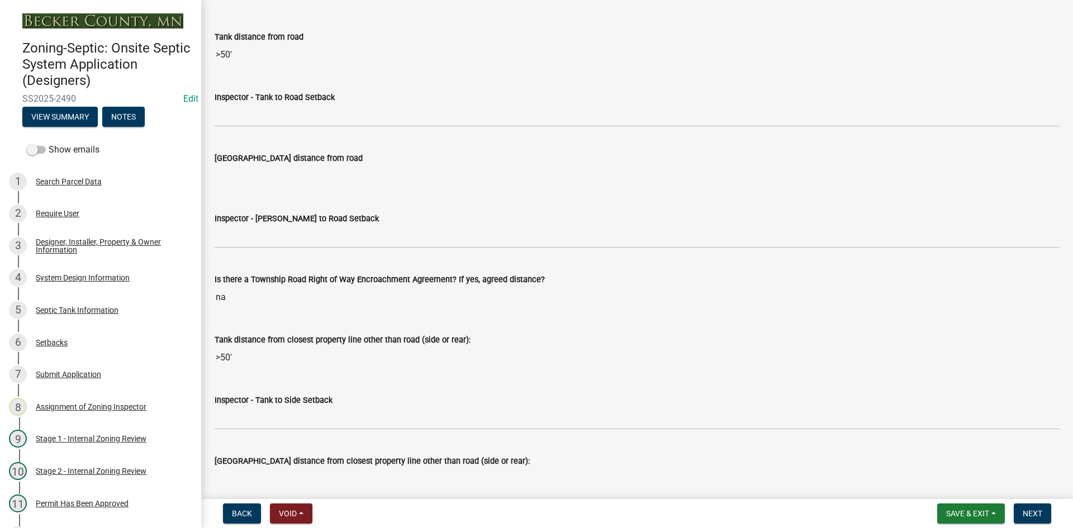
scroll to position [3129, 0]
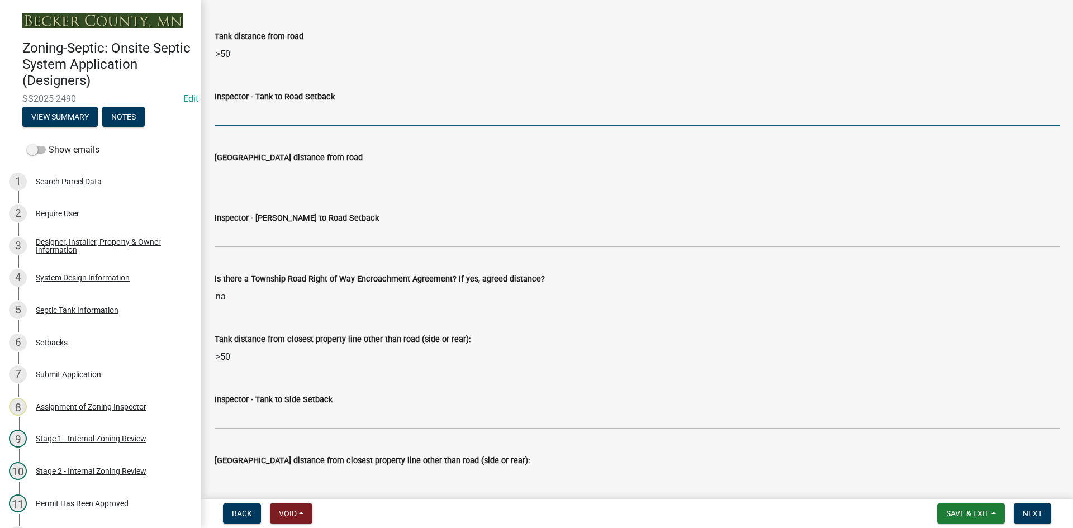
click at [264, 118] on input "Inspector - Tank to Road Setback" at bounding box center [637, 114] width 845 height 23
type input "10+"
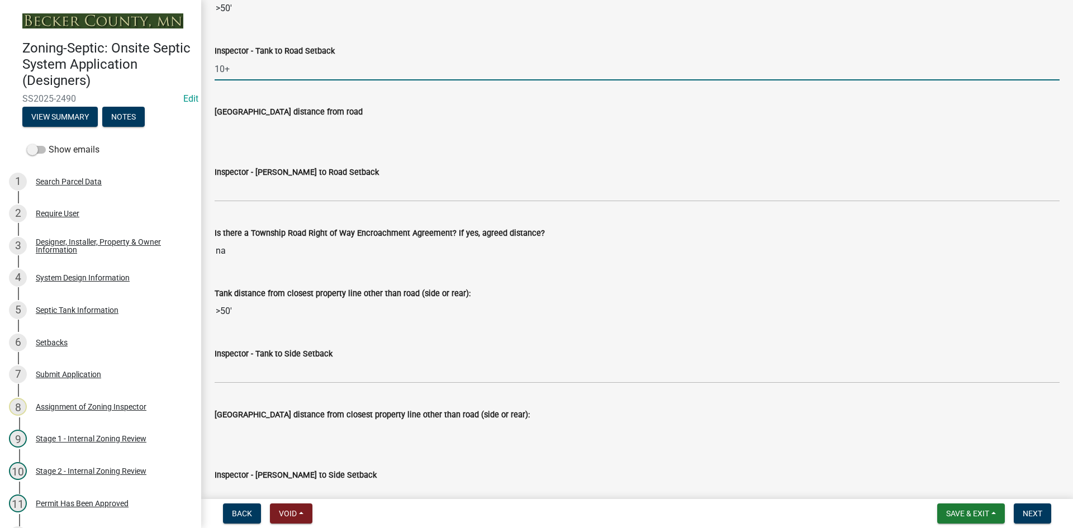
scroll to position [3241, 0]
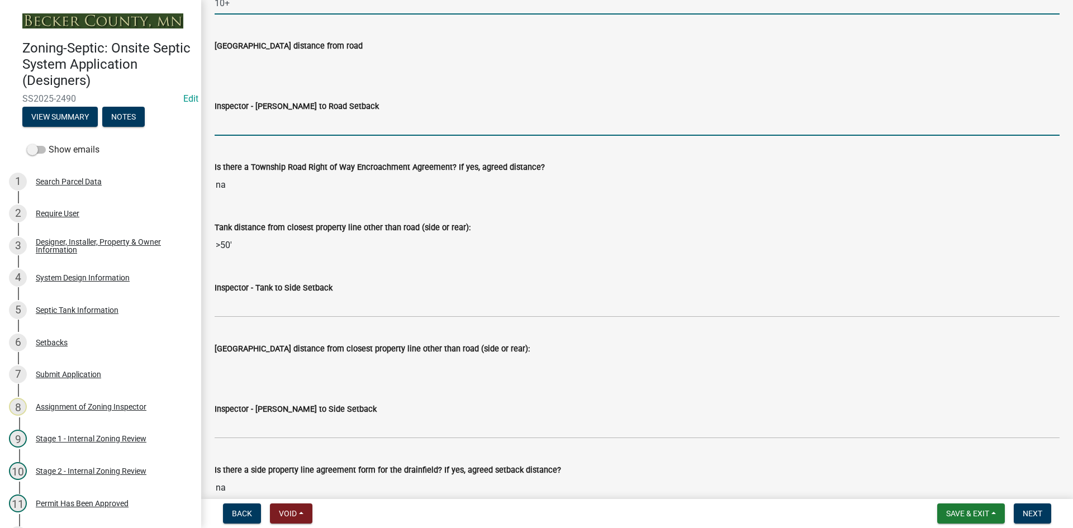
click at [250, 116] on input "Inspector - Drainfield to Road Setback" at bounding box center [637, 124] width 845 height 23
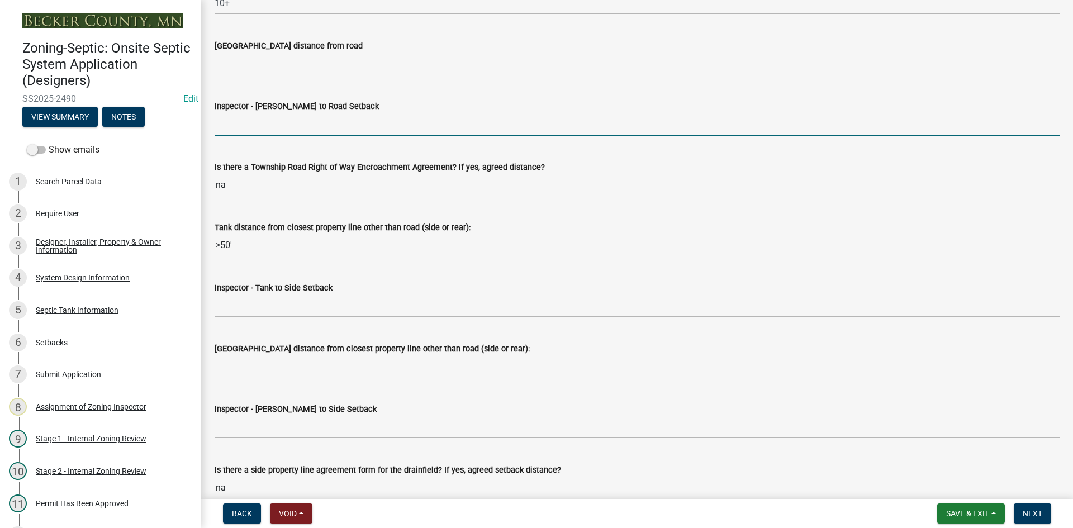
type input "10+"
drag, startPoint x: 274, startPoint y: 135, endPoint x: 174, endPoint y: 136, distance: 99.5
click at [172, 137] on div "Zoning-Septic: Onsite Septic System Application (Designers) SS2025-2490 Edit Vi…" at bounding box center [536, 264] width 1073 height 528
click at [274, 122] on input "Inspector - Drainfield to Road Setback" at bounding box center [637, 124] width 845 height 23
type input "NA"
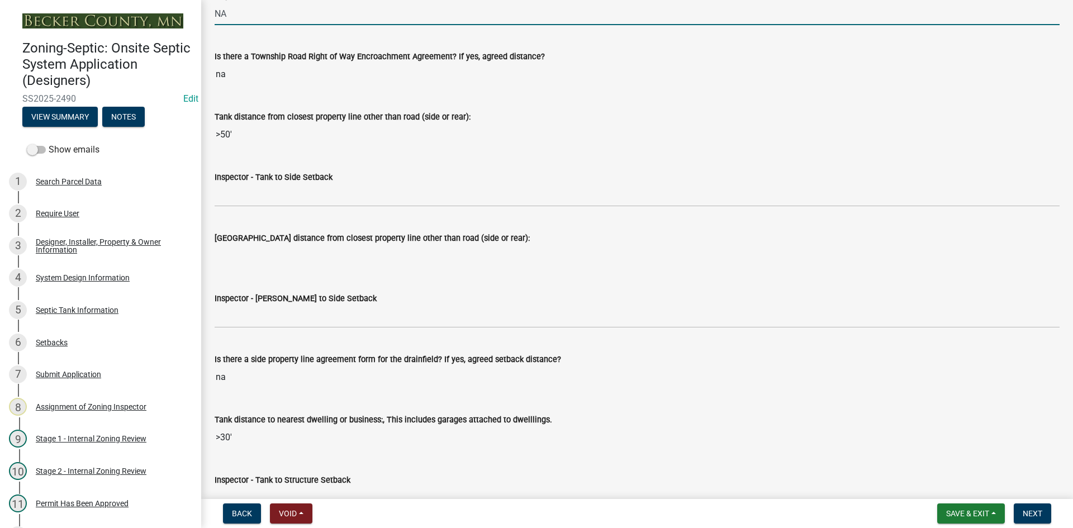
scroll to position [3352, 0]
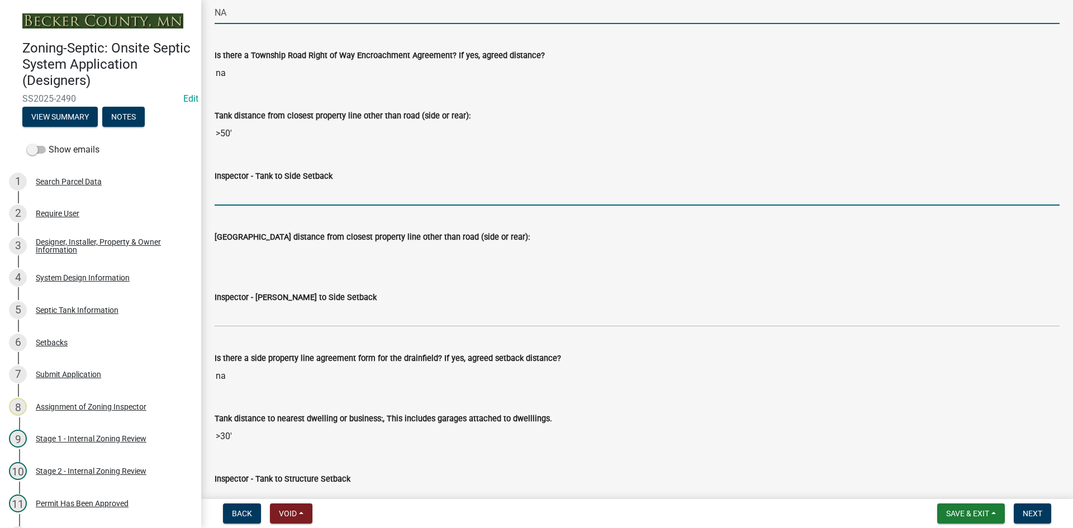
click at [252, 197] on input "Inspector - Tank to Side Setback" at bounding box center [637, 194] width 845 height 23
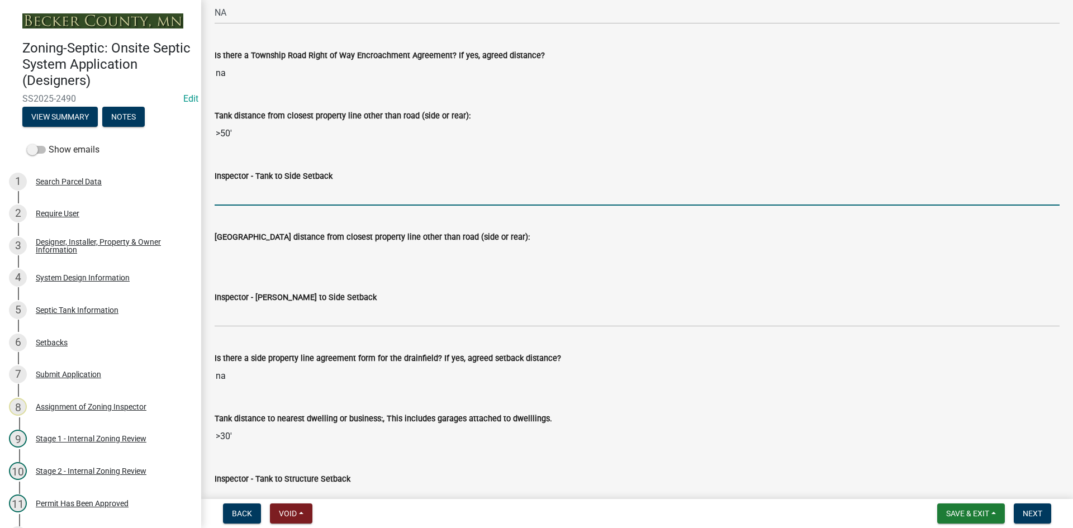
type input "10"
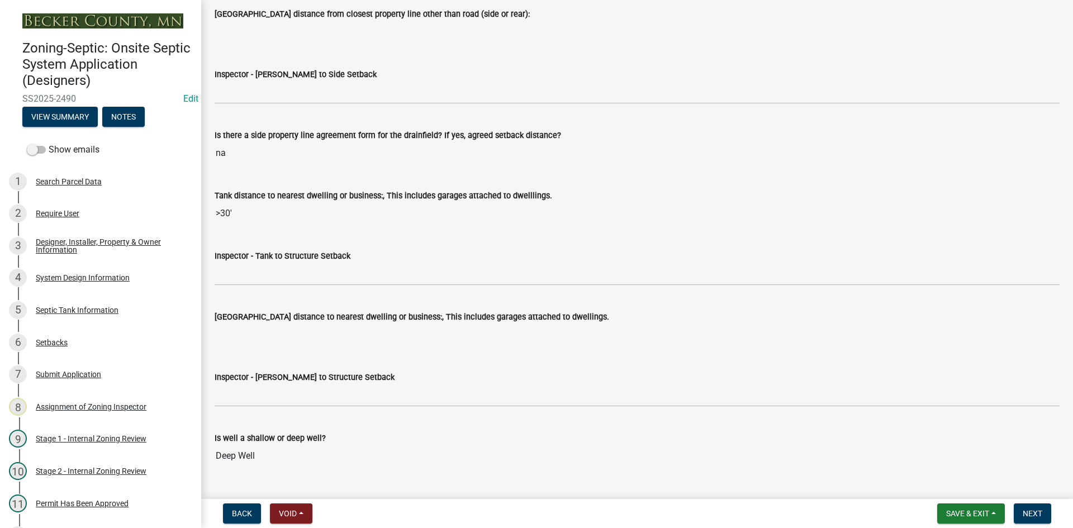
scroll to position [3576, 0]
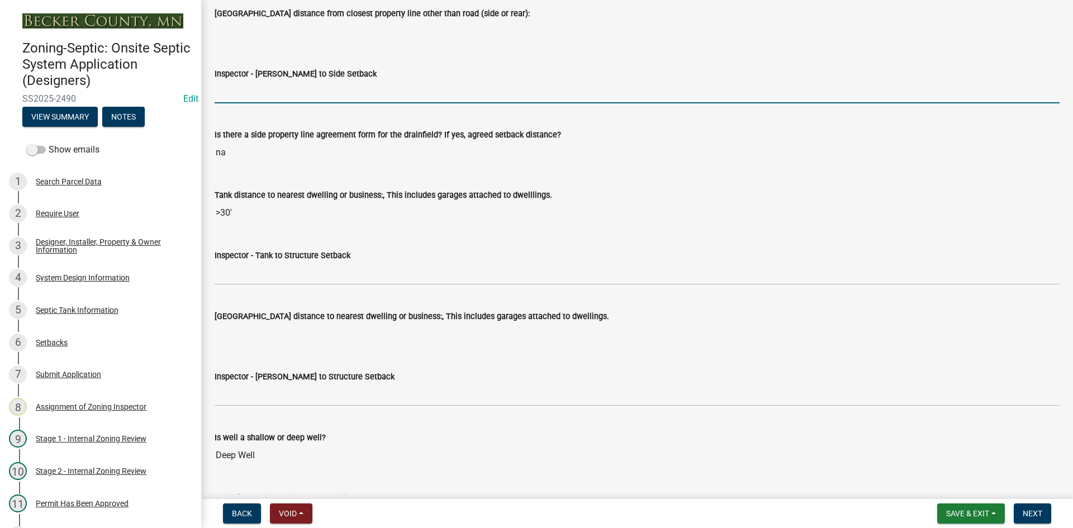
click at [264, 101] on input "Inspector - Drainfield to Side Setback" at bounding box center [637, 91] width 845 height 23
type input "10"
drag, startPoint x: 244, startPoint y: 95, endPoint x: 197, endPoint y: 113, distance: 49.9
click at [197, 113] on div "Zoning-Septic: Onsite Septic System Application (Designers) SS2025-2490 Edit Vi…" at bounding box center [536, 264] width 1073 height 528
click at [244, 91] on input "Inspector - Drainfield to Side Setback" at bounding box center [637, 91] width 845 height 23
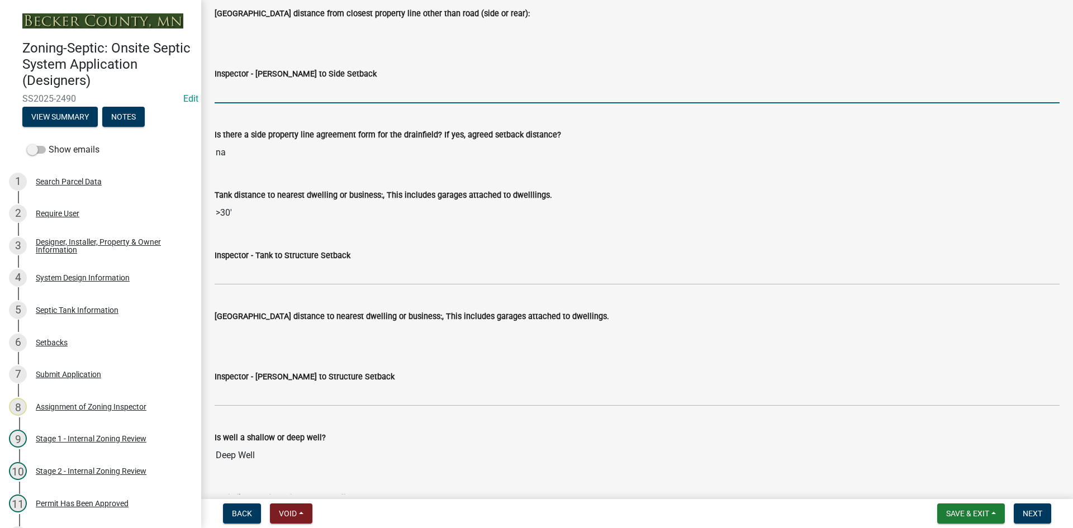
type input "NA"
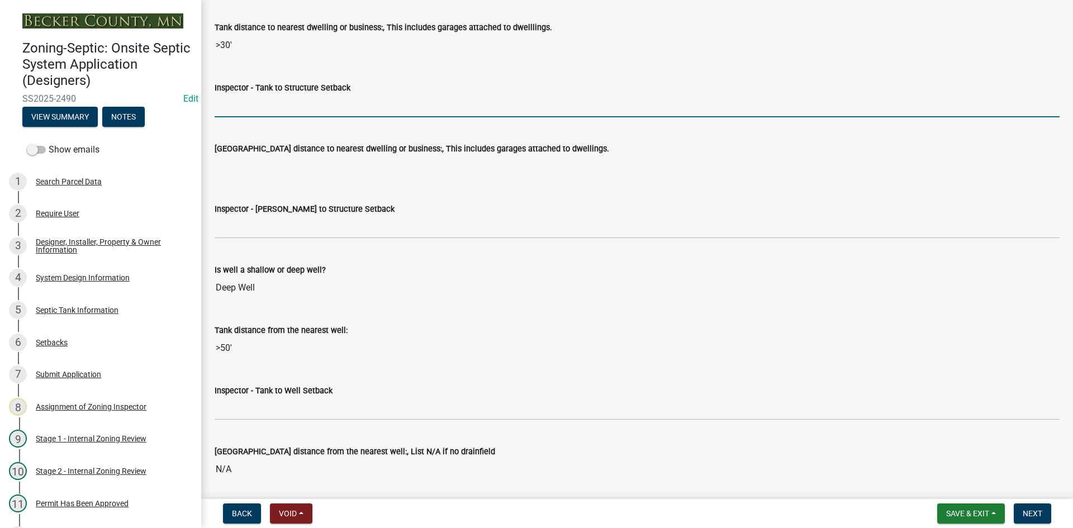
click at [244, 108] on input "Inspector - Tank to Structure Setback" at bounding box center [637, 105] width 845 height 23
type input "10+"
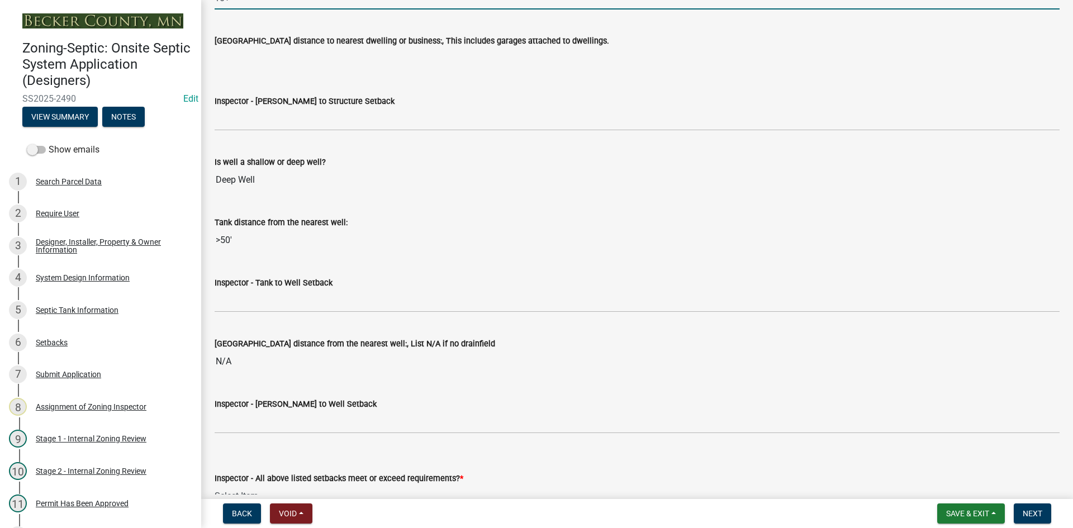
scroll to position [3855, 0]
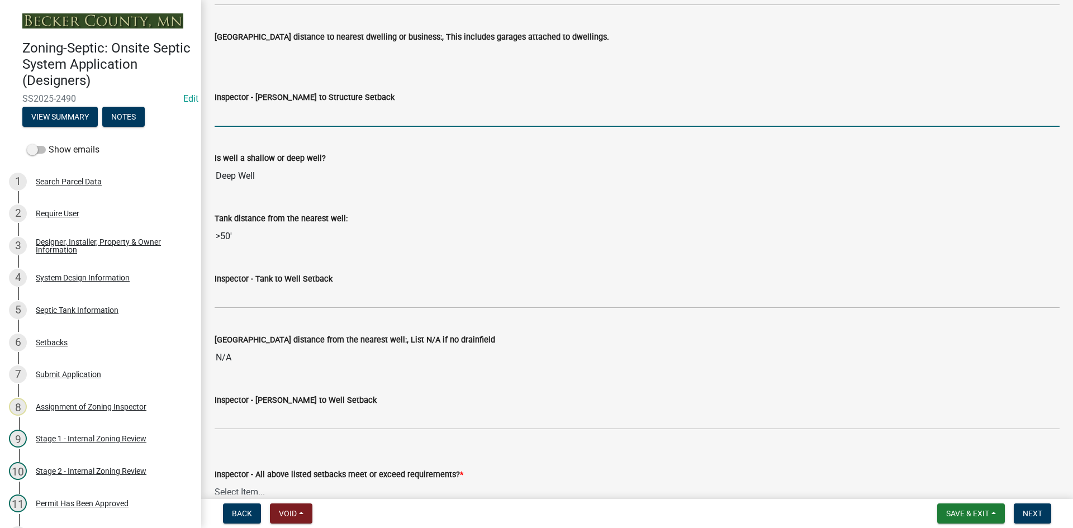
drag, startPoint x: 286, startPoint y: 111, endPoint x: 296, endPoint y: 125, distance: 17.5
click at [286, 111] on input "Inspector - Drainfield to Structure Setback" at bounding box center [637, 115] width 845 height 23
type input "NA"
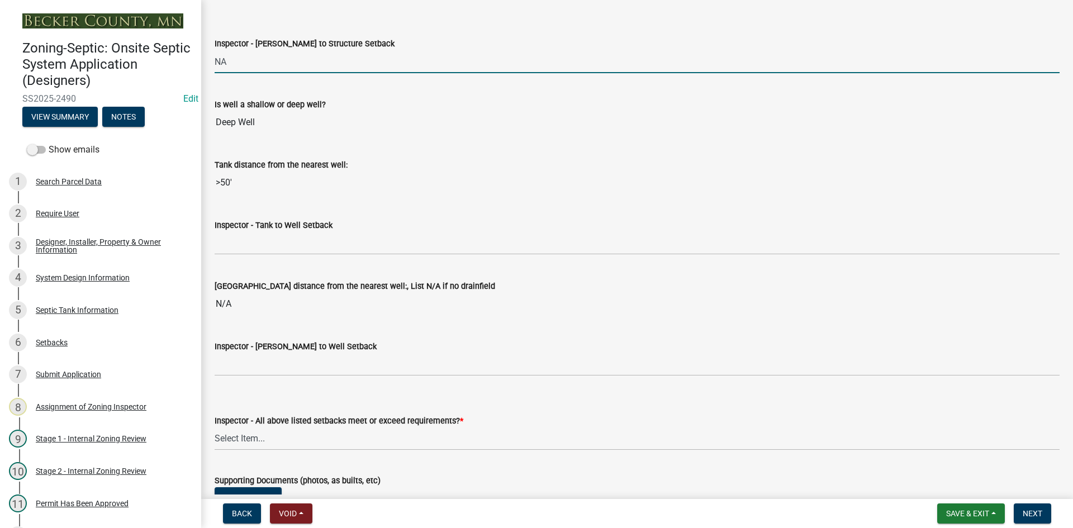
scroll to position [4023, 0]
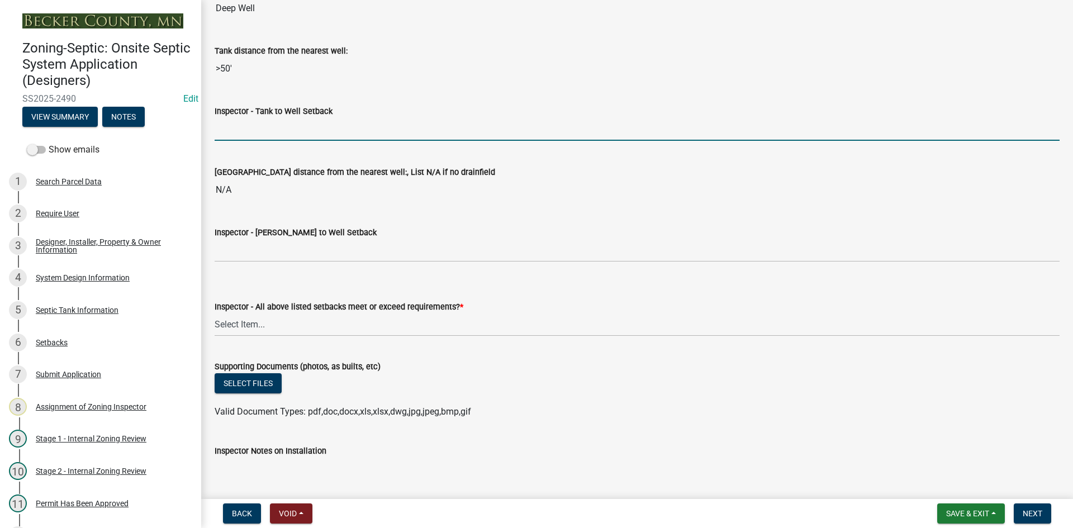
click at [231, 132] on input "Inspector - Tank to Well Setback" at bounding box center [637, 129] width 845 height 23
type input "50+"
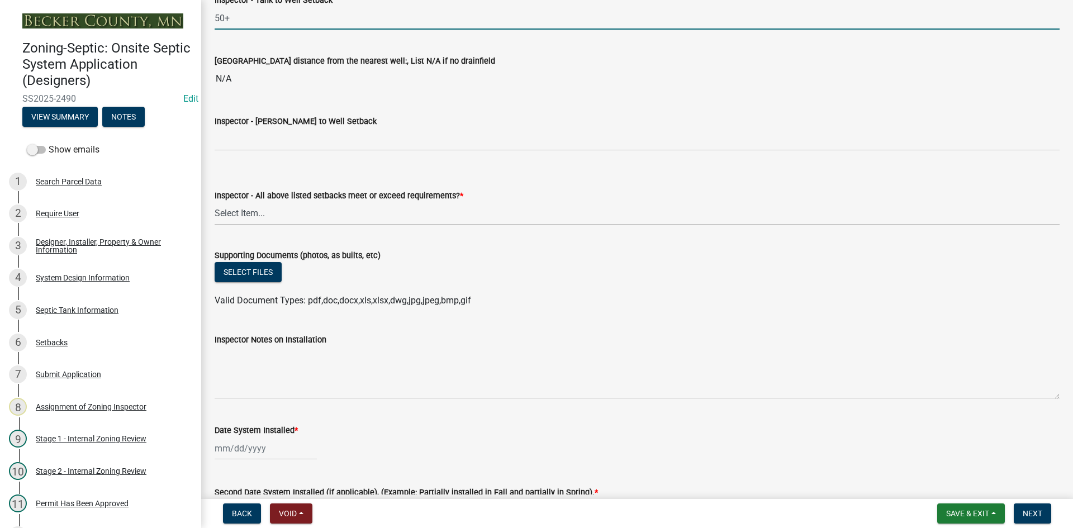
scroll to position [4135, 0]
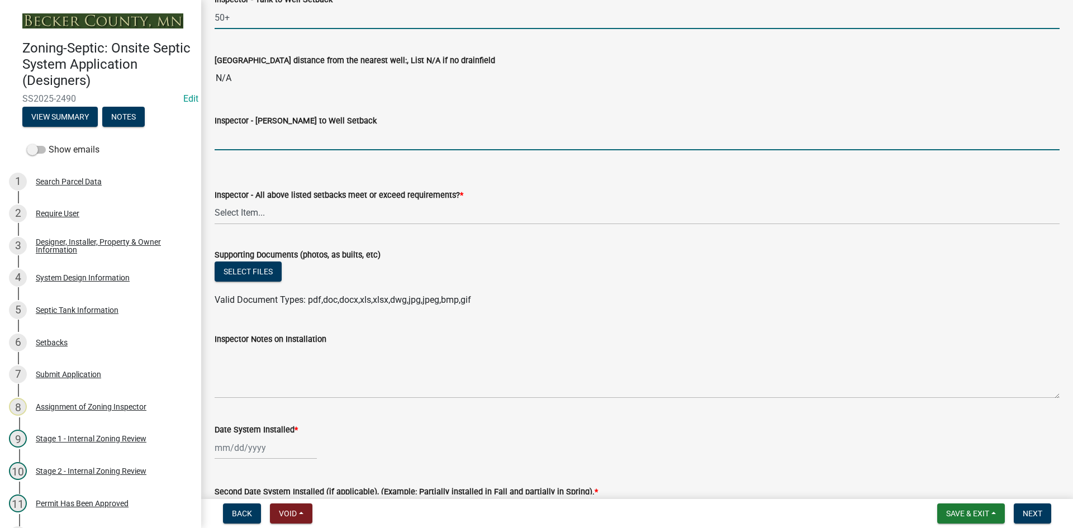
click at [256, 146] on input "Inspector - Drainfield to Well Setback" at bounding box center [637, 138] width 845 height 23
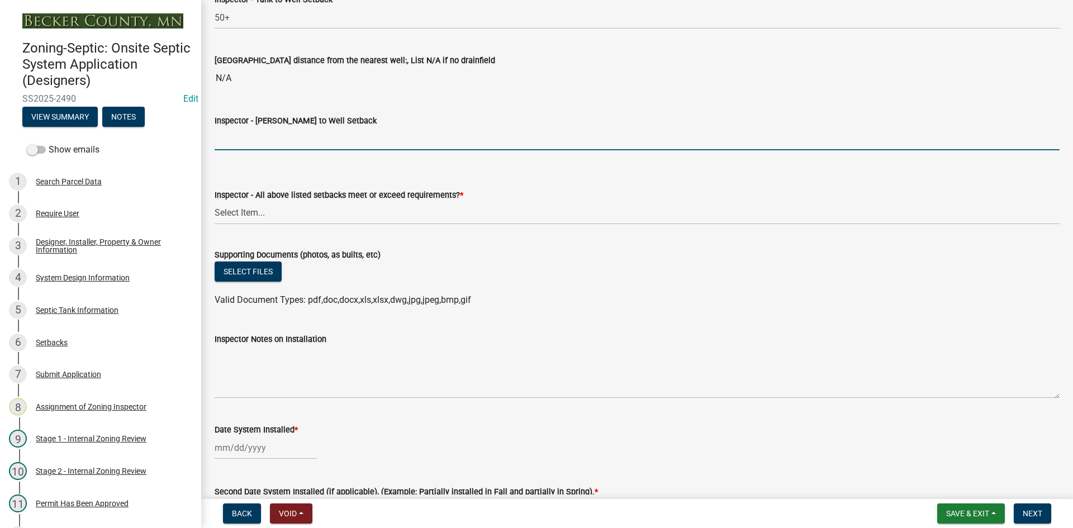
type input "NA"
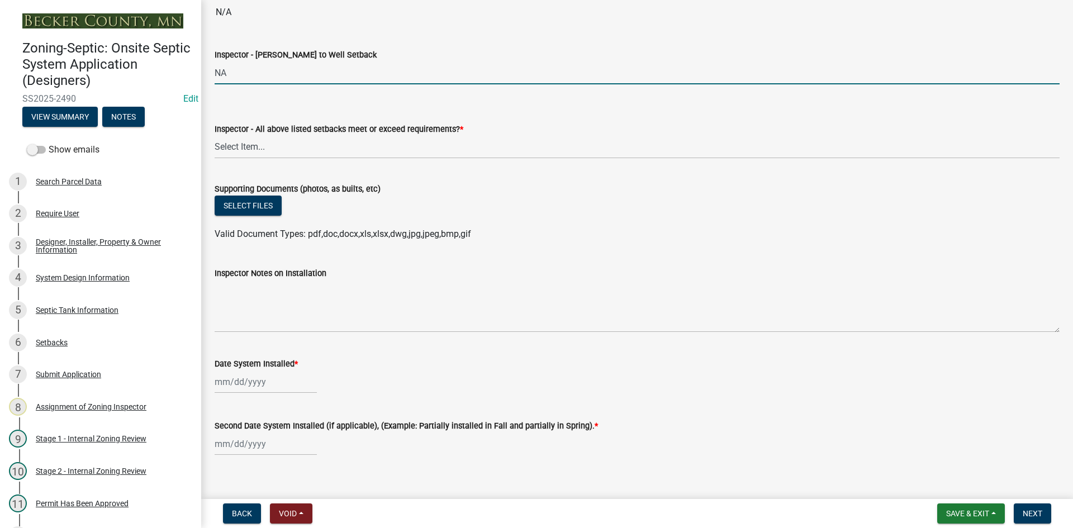
scroll to position [4302, 0]
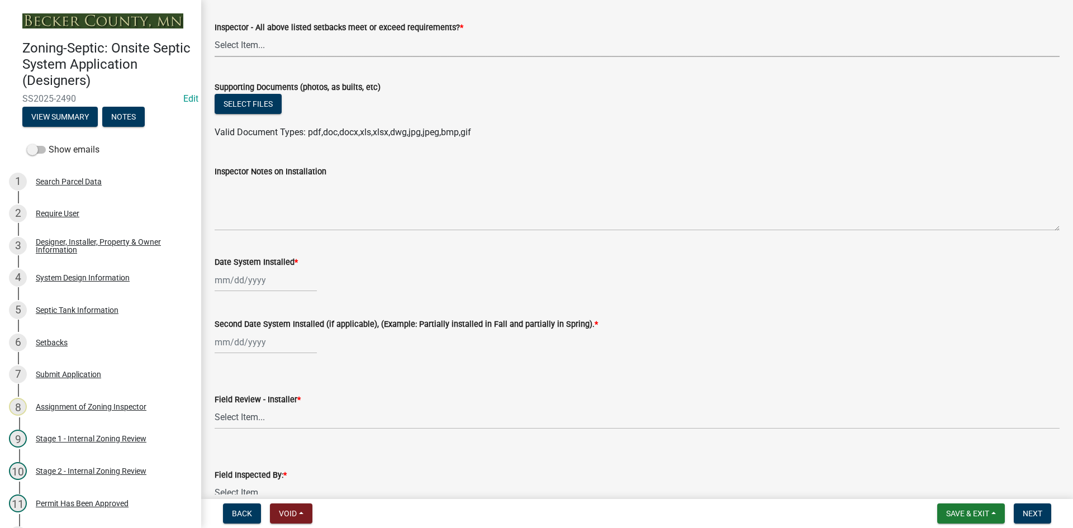
click at [253, 47] on select "Select Item... Yes No" at bounding box center [637, 45] width 845 height 23
click at [215, 34] on select "Select Item... Yes No" at bounding box center [637, 45] width 845 height 23
select select "adfa1390-1443-4b8a-94eb-9b7f601f4679"
click at [255, 111] on button "Select files" at bounding box center [248, 104] width 67 height 20
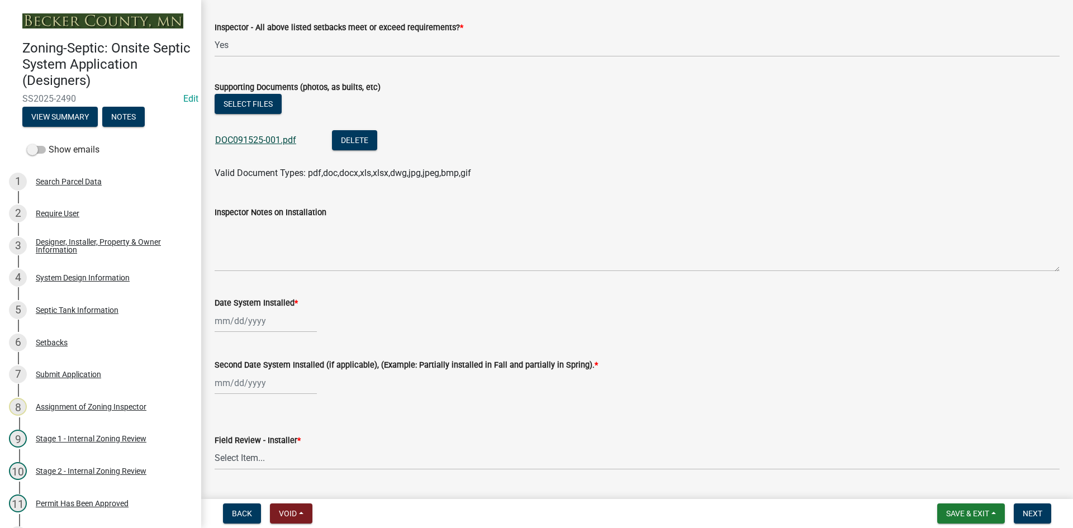
click at [264, 144] on link "DOC091525-001.pdf" at bounding box center [255, 140] width 81 height 11
click at [266, 137] on link "DOC091525-001.pdf" at bounding box center [255, 140] width 81 height 11
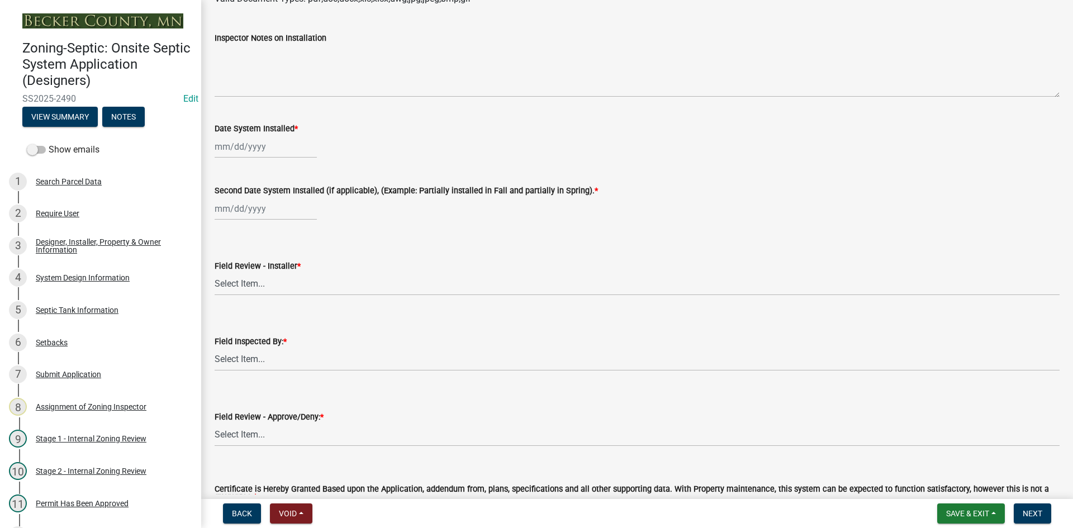
scroll to position [4414, 0]
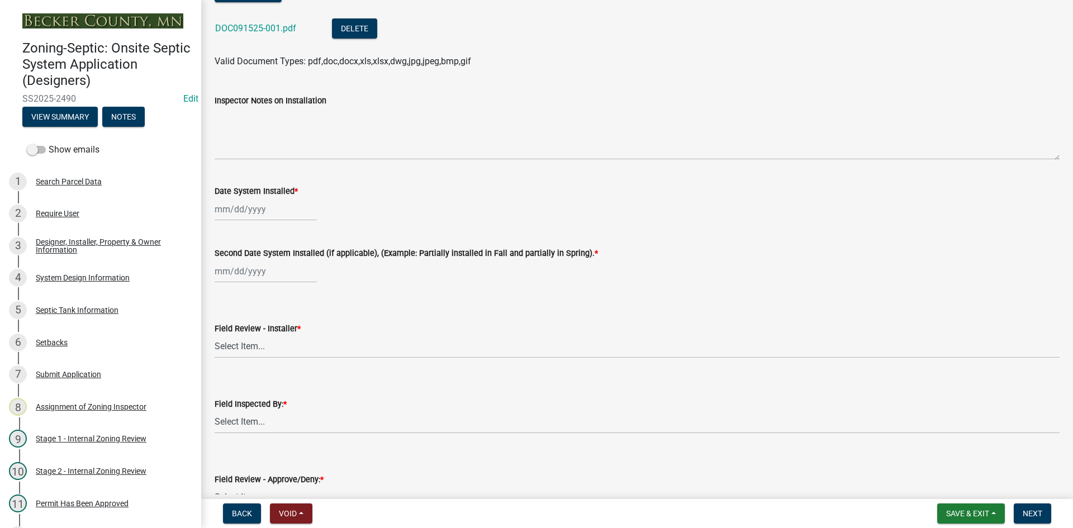
click at [288, 212] on div at bounding box center [266, 209] width 102 height 23
select select "9"
select select "2025"
click at [227, 310] on div "15" at bounding box center [226, 305] width 18 height 18
type input "[DATE]"
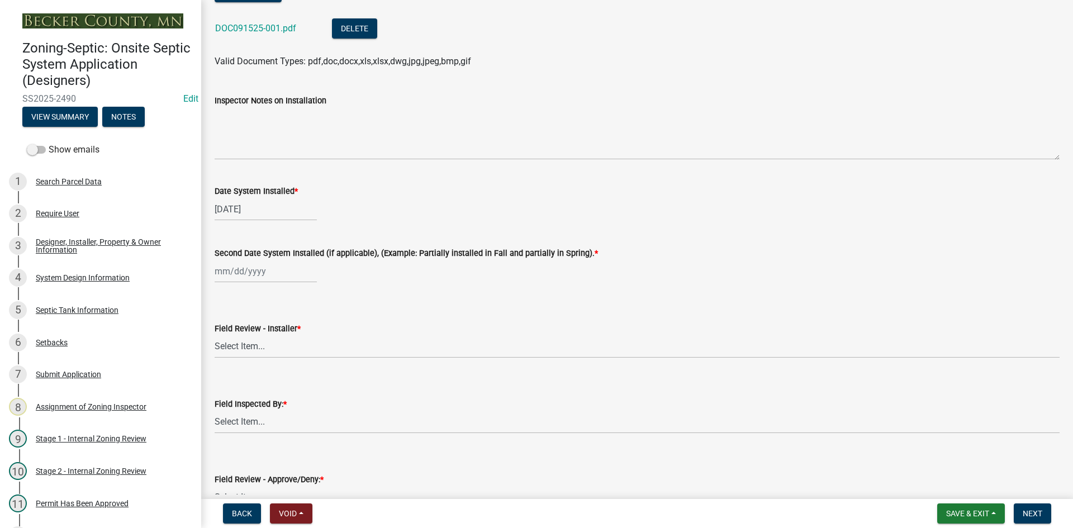
select select "9"
select select "2025"
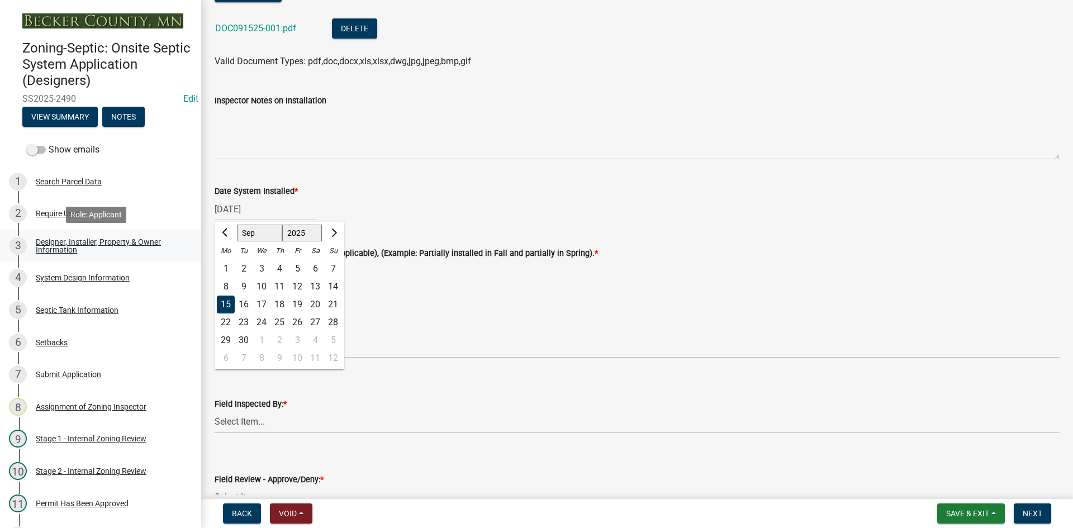
drag, startPoint x: 267, startPoint y: 210, endPoint x: 177, endPoint y: 232, distance: 93.4
click at [177, 232] on div "Zoning-Septic: Onsite Septic System Application (Designers) SS2025-2490 Edit Vi…" at bounding box center [536, 264] width 1073 height 528
click at [300, 286] on div "12" at bounding box center [297, 287] width 18 height 18
type input "[DATE]"
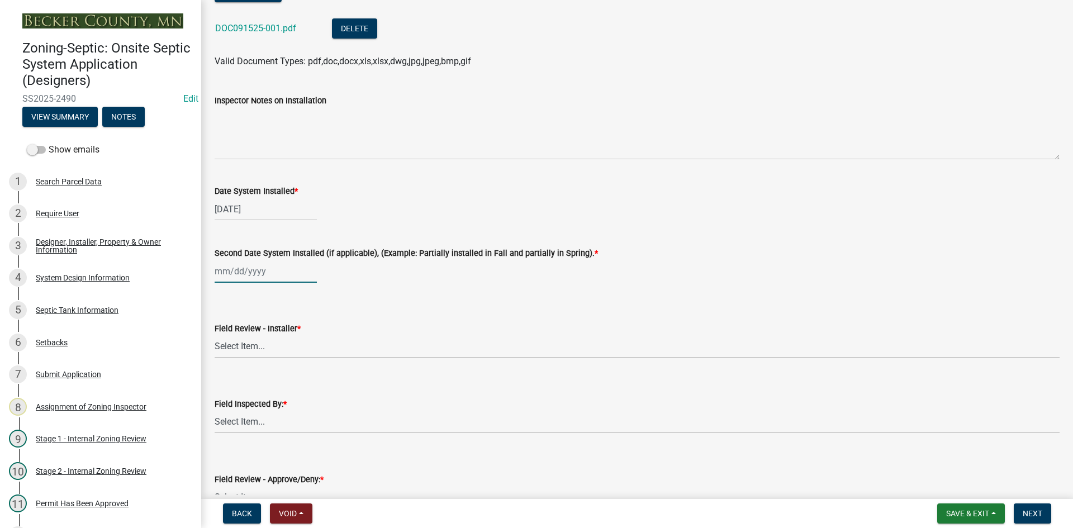
click at [286, 278] on div at bounding box center [266, 271] width 102 height 23
select select "9"
select select "2025"
click at [291, 354] on div "12" at bounding box center [297, 349] width 18 height 18
type input "[DATE]"
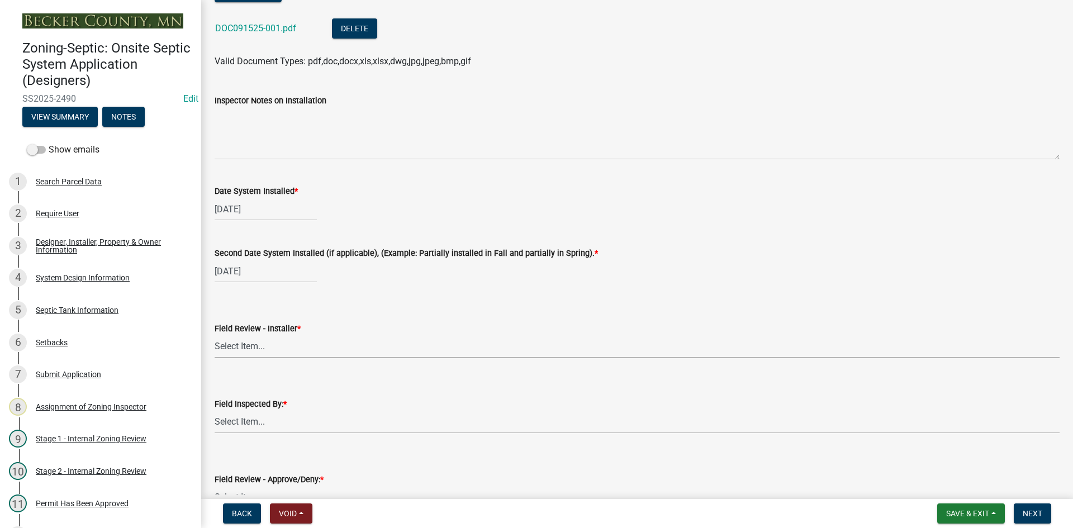
click at [248, 343] on select "Select Item... OTHER – Not listed (please add in next field and we will add to …" at bounding box center [637, 346] width 845 height 23
click at [215, 335] on select "Select Item... OTHER – Not listed (please add in next field and we will add to …" at bounding box center [637, 346] width 845 height 23
select select "5ac8cecb-d5d1-491d-83d3-df85b07147f5"
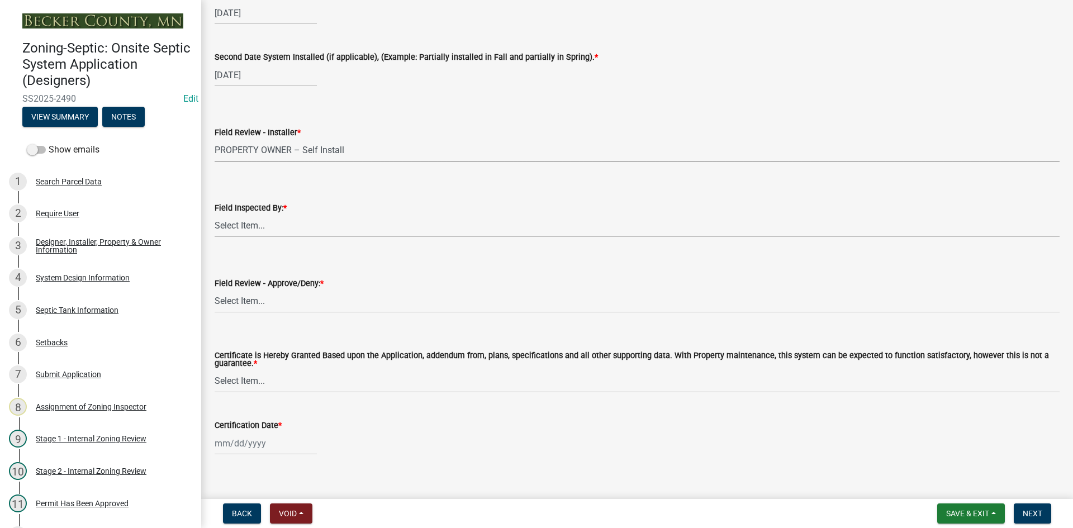
scroll to position [4625, 0]
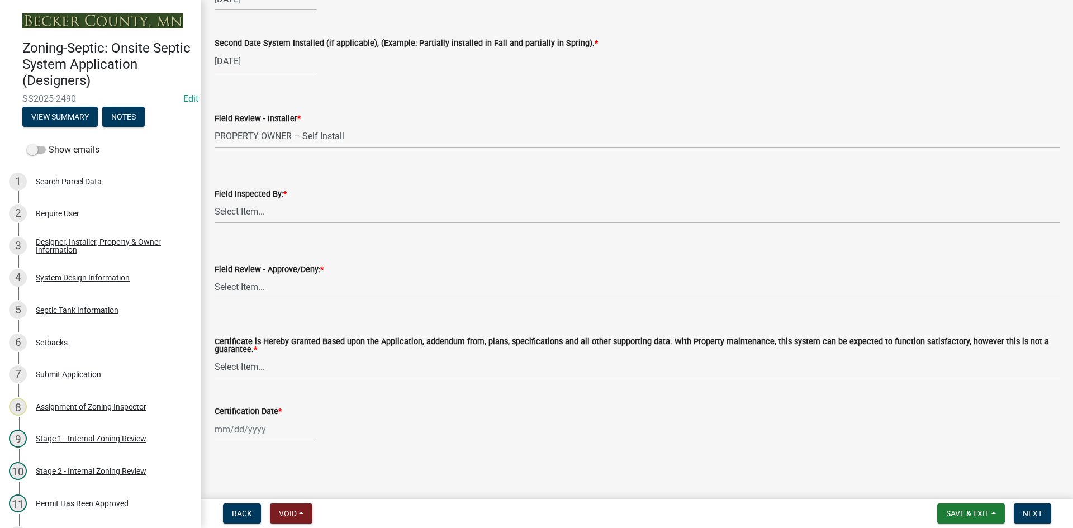
click at [242, 205] on select "Select Item... Nicole Bradbury Jeff Rusness Kyle Vareberg Susan Rockwell Tyler …" at bounding box center [637, 212] width 845 height 23
click at [215, 201] on select "Select Item... Nicole Bradbury Jeff Rusness Kyle Vareberg Susan Rockwell Tyler …" at bounding box center [637, 212] width 845 height 23
select select "7bfe52ba-73b7-4ac1-9bde-d3bb601555ca"
click at [239, 289] on select "Select Item... Approved Denied" at bounding box center [637, 287] width 845 height 23
click at [215, 276] on select "Select Item... Approved Denied" at bounding box center [637, 287] width 845 height 23
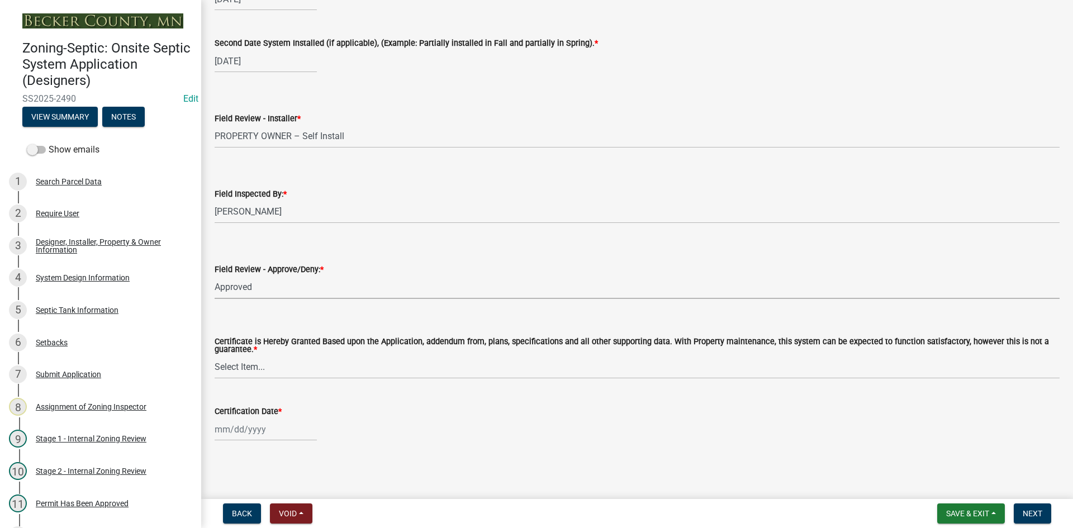
select select "c3bf50e3-4684-4b9c-99b9-7a9f027aa0dd"
click at [239, 370] on select "Select Item... Yes No" at bounding box center [637, 367] width 845 height 23
click at [215, 356] on select "Select Item... Yes No" at bounding box center [637, 367] width 845 height 23
select select "538e6e6b-38de-4682-8c50-6662df67960d"
click at [280, 427] on div at bounding box center [266, 429] width 102 height 23
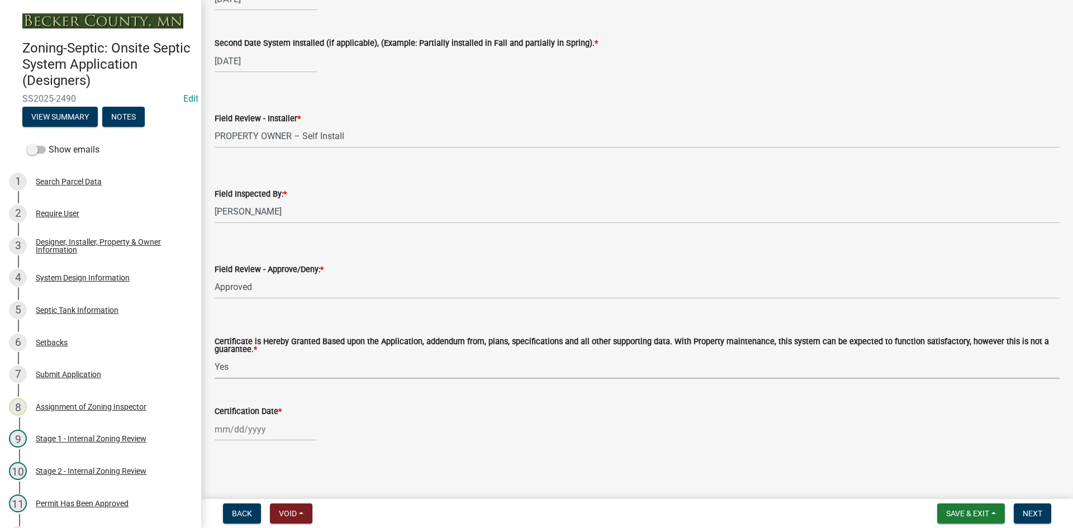
select select "9"
select select "2025"
click at [229, 351] on div "15" at bounding box center [226, 352] width 18 height 18
type input "[DATE]"
click at [1030, 511] on span "Next" at bounding box center [1032, 513] width 20 height 9
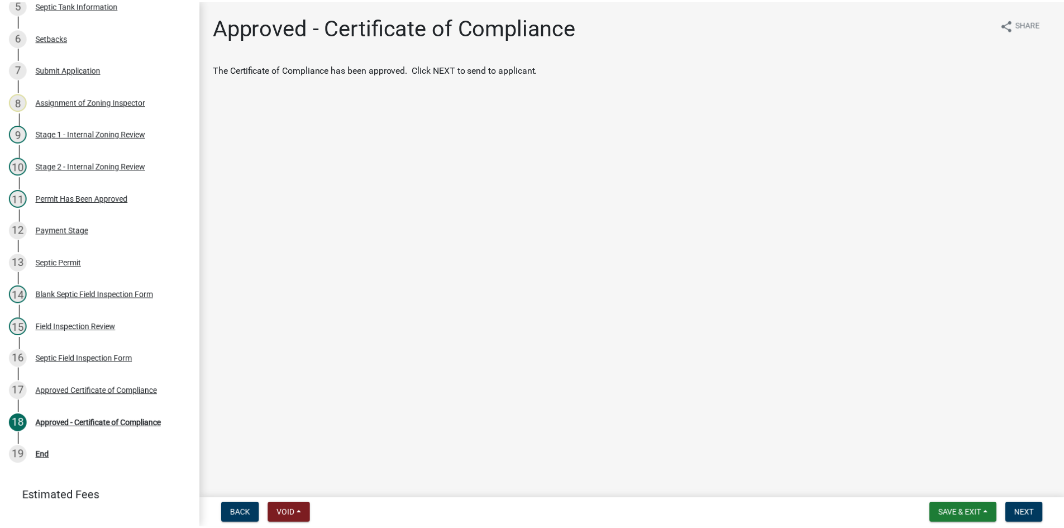
scroll to position [335, 0]
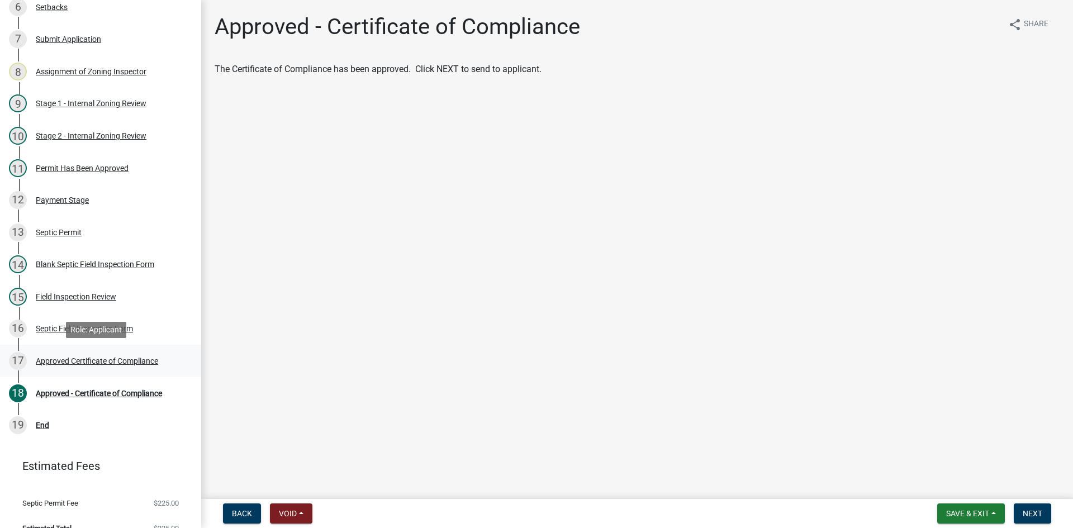
click at [99, 362] on div "Approved Certificate of Compliance" at bounding box center [97, 361] width 122 height 8
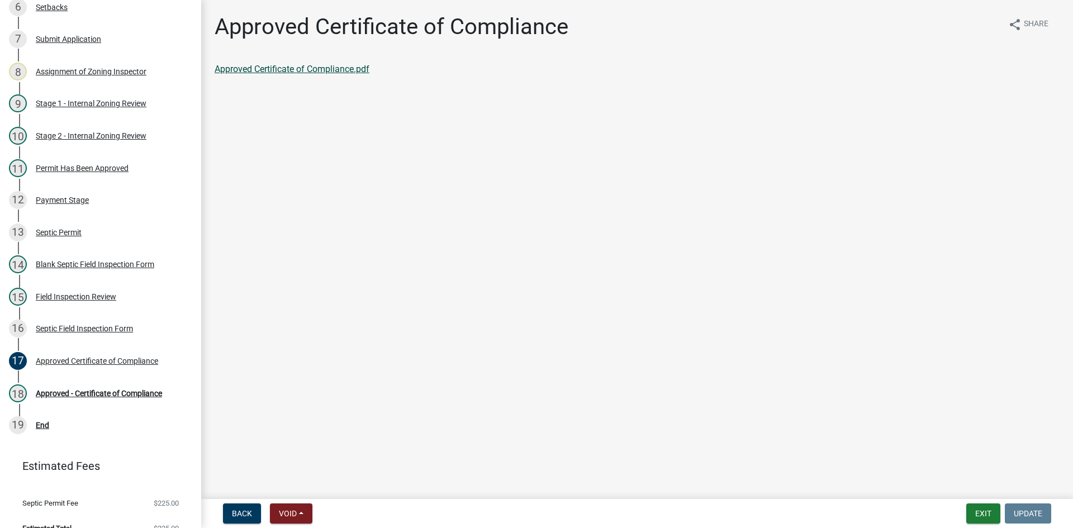
click at [333, 68] on link "Approved Certificate of Compliance.pdf" at bounding box center [292, 69] width 155 height 11
click at [69, 395] on div "Approved - Certificate of Compliance" at bounding box center [99, 393] width 126 height 8
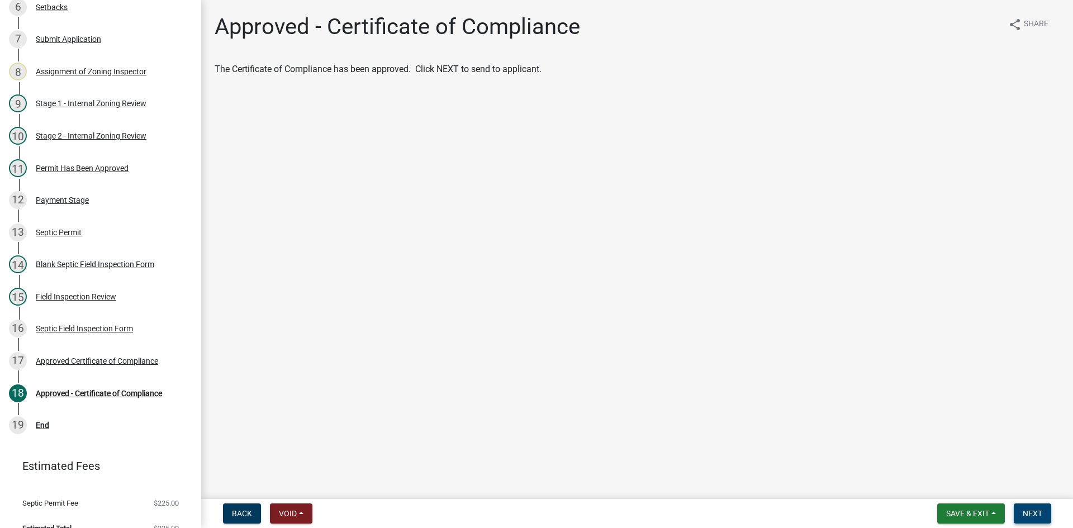
click at [1029, 510] on span "Next" at bounding box center [1032, 513] width 20 height 9
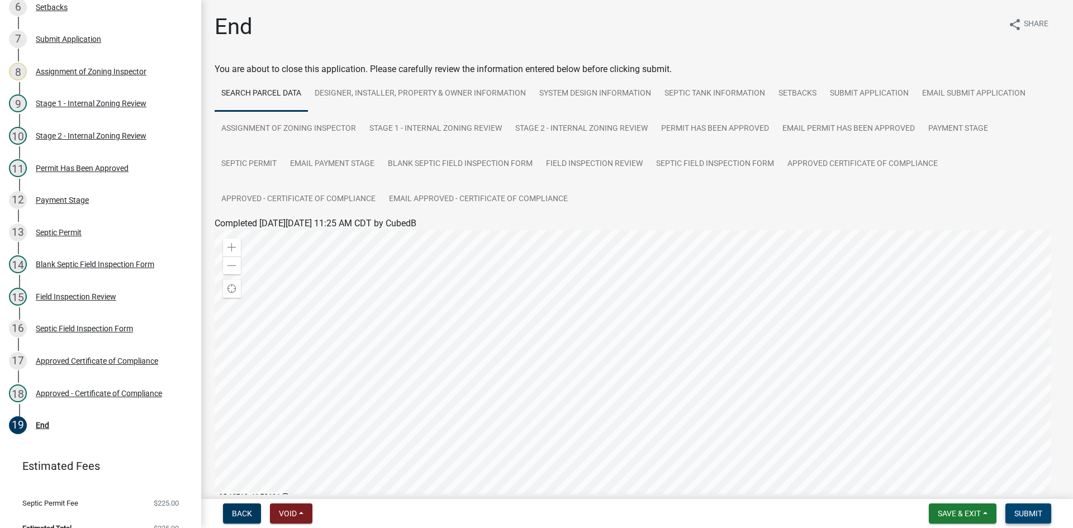
click at [1031, 509] on span "Submit" at bounding box center [1028, 513] width 28 height 9
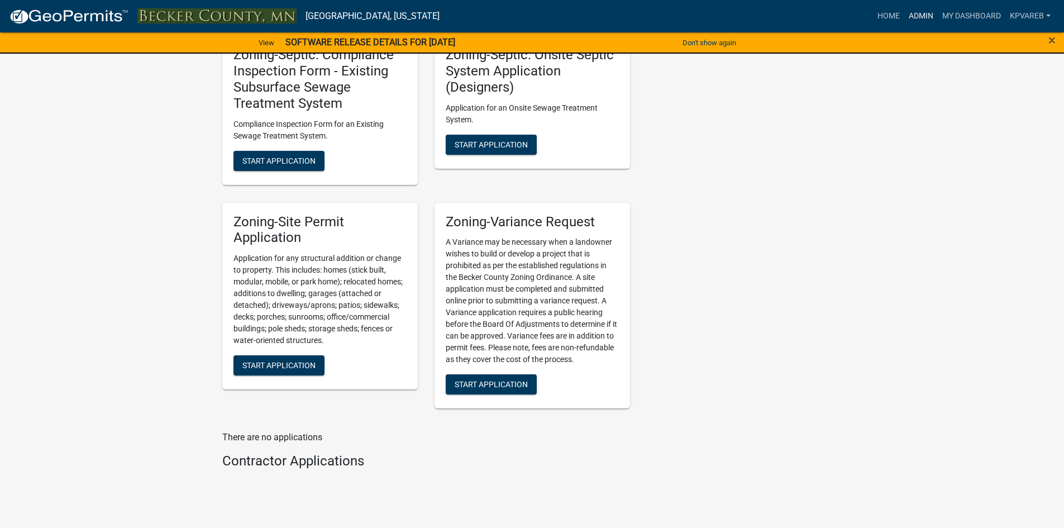
scroll to position [1096, 0]
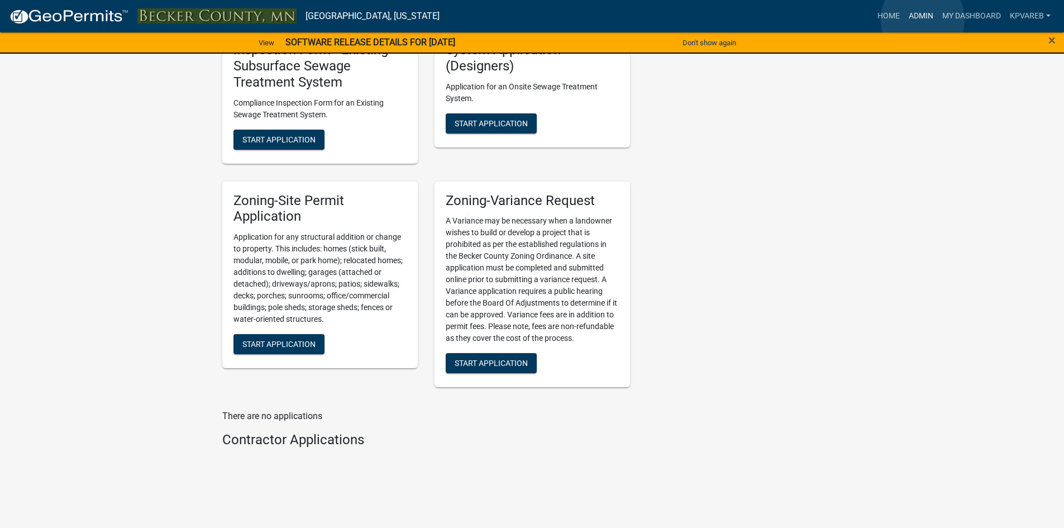
click at [923, 20] on link "Admin" at bounding box center [922, 16] width 34 height 21
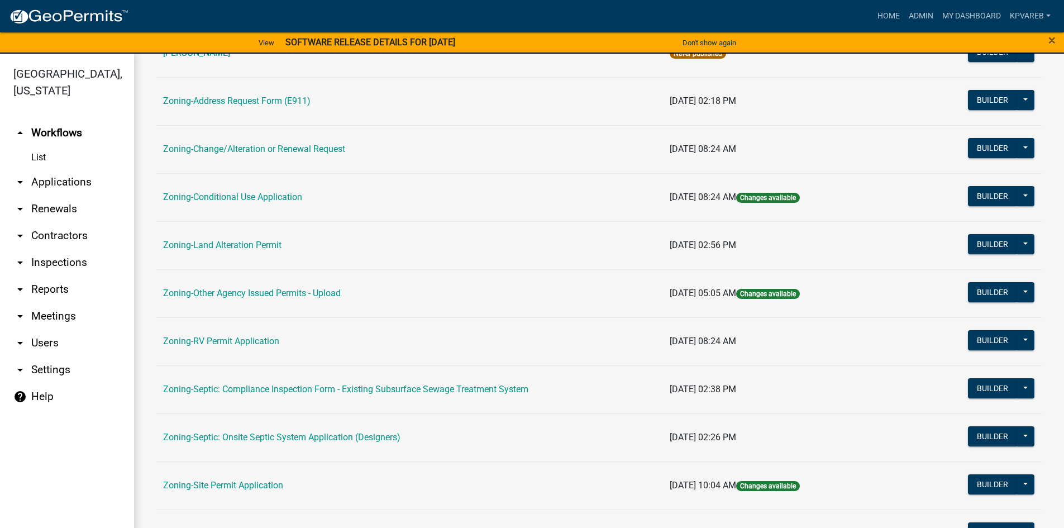
scroll to position [329, 0]
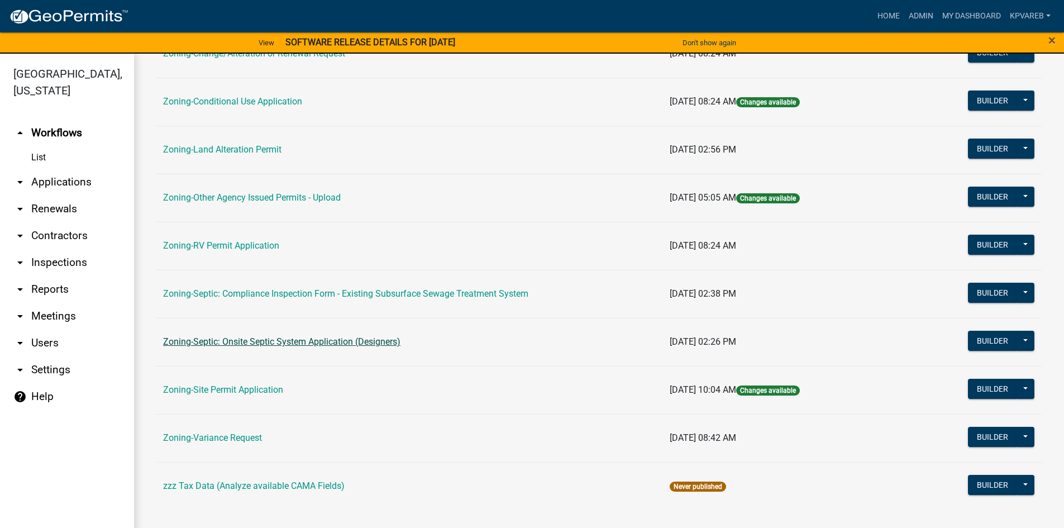
click at [336, 339] on link "Zoning-Septic: Onsite Septic System Application (Designers)" at bounding box center [281, 341] width 237 height 11
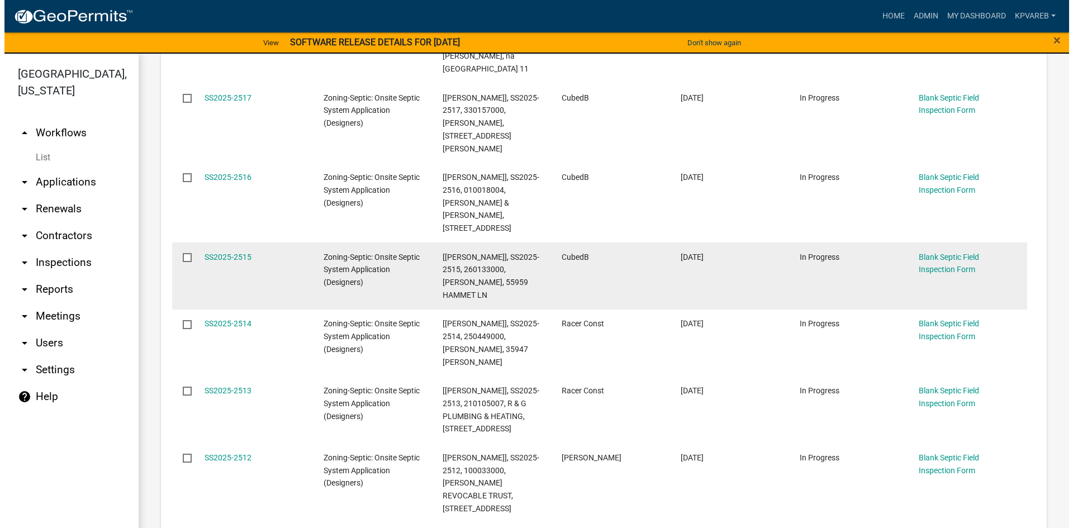
scroll to position [335, 0]
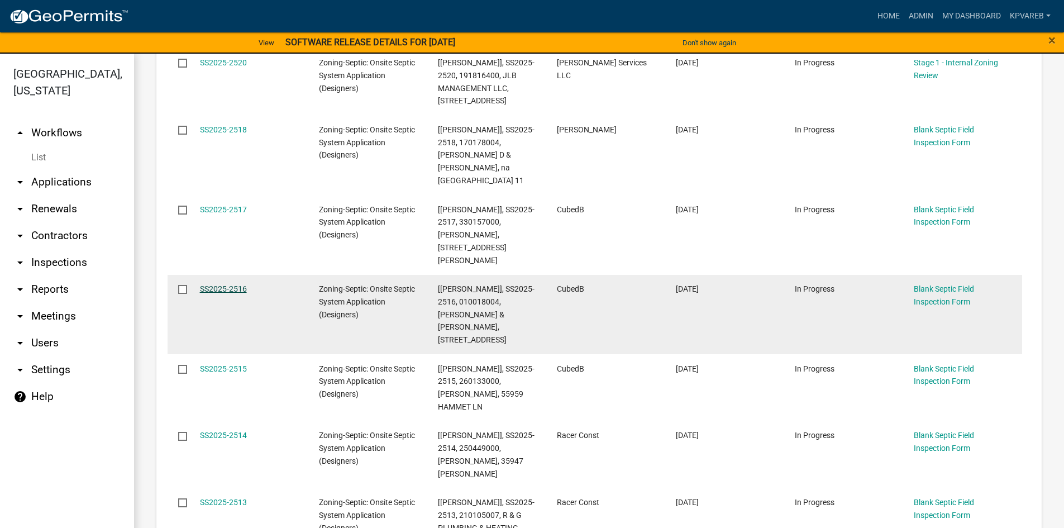
click at [225, 284] on link "SS2025-2516" at bounding box center [223, 288] width 47 height 9
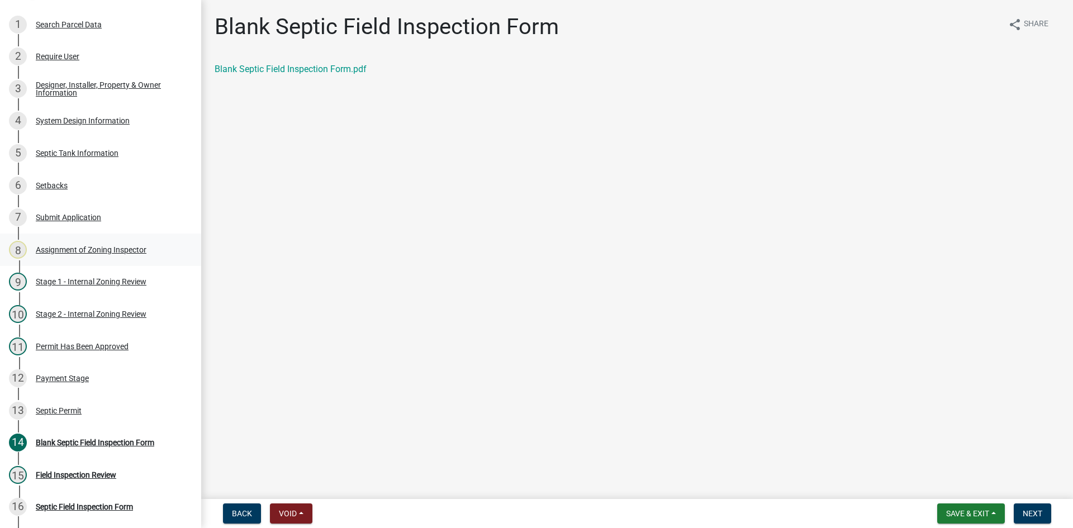
scroll to position [163, 0]
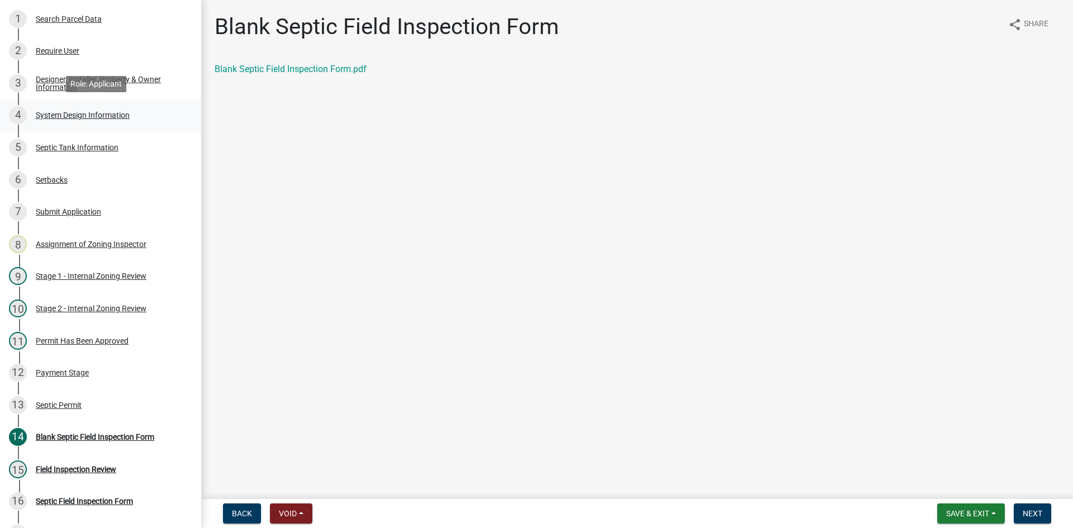
click at [120, 116] on div "System Design Information" at bounding box center [83, 115] width 94 height 8
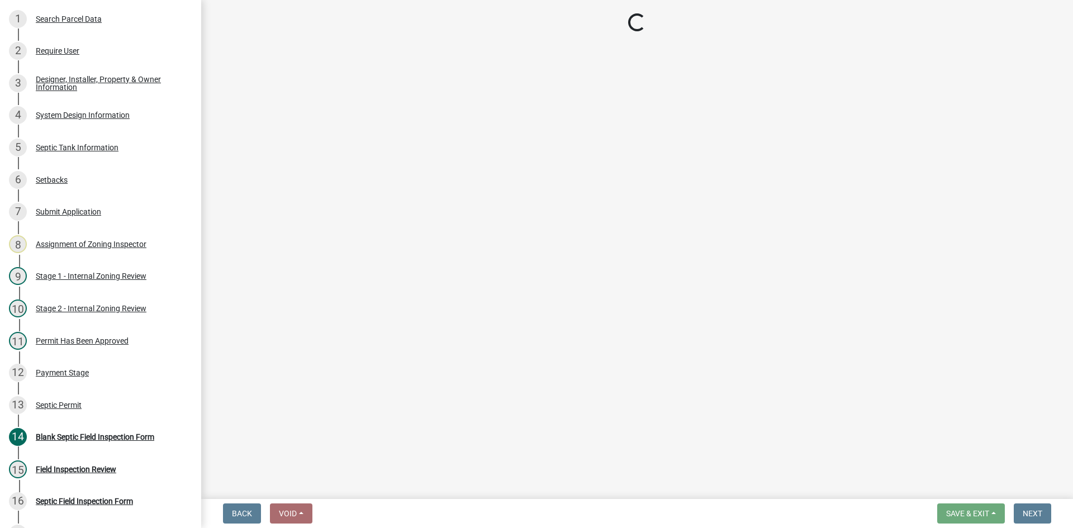
select select "454a198f-2b5b-4bb2-b044-9e5b1e604e9c"
select select "d11049ea-91d0-42ef-8f23-5bc08afa6acf"
select select "011fbff4-a41d-4a75-9bd8-71c7e6c69e0d"
select select "85fdfef2-2683-4311-b5d5-5505f6411127"
select select "ba735beb-519e-40f0-ae20-62d65fc4c46b"
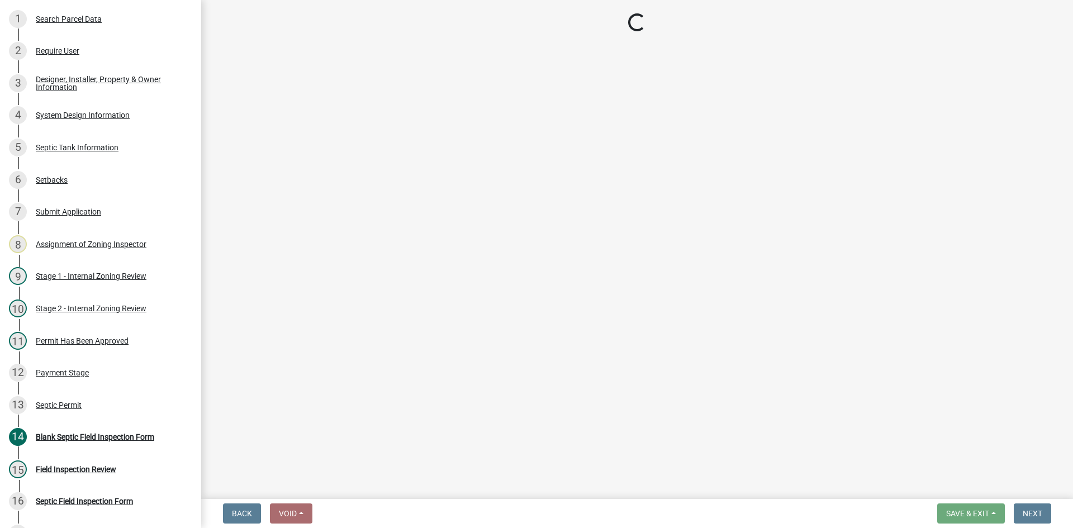
select select "7b30f360-6895-496a-9f34-da1efdcbc234"
select select "384fc250-a67e-4e5e-a6e0-19116deb63e7"
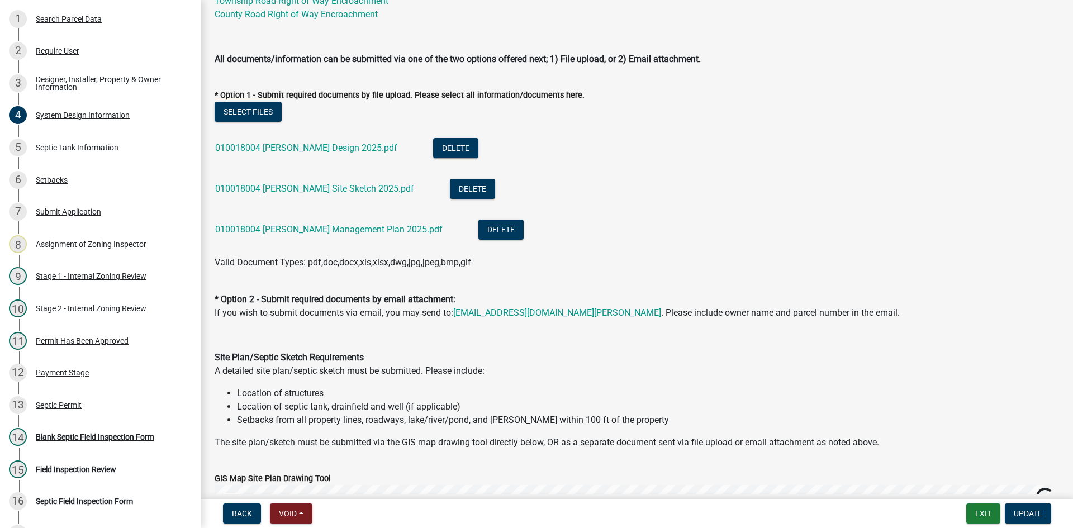
scroll to position [335, 0]
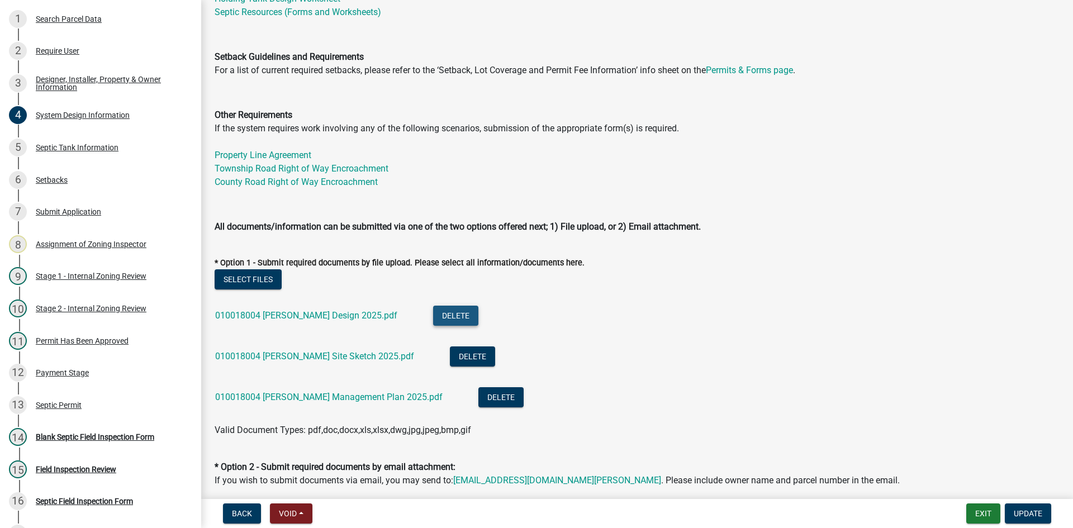
click at [433, 318] on button "Delete" at bounding box center [455, 316] width 45 height 20
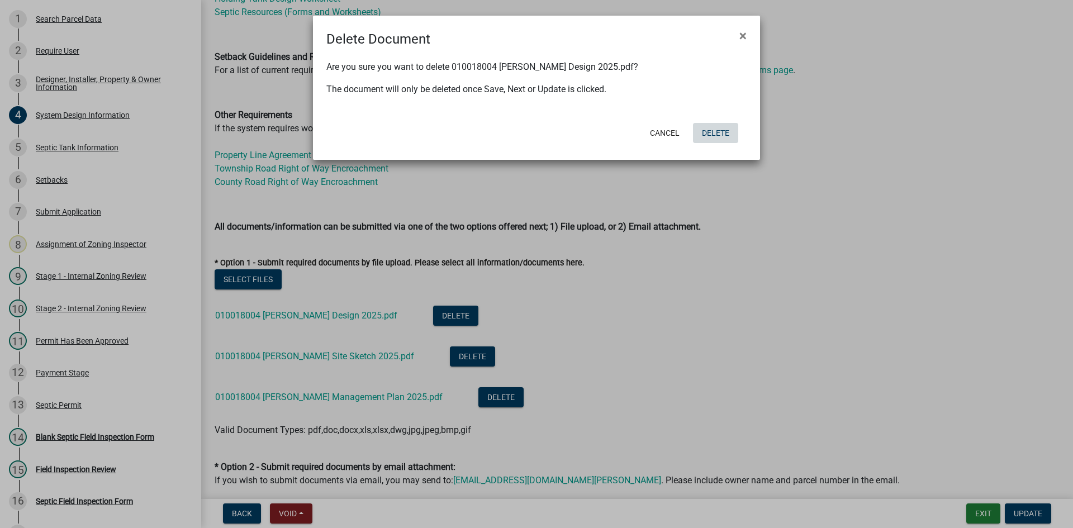
click at [725, 129] on button "Delete" at bounding box center [715, 133] width 45 height 20
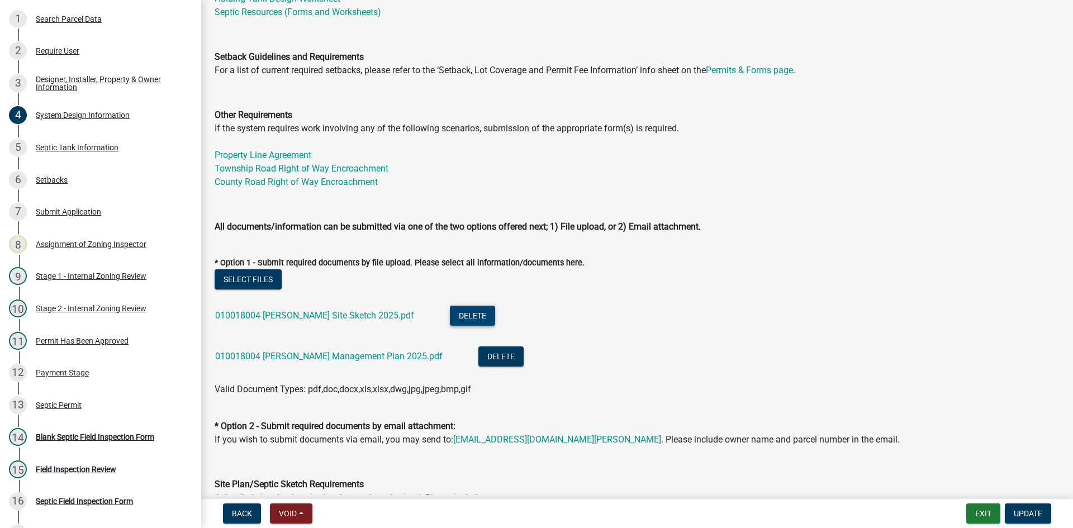
click at [450, 317] on button "Delete" at bounding box center [472, 316] width 45 height 20
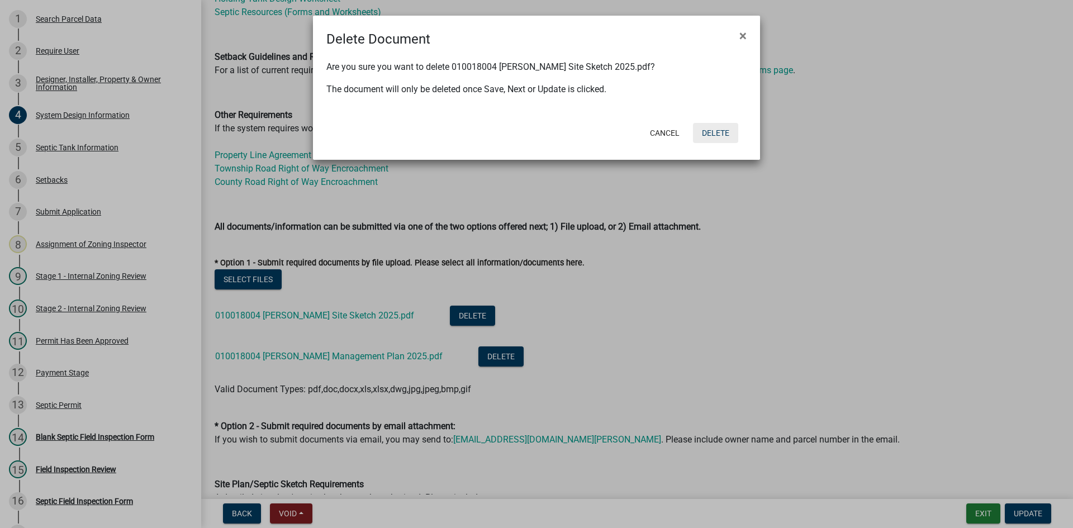
click at [720, 136] on button "Delete" at bounding box center [715, 133] width 45 height 20
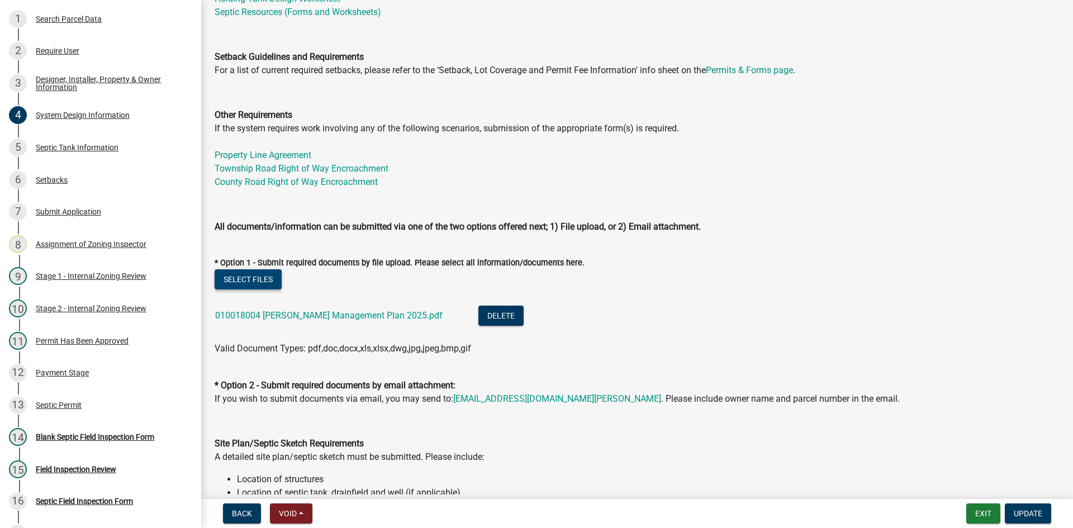
click at [256, 280] on button "Select files" at bounding box center [248, 279] width 67 height 20
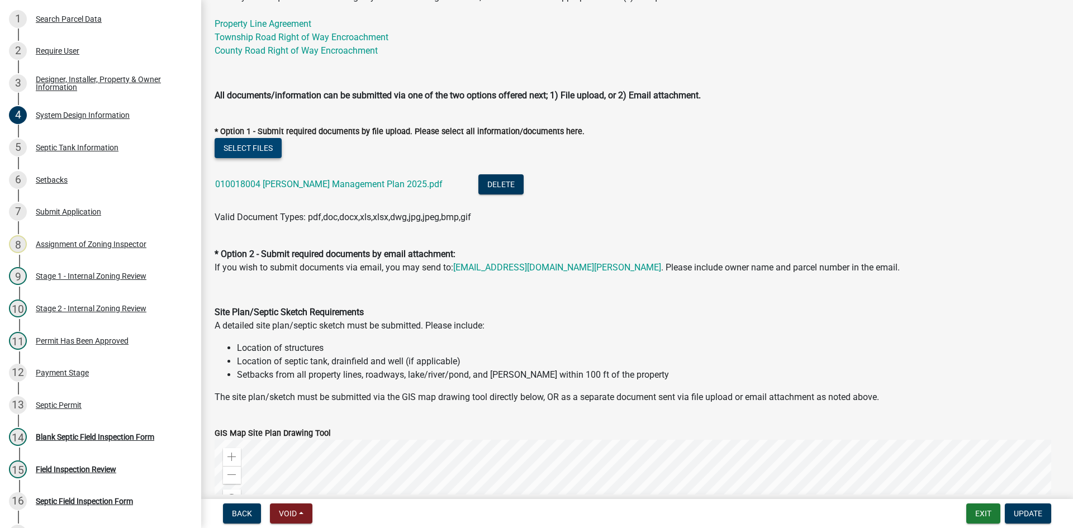
scroll to position [447, 0]
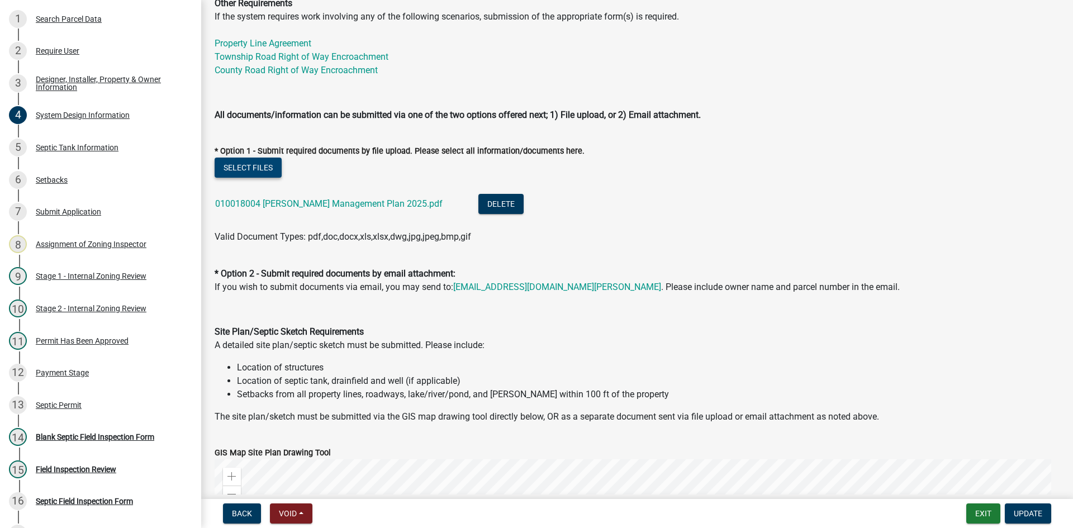
click at [250, 168] on button "Select files" at bounding box center [248, 168] width 67 height 20
click at [478, 201] on button "Delete" at bounding box center [500, 204] width 45 height 20
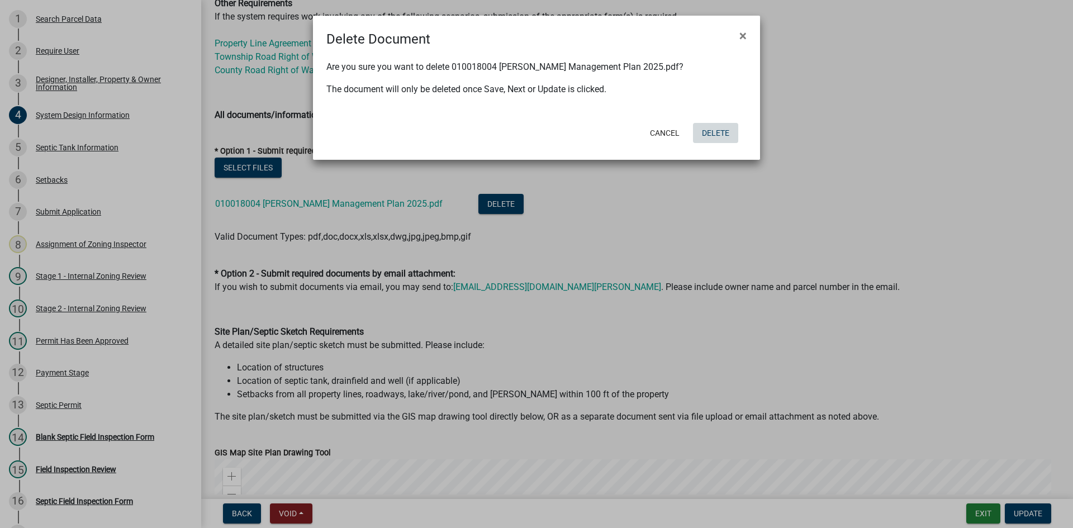
click at [719, 132] on button "Delete" at bounding box center [715, 133] width 45 height 20
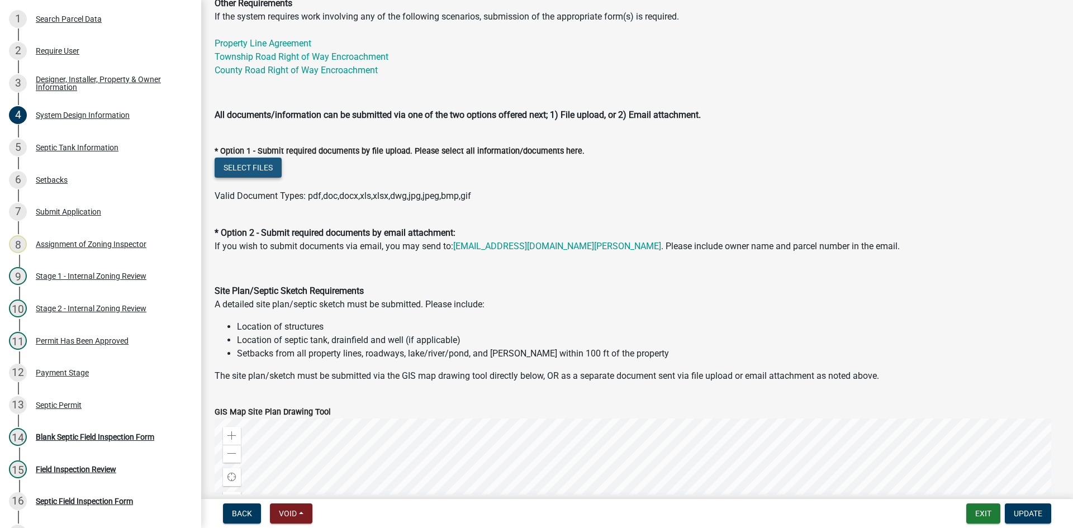
click at [252, 166] on button "Select files" at bounding box center [248, 168] width 67 height 20
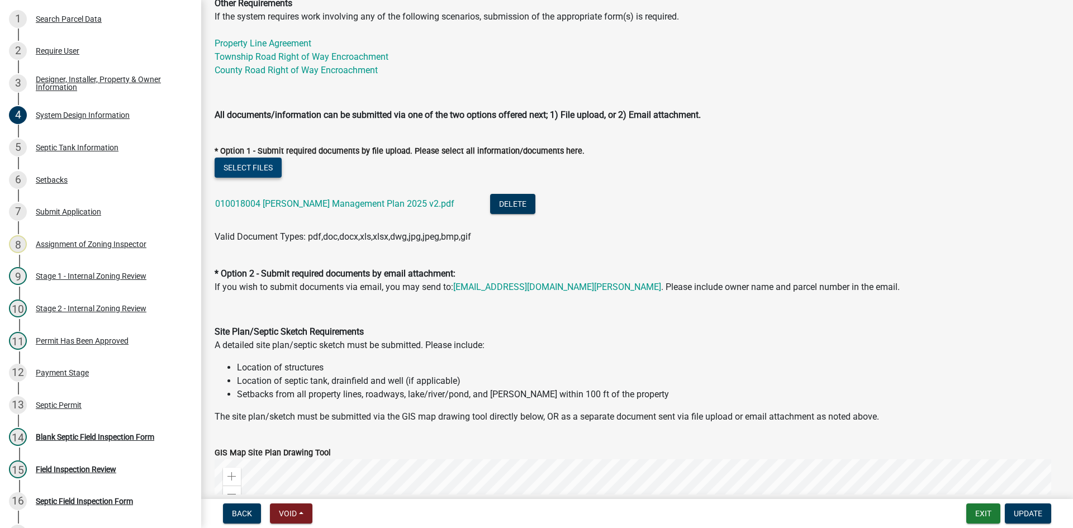
click at [244, 163] on button "Select files" at bounding box center [248, 168] width 67 height 20
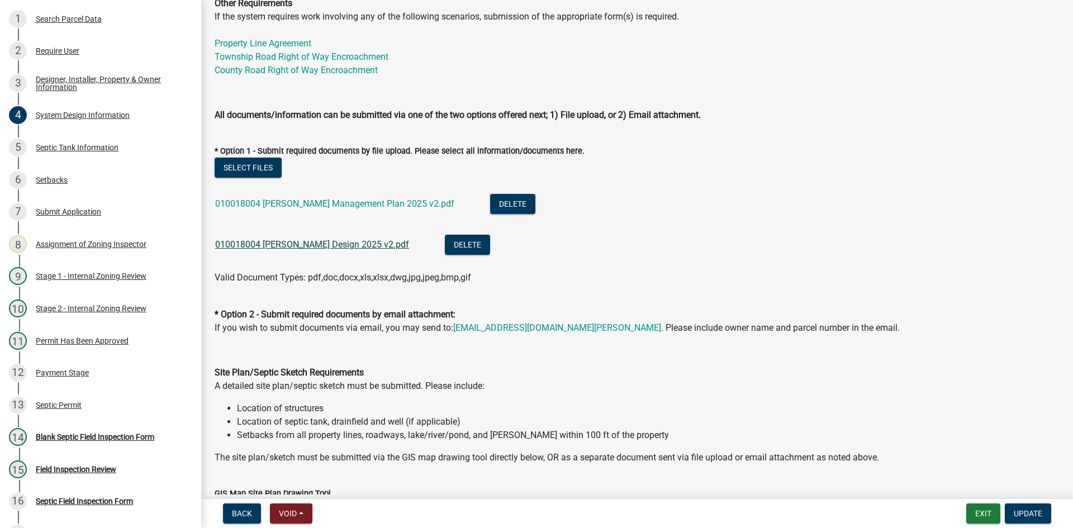
click at [320, 246] on link "010018004 [PERSON_NAME] Design 2025 v2.pdf" at bounding box center [312, 244] width 194 height 11
click at [252, 160] on button "Select files" at bounding box center [248, 168] width 67 height 20
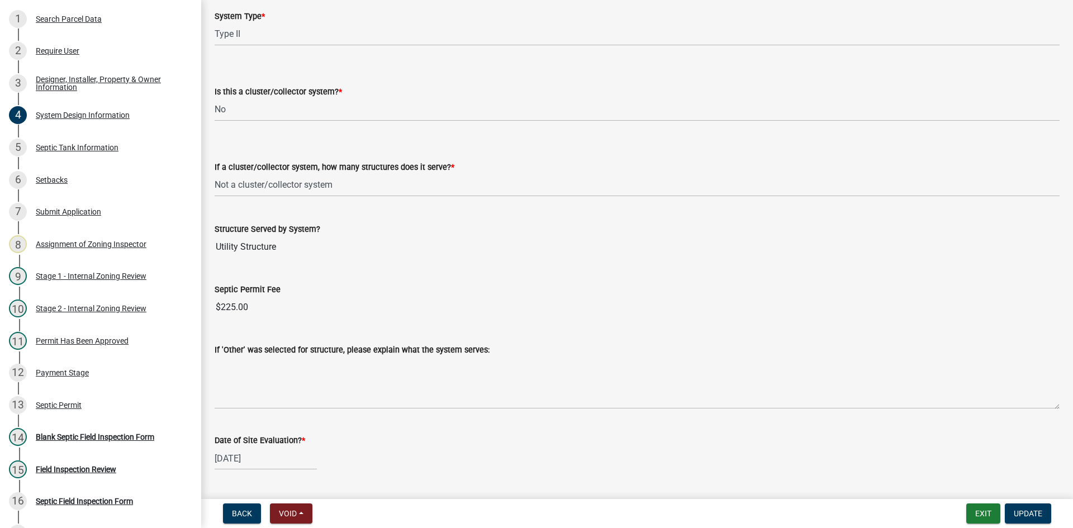
scroll to position [1434, 0]
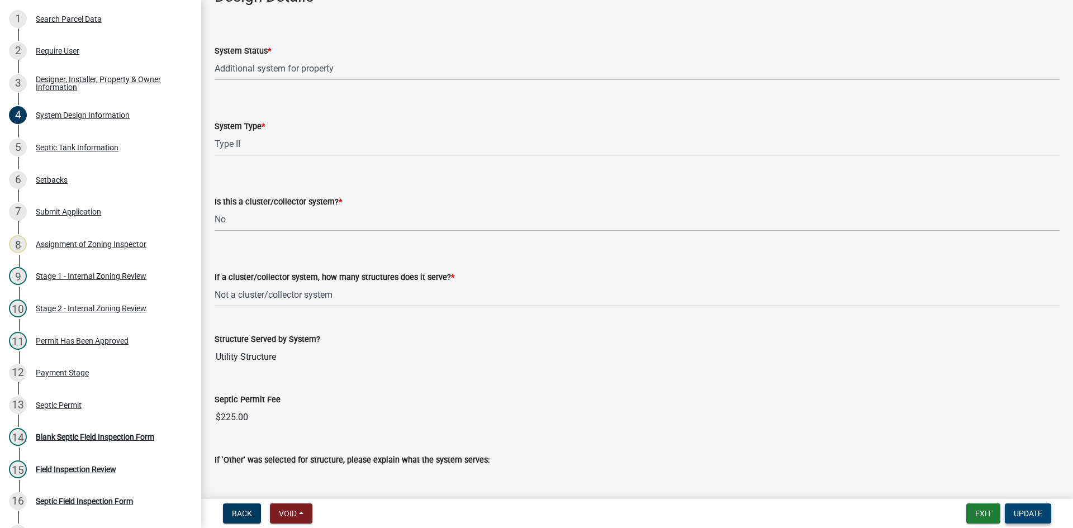
drag, startPoint x: 1021, startPoint y: 508, endPoint x: 481, endPoint y: 88, distance: 683.7
click at [521, 98] on wm-app "Zoning-Septic: Onsite Septic System Application (Designers) SS2025-2516 Edit Vi…" at bounding box center [536, 264] width 1073 height 528
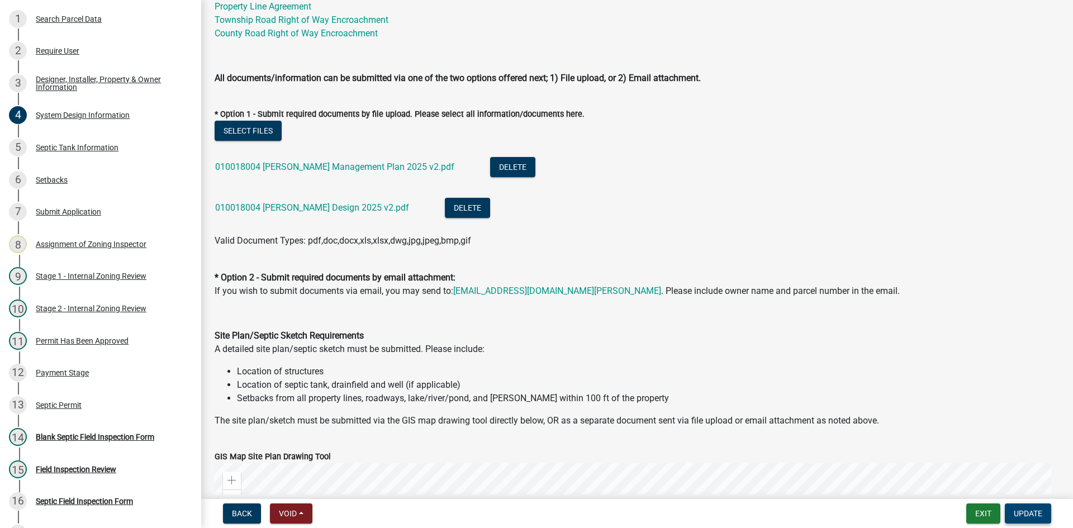
scroll to position [484, 0]
click at [1016, 514] on span "Update" at bounding box center [1028, 513] width 28 height 9
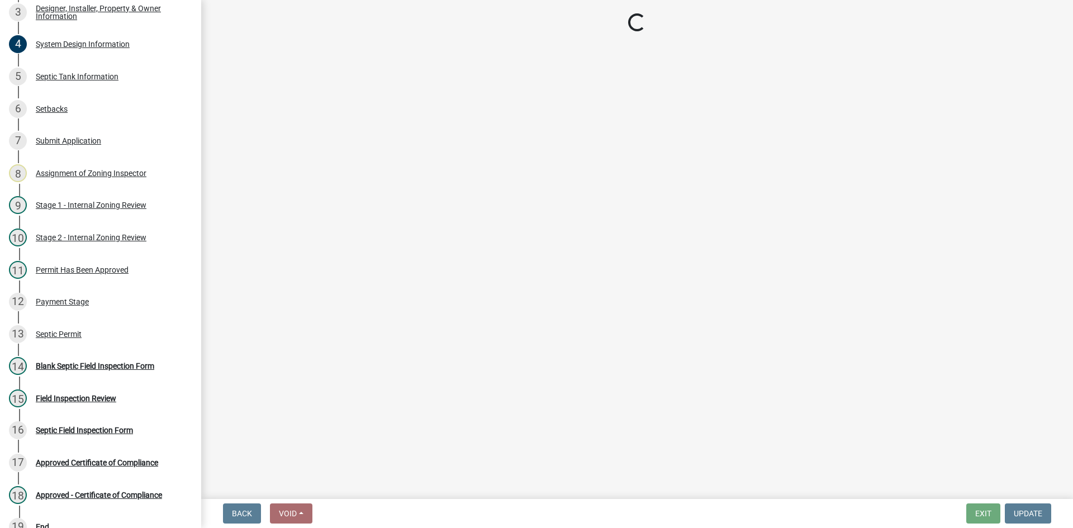
scroll to position [236, 0]
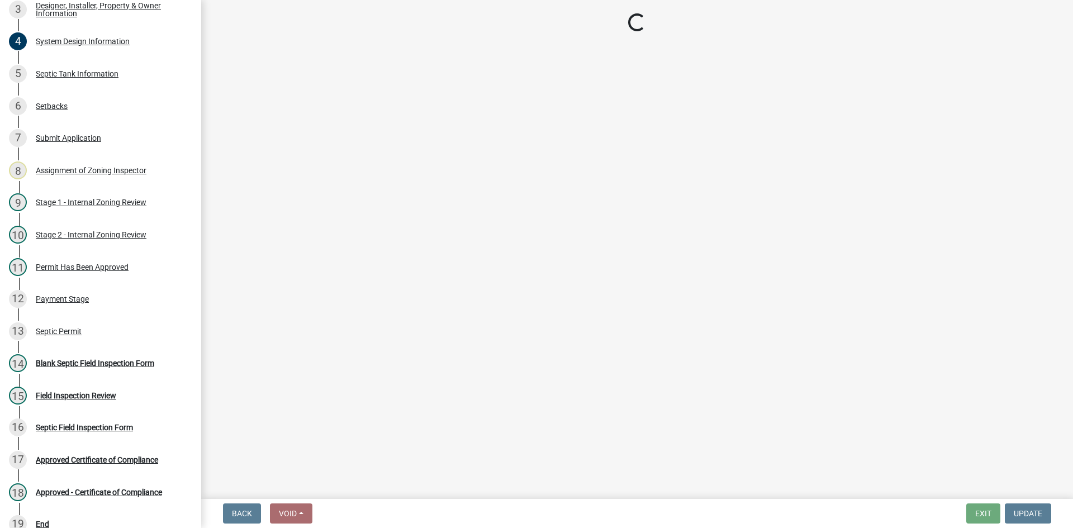
select select "49e49f1e-3b32-4342-8c2e-9cbd4919fe4d"
select select "ca07ae0a-7638-46ff-ada2-c67ca3524324"
select select "ec75a761-93b4-47c5-8535-fea253c32937"
select select "bcbb982e-a48c-4b4a-a83b-ed1363446a86"
select select "47a2a5dd-5977-4941-8e6f-09ff03cdfb75"
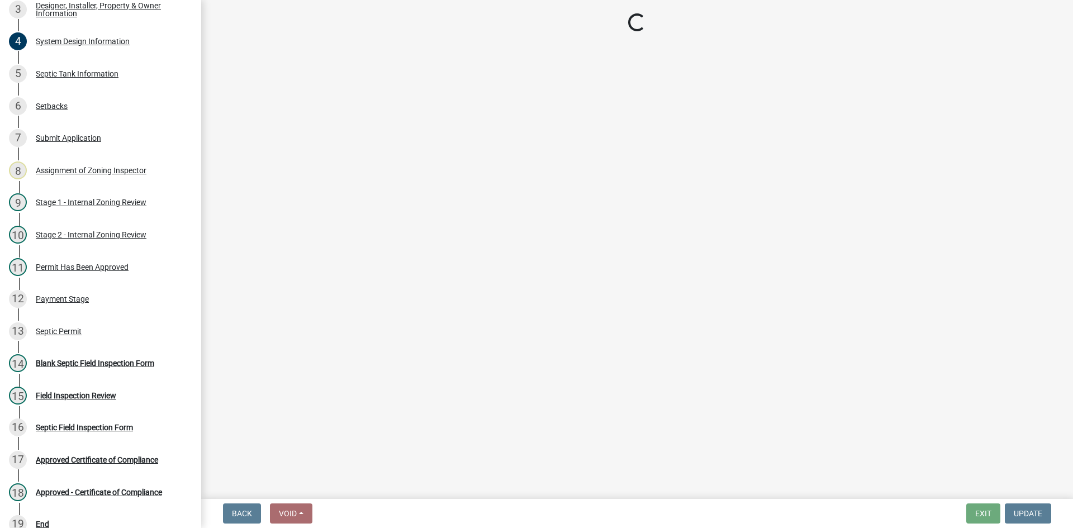
select select "bb79d4d7-231b-4b1d-b193-590fb78434b4"
select select "16f67b85-ee8d-44ae-bc4a-b6dc5f12ab64"
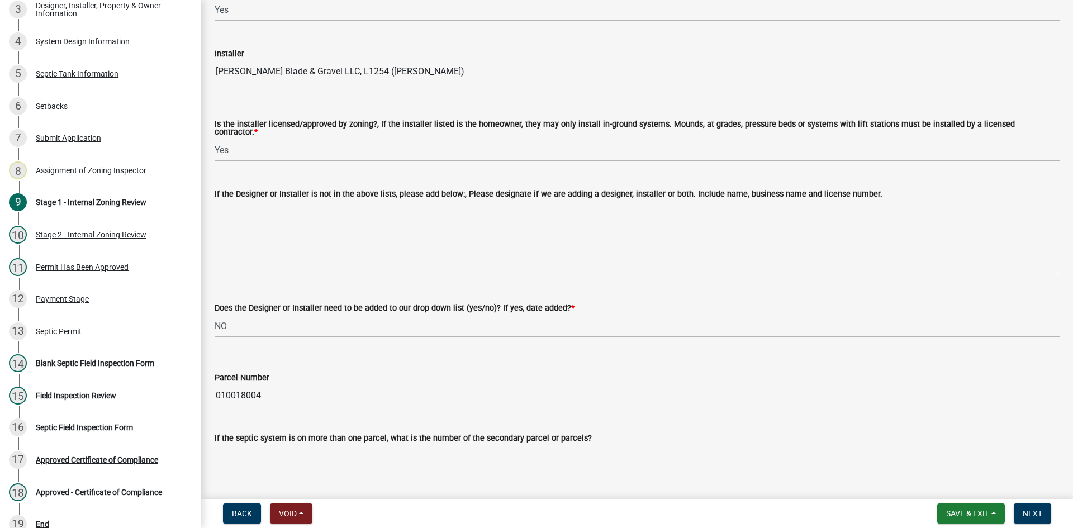
scroll to position [279, 0]
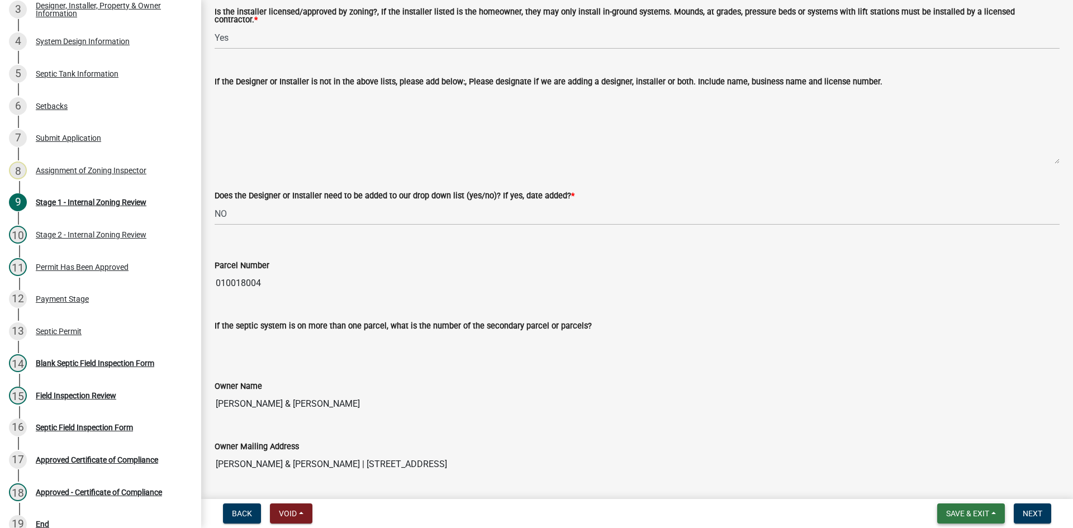
click at [961, 516] on span "Save & Exit" at bounding box center [967, 513] width 43 height 9
click at [954, 486] on button "Save & Exit" at bounding box center [959, 484] width 89 height 27
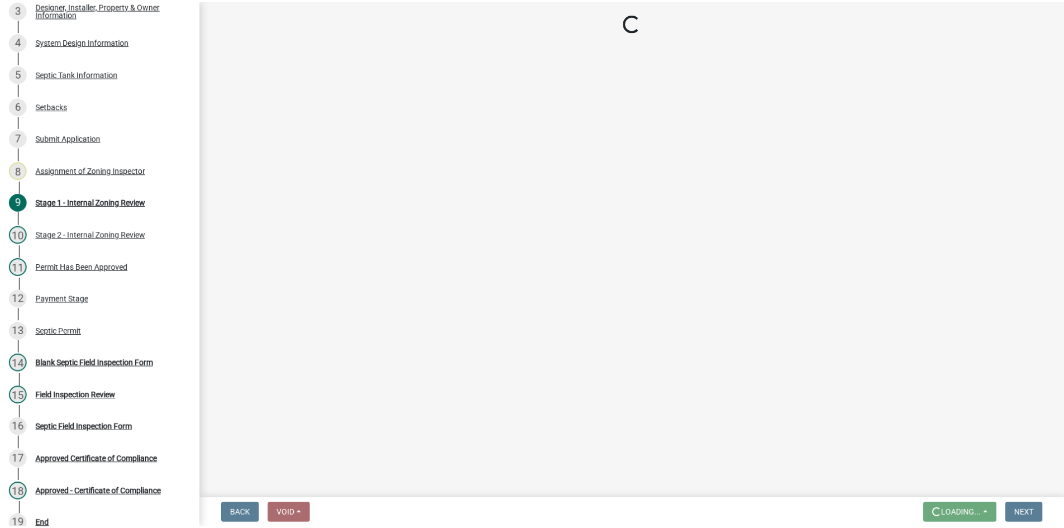
scroll to position [0, 0]
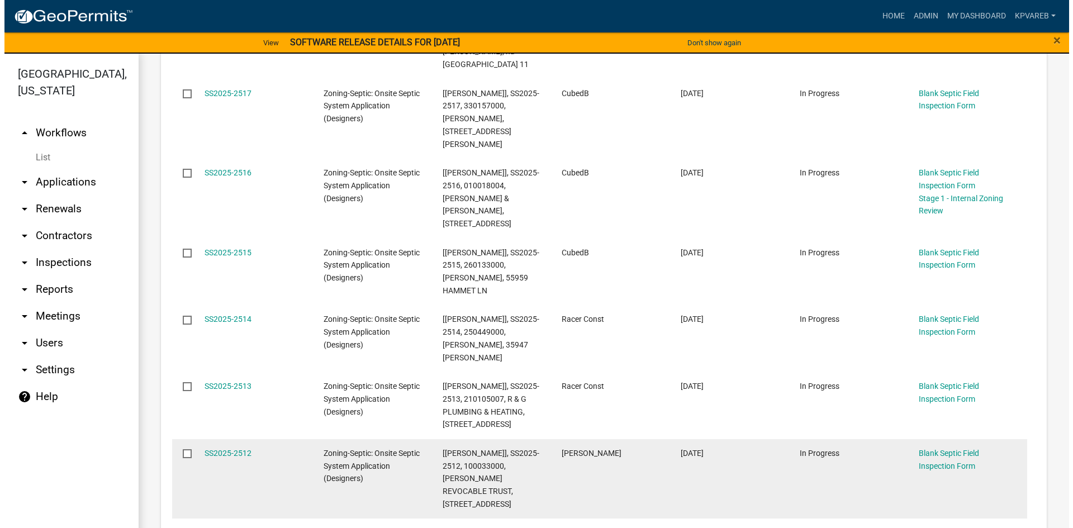
scroll to position [447, 0]
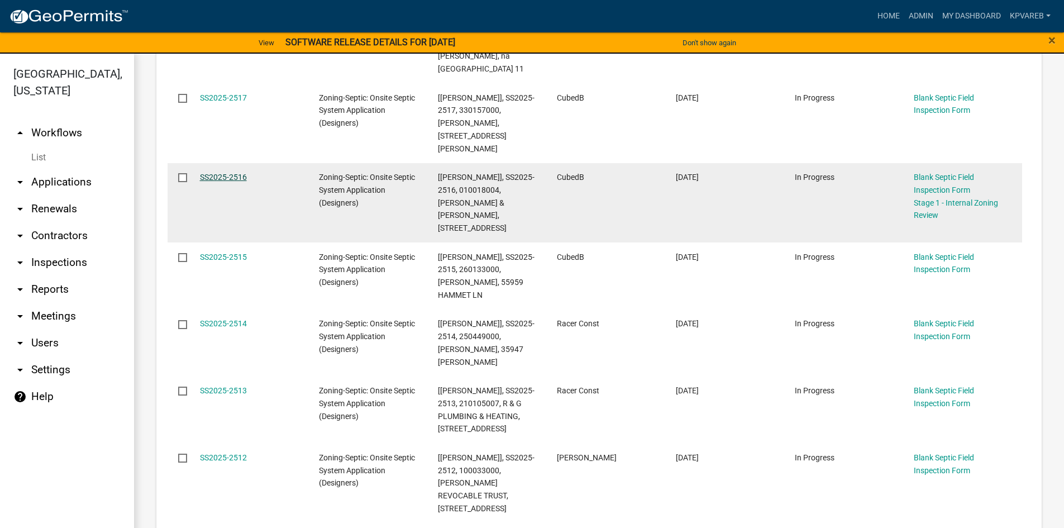
click at [239, 173] on link "SS2025-2516" at bounding box center [223, 177] width 47 height 9
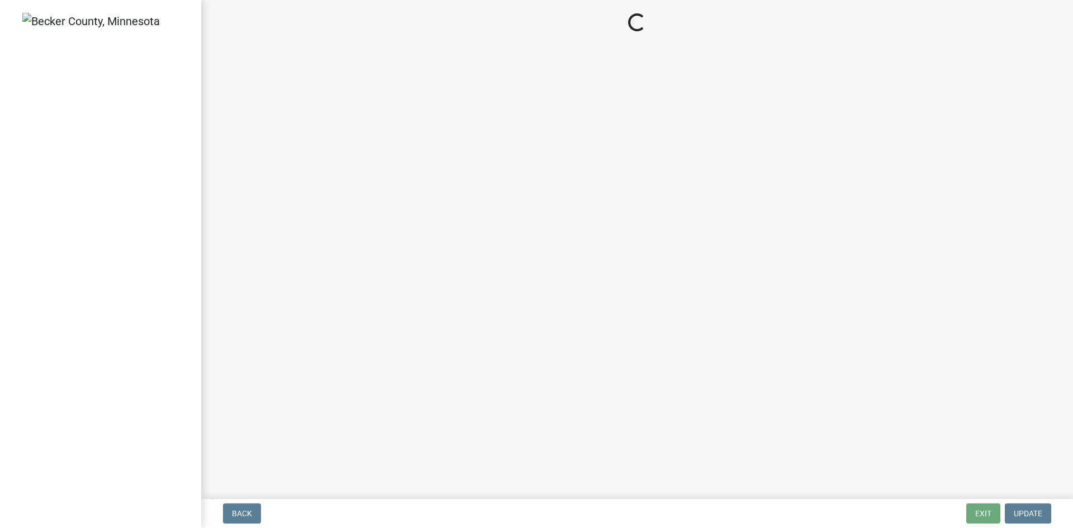
select select "49e49f1e-3b32-4342-8c2e-9cbd4919fe4d"
select select "ca07ae0a-7638-46ff-ada2-c67ca3524324"
select select "ec75a761-93b4-47c5-8535-fea253c32937"
select select "bcbb982e-a48c-4b4a-a83b-ed1363446a86"
select select "47a2a5dd-5977-4941-8e6f-09ff03cdfb75"
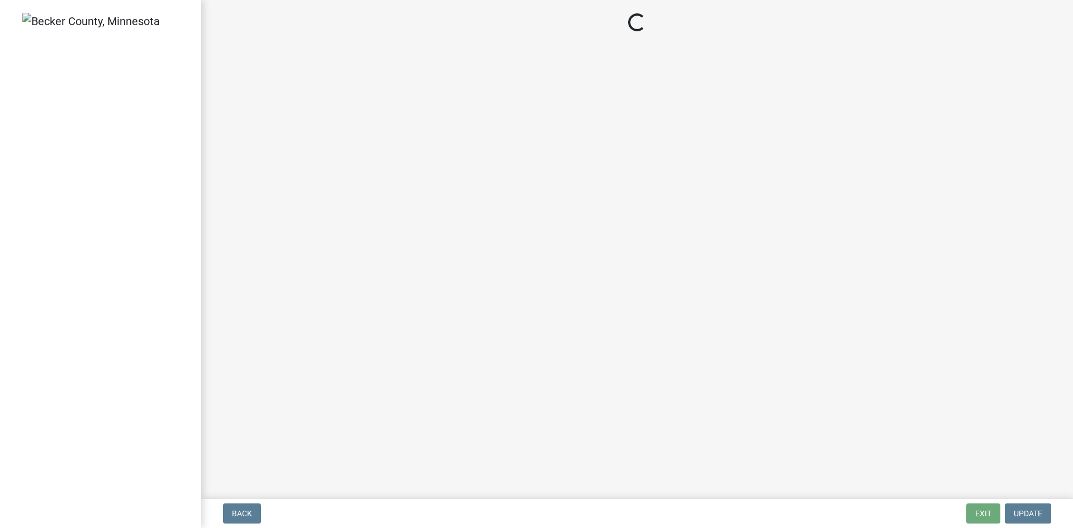
select select "bb79d4d7-231b-4b1d-b193-590fb78434b4"
select select "16f67b85-ee8d-44ae-bc4a-b6dc5f12ab64"
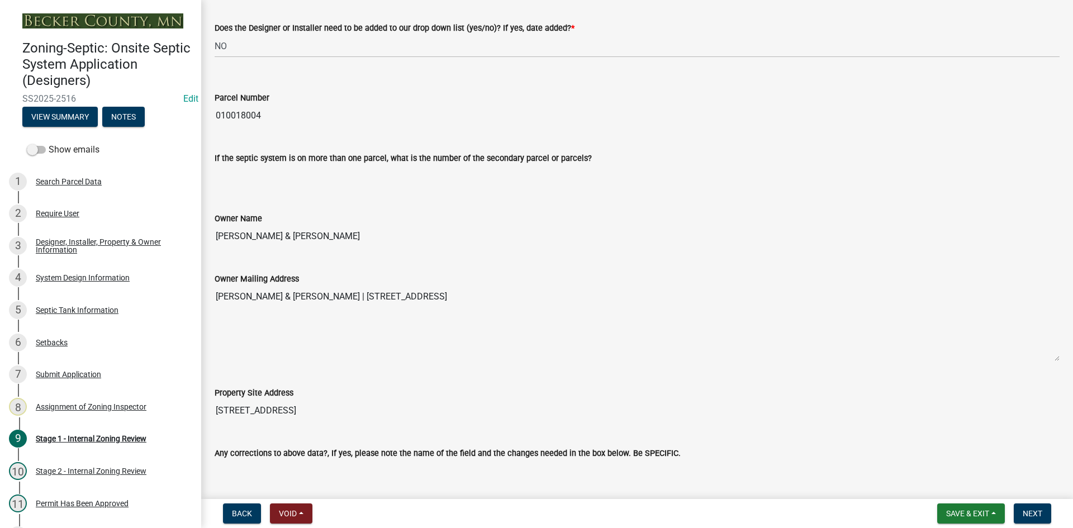
scroll to position [199, 0]
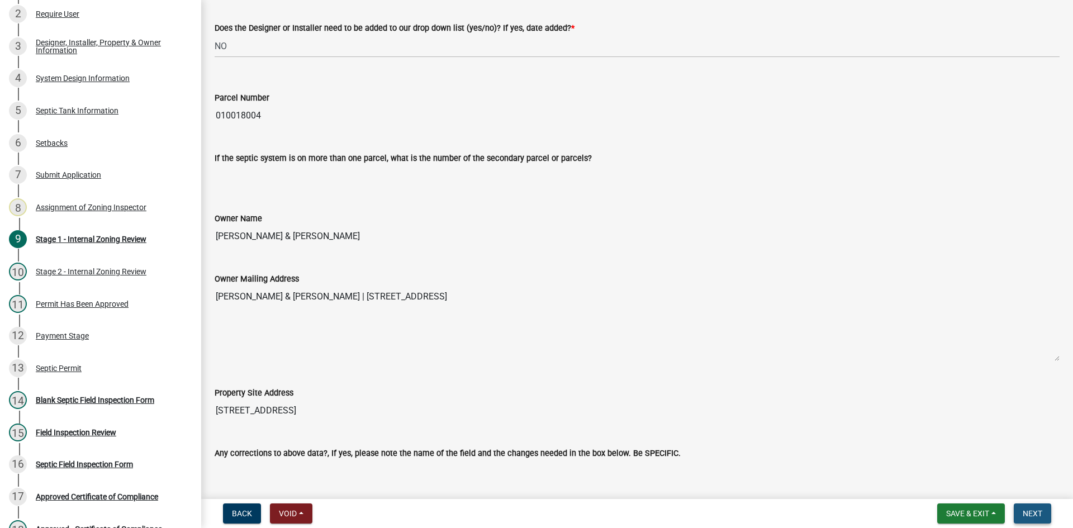
click at [1030, 511] on span "Next" at bounding box center [1032, 513] width 20 height 9
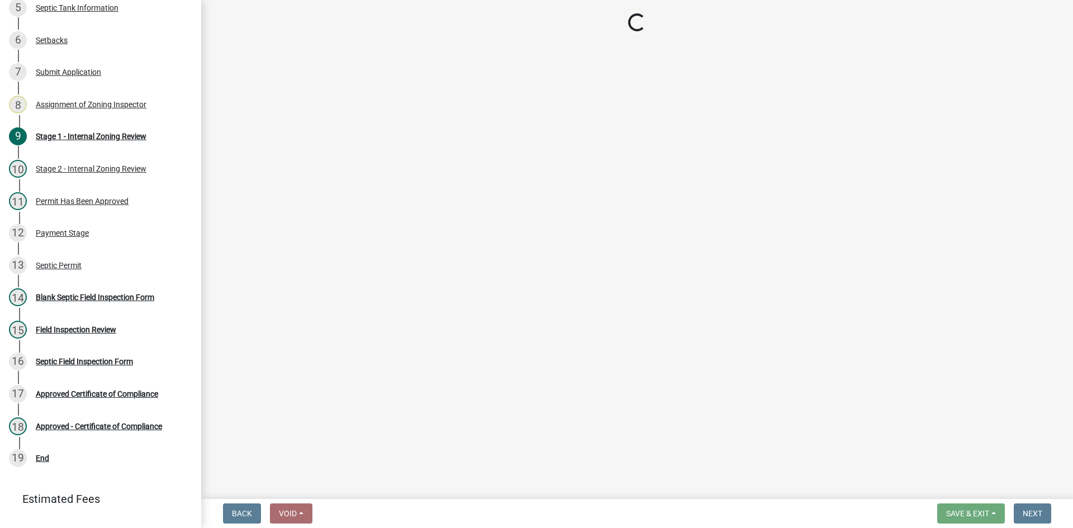
scroll to position [299, 0]
